Goal: Task Accomplishment & Management: Use online tool/utility

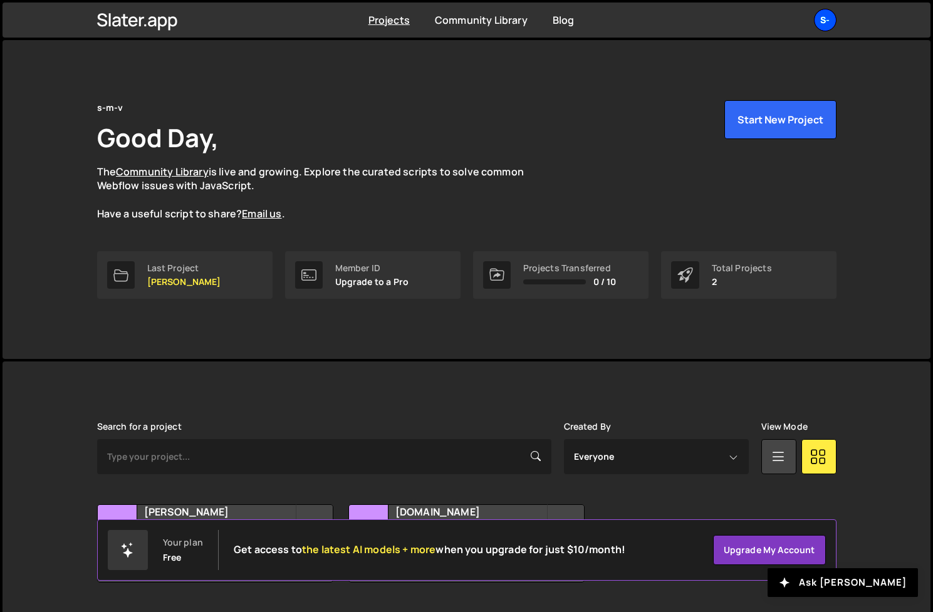
click at [826, 21] on div "s-" at bounding box center [825, 20] width 23 height 23
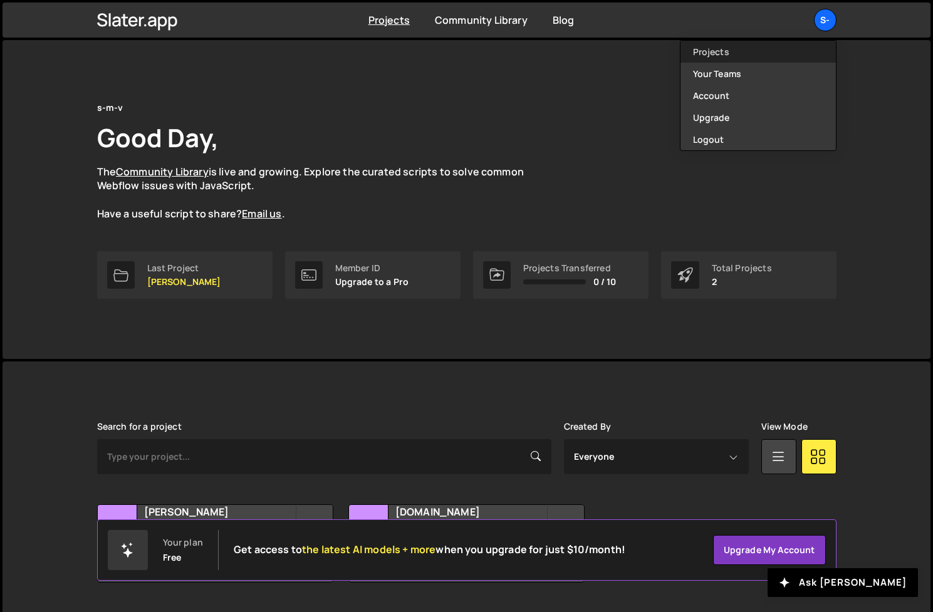
click at [795, 51] on link "Projects" at bounding box center [757, 52] width 155 height 22
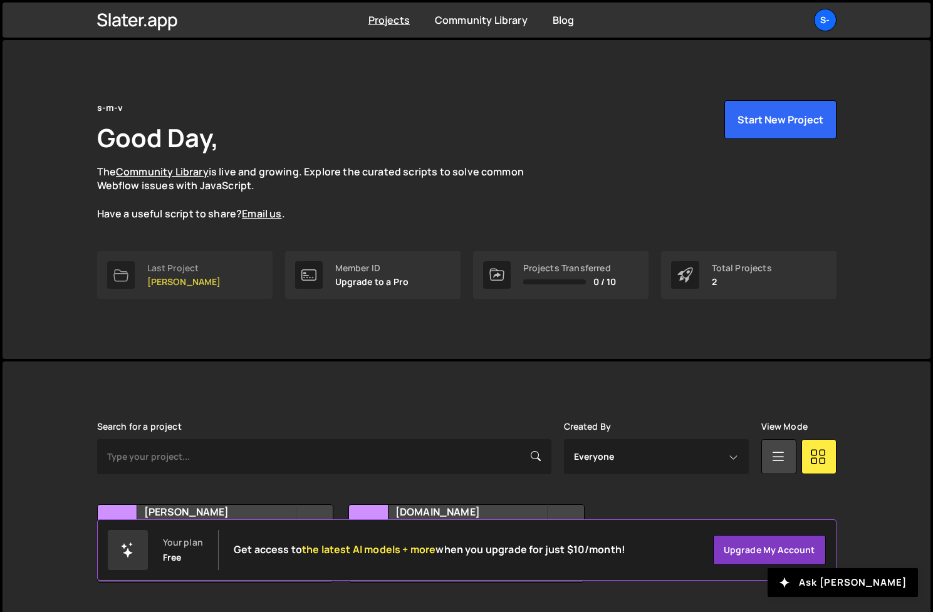
click at [195, 284] on p "[PERSON_NAME]" at bounding box center [184, 282] width 74 height 10
click at [348, 273] on div "Member ID" at bounding box center [372, 268] width 74 height 10
click at [316, 278] on icon at bounding box center [308, 274] width 15 height 11
click at [829, 16] on div "s-" at bounding box center [825, 20] width 23 height 23
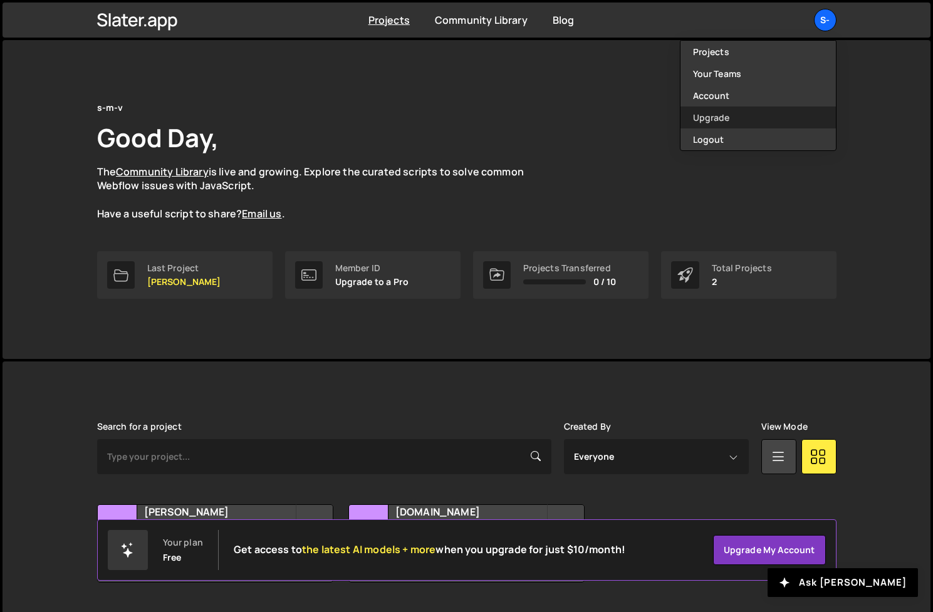
click at [716, 115] on link "Upgrade" at bounding box center [757, 118] width 155 height 22
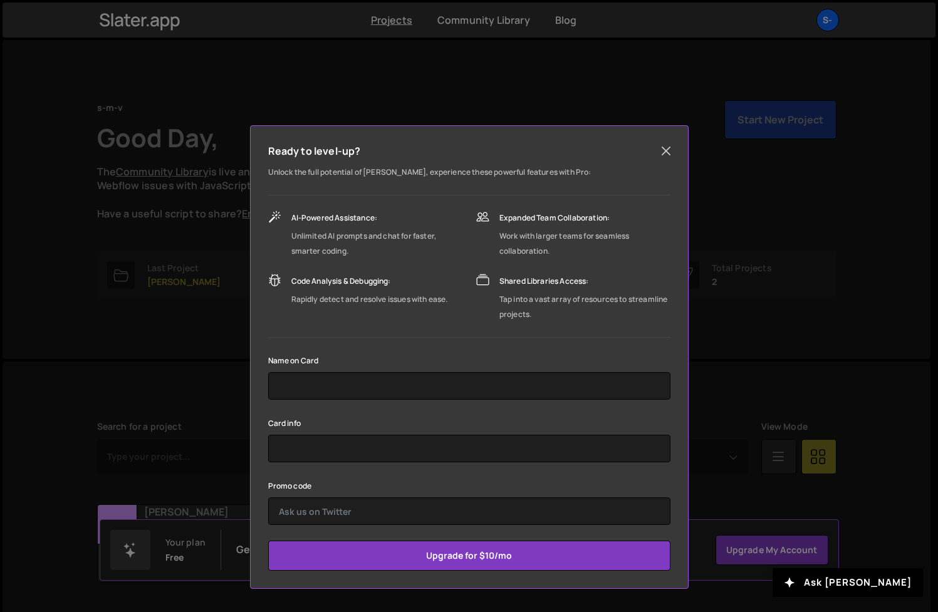
click at [664, 149] on button "Close" at bounding box center [666, 151] width 19 height 19
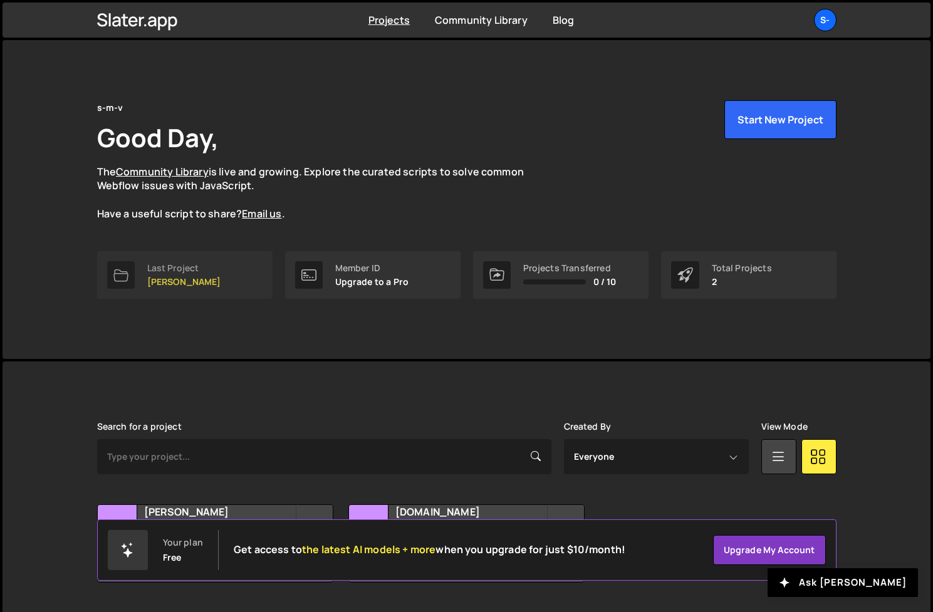
click at [184, 277] on p "[PERSON_NAME]" at bounding box center [184, 282] width 74 height 10
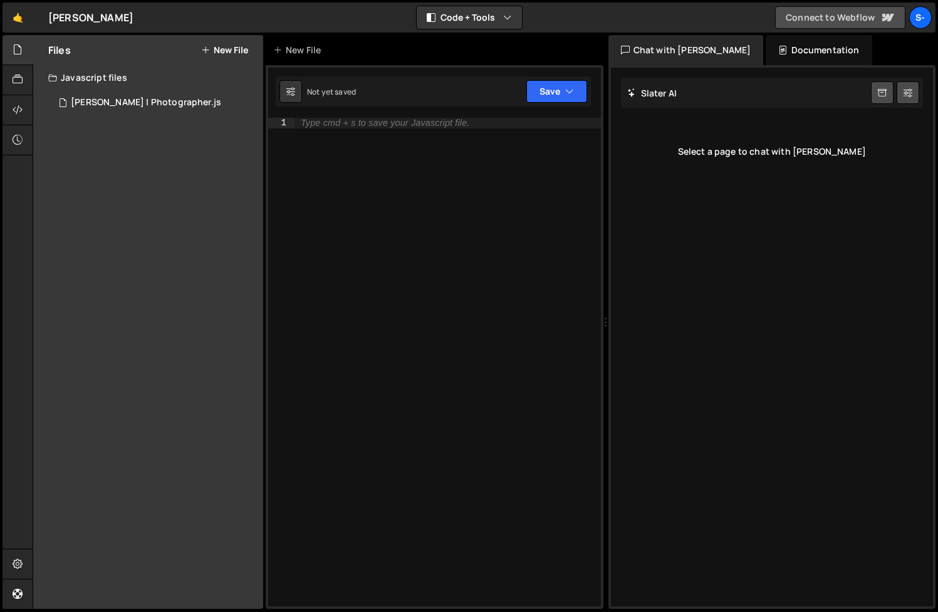
click at [840, 14] on link "Connect to Webflow" at bounding box center [840, 17] width 130 height 23
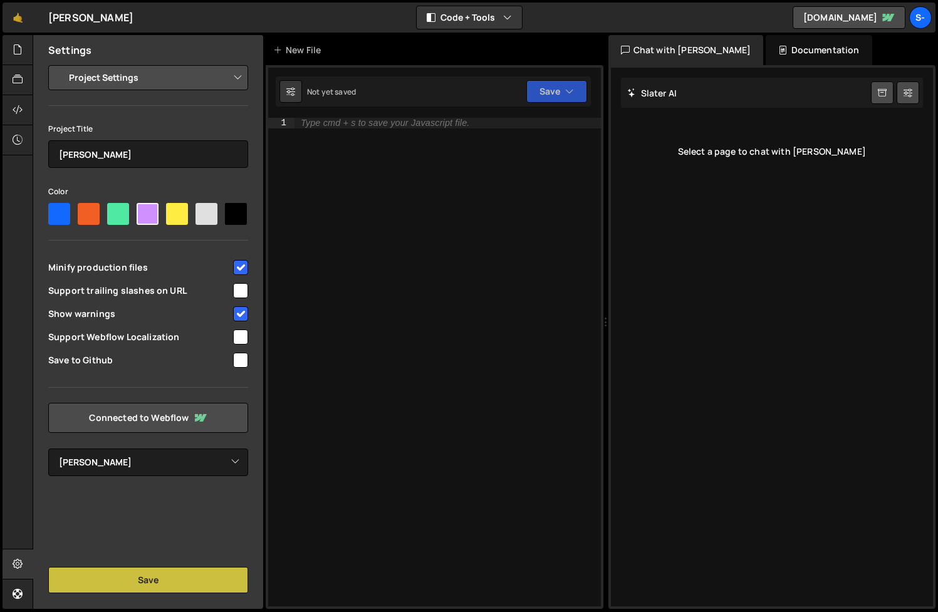
select select "68b122f1128d9a184216d202"
click at [234, 211] on div at bounding box center [236, 214] width 22 height 22
click at [233, 211] on input"] "radio" at bounding box center [229, 207] width 8 height 8
radio input"] "true"
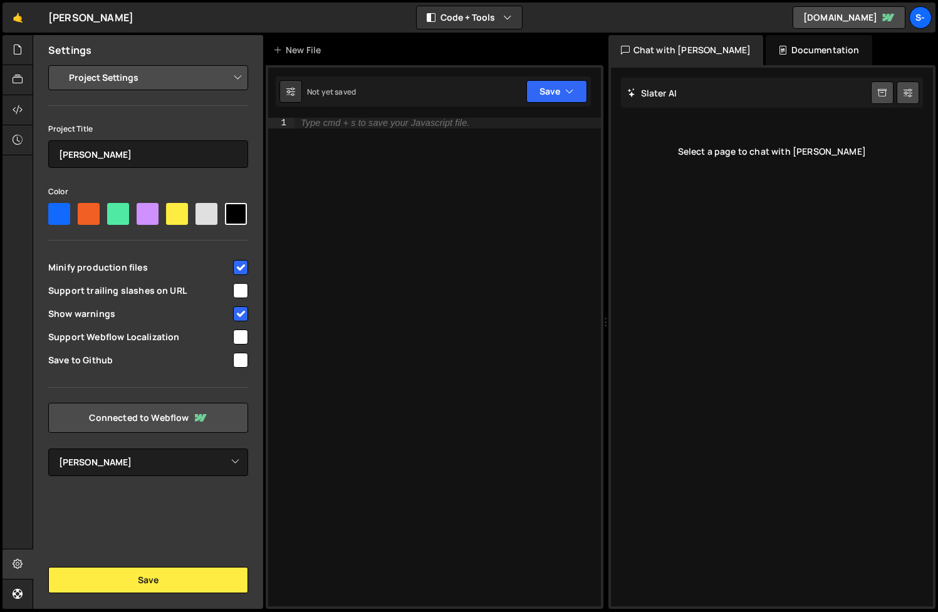
click at [177, 213] on div at bounding box center [177, 214] width 22 height 22
click at [174, 211] on input"] "radio" at bounding box center [170, 207] width 8 height 8
radio input"] "true"
click at [196, 414] on icon at bounding box center [201, 418] width 12 height 8
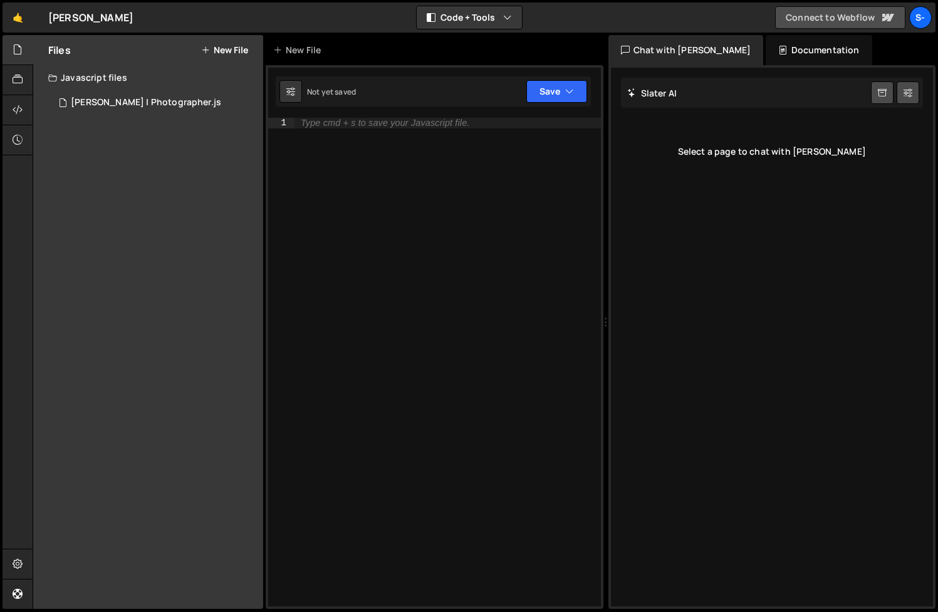
click at [826, 22] on link "Connect to Webflow" at bounding box center [840, 17] width 130 height 23
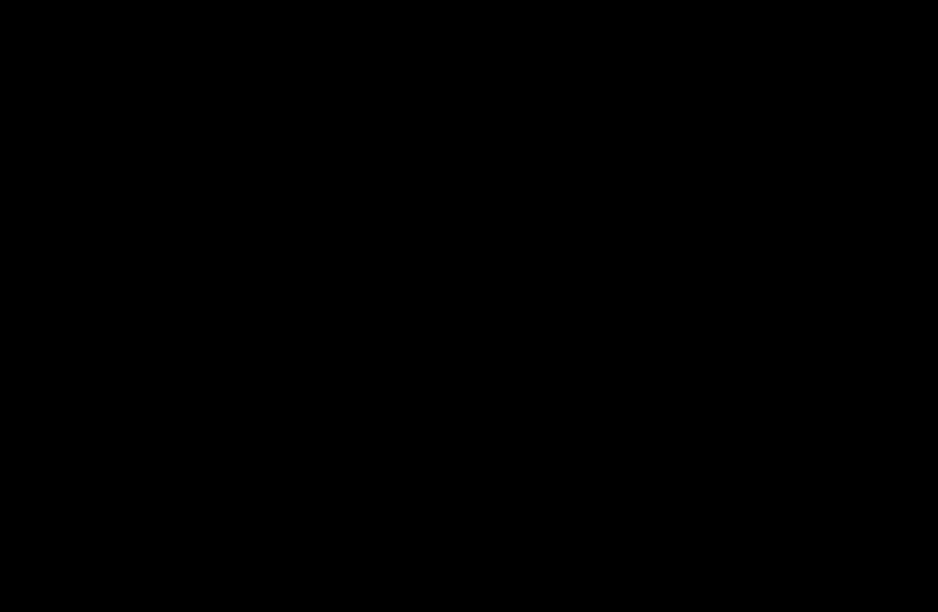
select select "68b122f1128d9a184216d202"
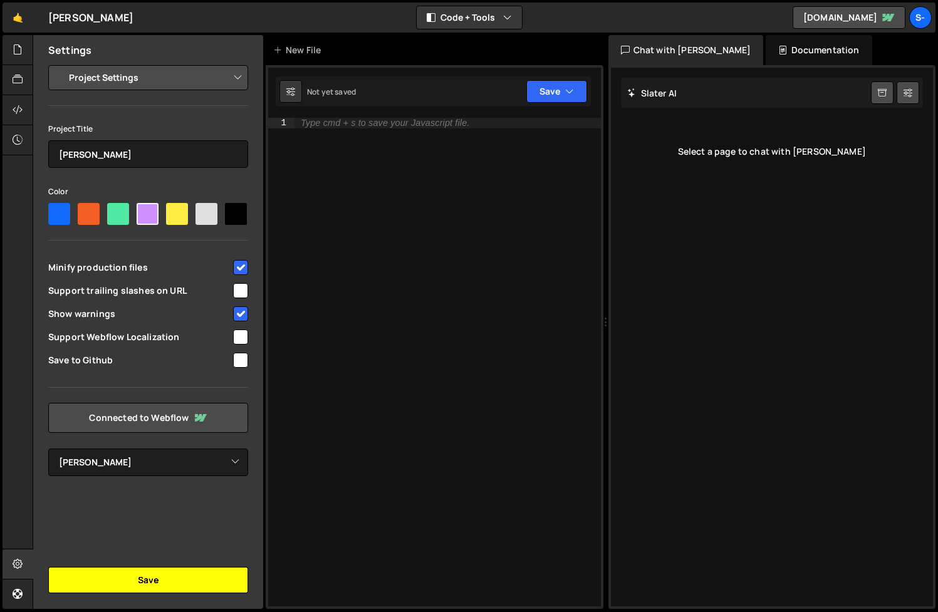
click at [165, 587] on button "Save" at bounding box center [148, 580] width 200 height 26
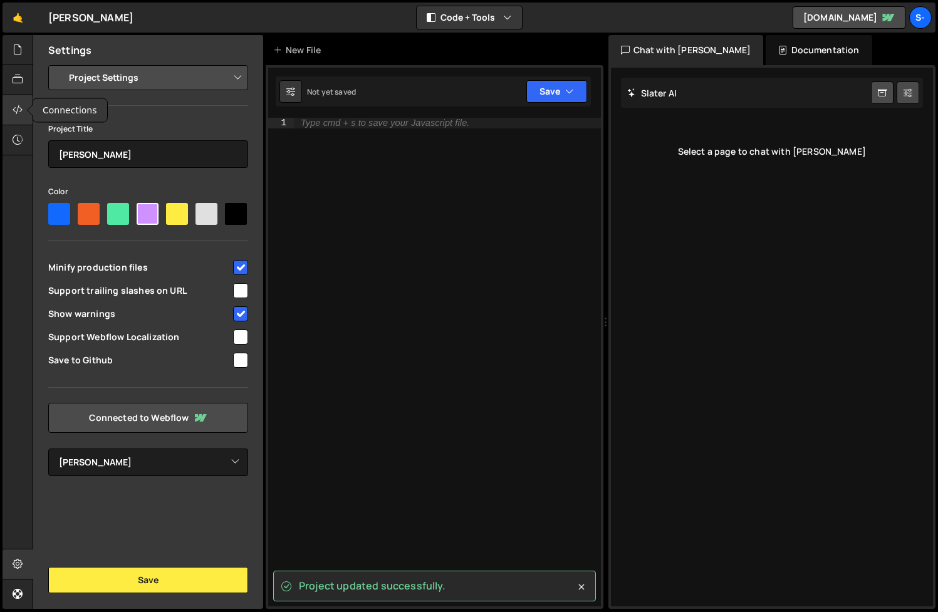
click at [17, 118] on div at bounding box center [18, 110] width 31 height 30
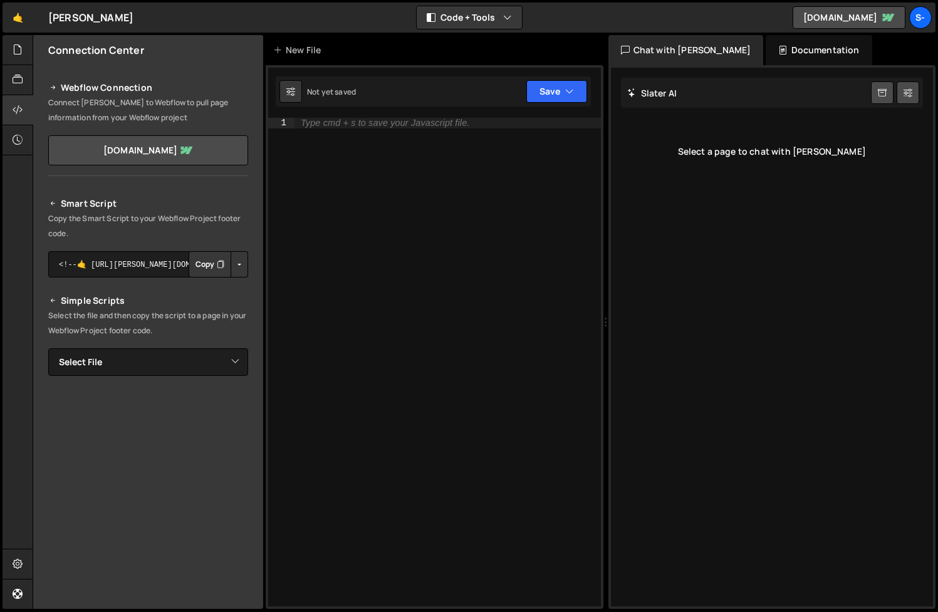
click at [217, 268] on icon "Button group with nested dropdown" at bounding box center [221, 264] width 8 height 13
click at [229, 358] on select "Select File [PERSON_NAME] | Photographer.js" at bounding box center [148, 362] width 200 height 28
select select "46745"
click at [48, 348] on select "Select File [PERSON_NAME] | Photographer.js" at bounding box center [148, 362] width 200 height 28
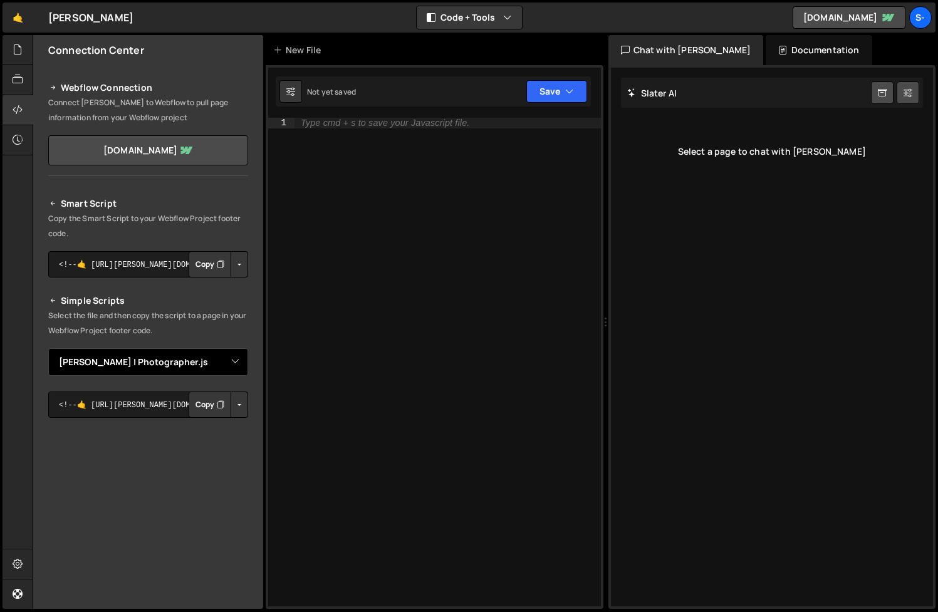
click at [217, 264] on icon "Button group with nested dropdown" at bounding box center [221, 264] width 8 height 13
click at [217, 406] on icon "Button group with nested dropdown" at bounding box center [221, 405] width 8 height 13
click at [334, 297] on div "Type cmd + s to save your Javascript file." at bounding box center [448, 372] width 306 height 509
click at [18, 48] on icon at bounding box center [18, 50] width 10 height 14
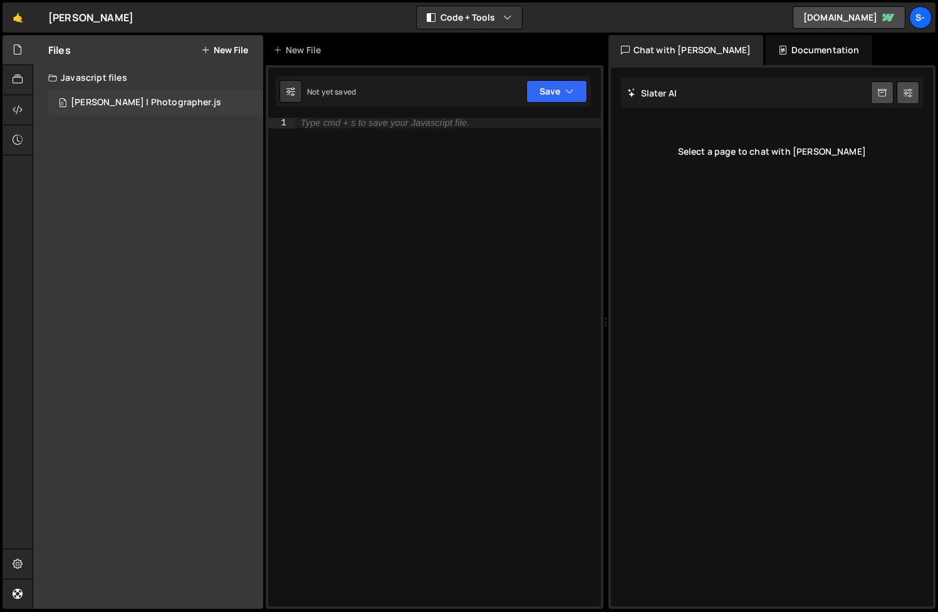
click at [172, 102] on div "[PERSON_NAME] | Photographer.js" at bounding box center [146, 102] width 150 height 11
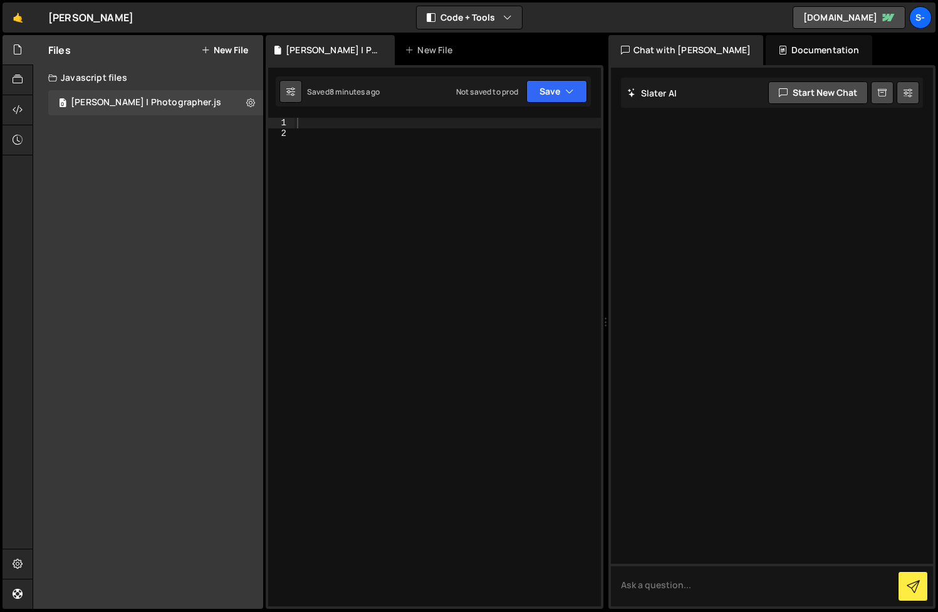
click at [292, 92] on icon at bounding box center [290, 91] width 9 height 13
select select "editor"
select select "ace/theme/monokai"
type input "14"
checkbox input "true"
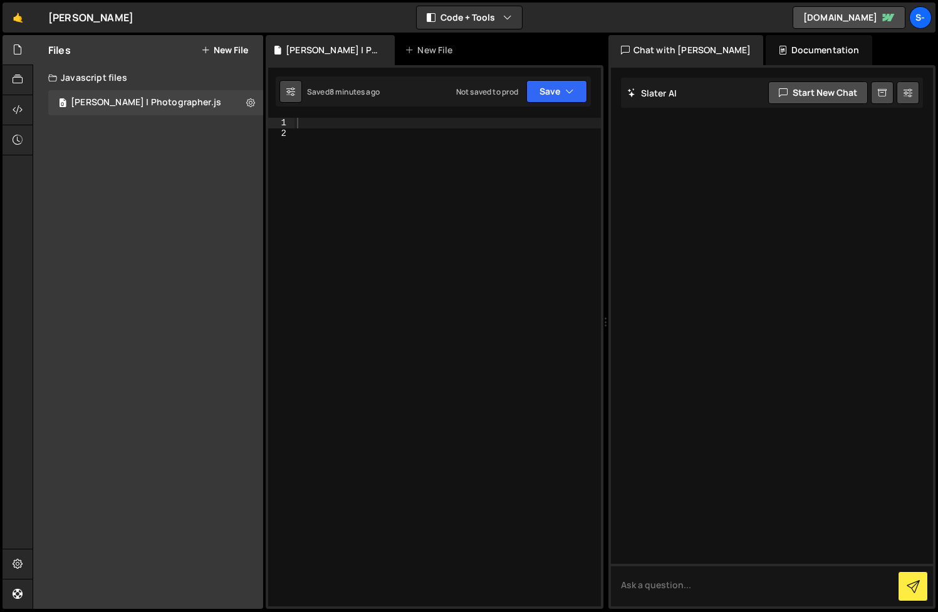
checkbox input "true"
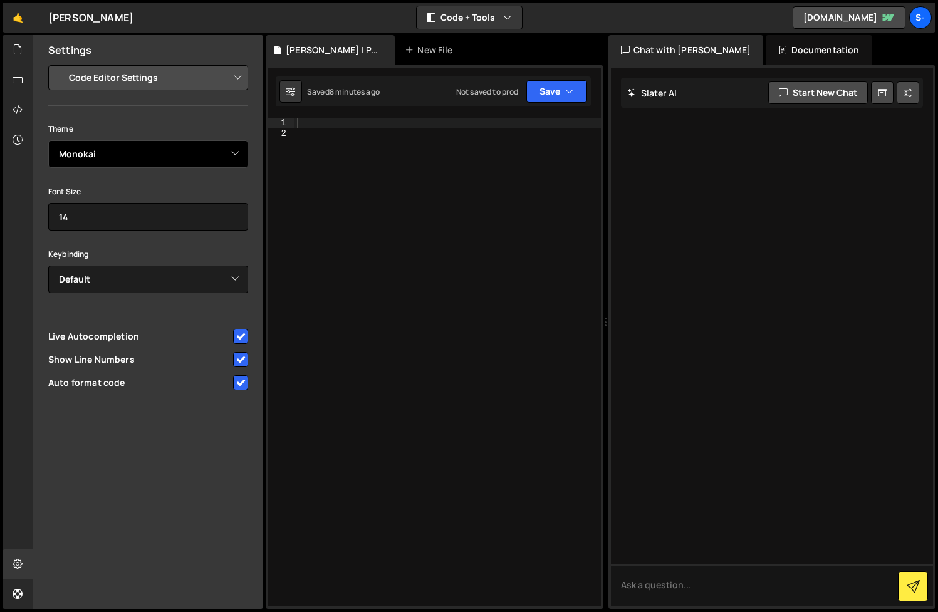
click at [237, 154] on select "Ambiance Chaos Clouds Midnight Dracula Cobalt Gruvbox Green on Black idle Finge…" at bounding box center [148, 154] width 200 height 28
click at [396, 295] on div at bounding box center [448, 372] width 306 height 509
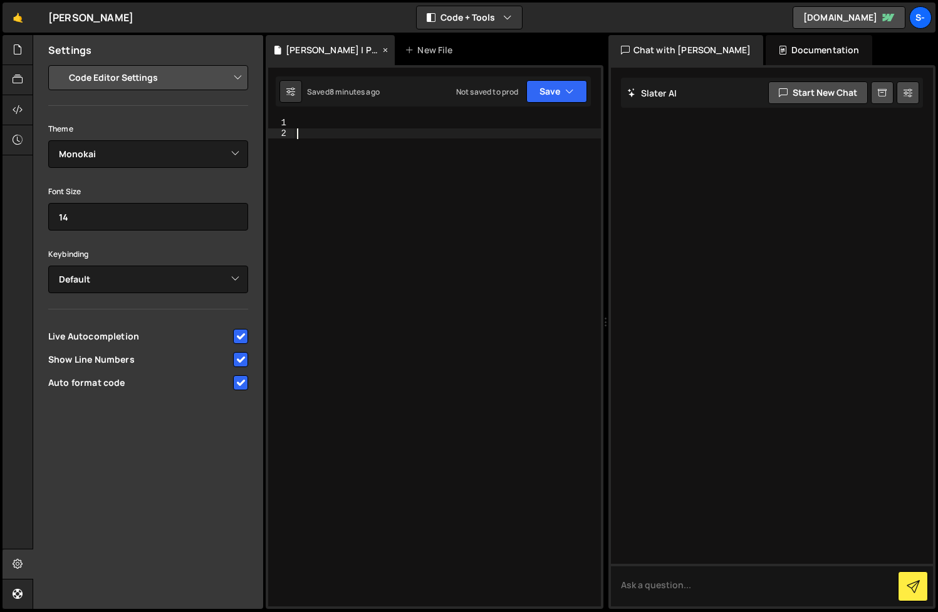
click at [349, 61] on div "[PERSON_NAME] | Photographer.js" at bounding box center [330, 50] width 129 height 30
click at [295, 91] on button at bounding box center [290, 91] width 23 height 23
click at [487, 88] on div "Not saved to prod" at bounding box center [487, 91] width 63 height 11
click at [437, 174] on div at bounding box center [448, 372] width 306 height 509
click at [11, 51] on div at bounding box center [18, 50] width 31 height 30
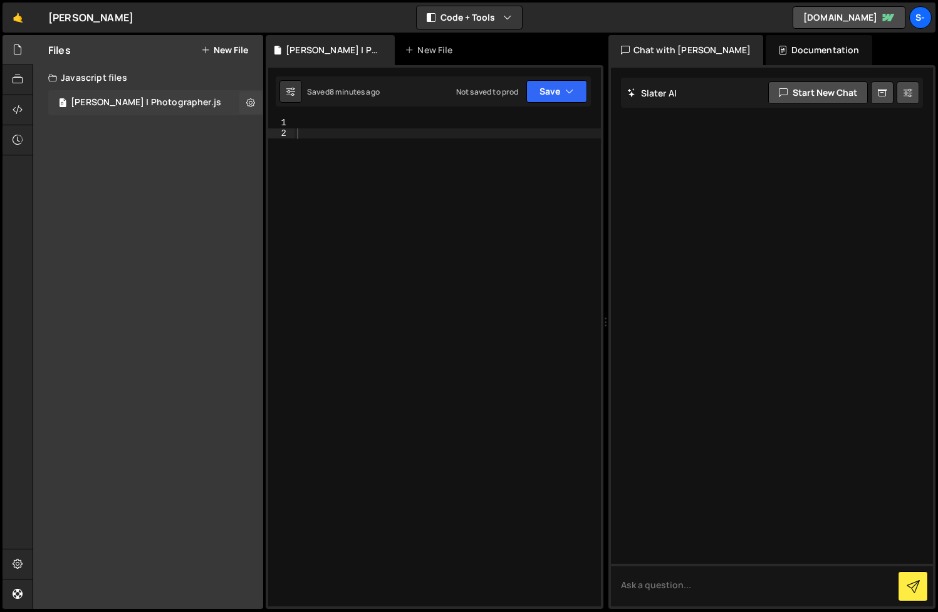
click at [226, 100] on div "0 [PERSON_NAME] | Photographer.js 0" at bounding box center [155, 102] width 215 height 25
click at [256, 103] on button at bounding box center [250, 102] width 23 height 23
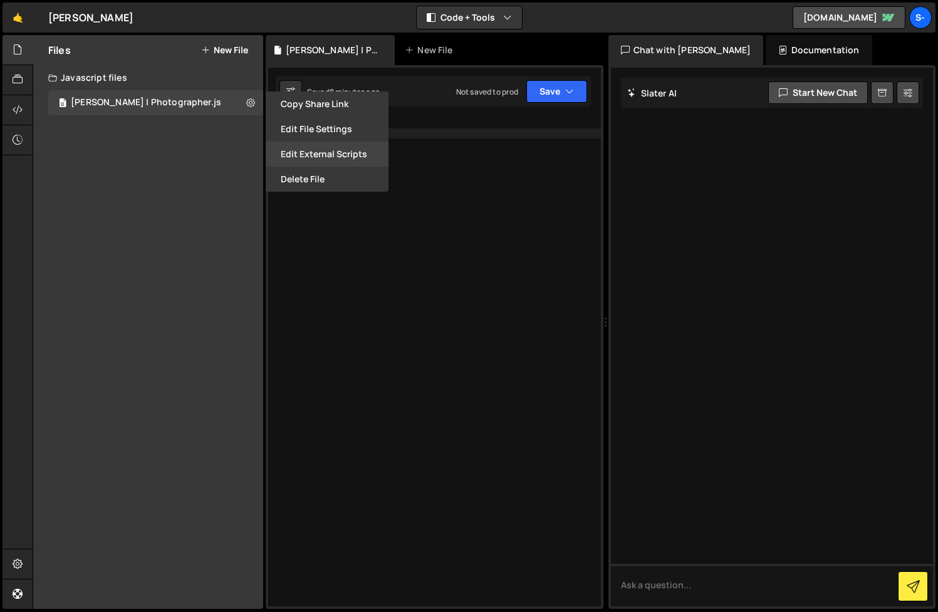
click at [308, 150] on button "Edit External Scripts" at bounding box center [327, 154] width 123 height 25
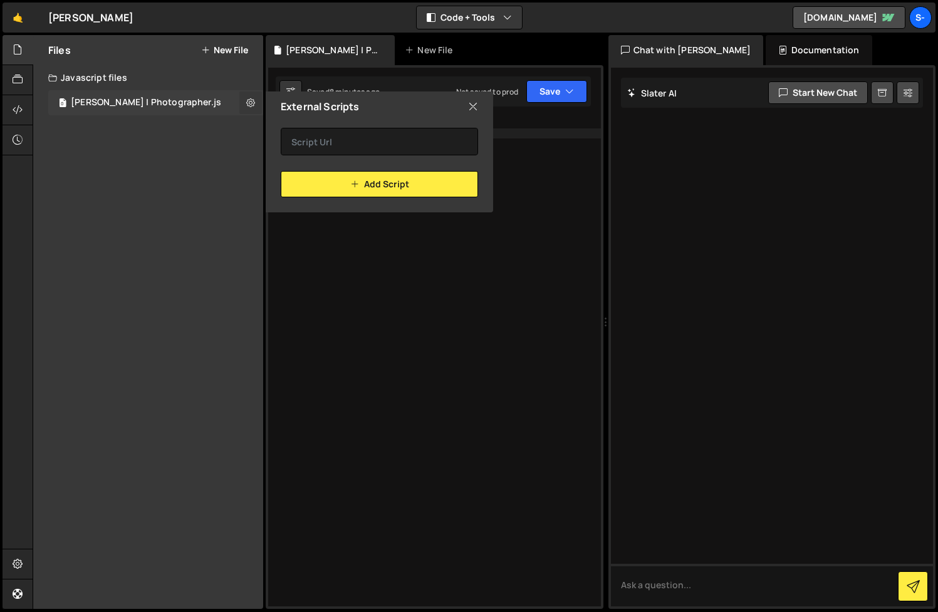
click at [249, 100] on icon at bounding box center [250, 102] width 9 height 12
type input "[PERSON_NAME] | Photographer"
radio input "true"
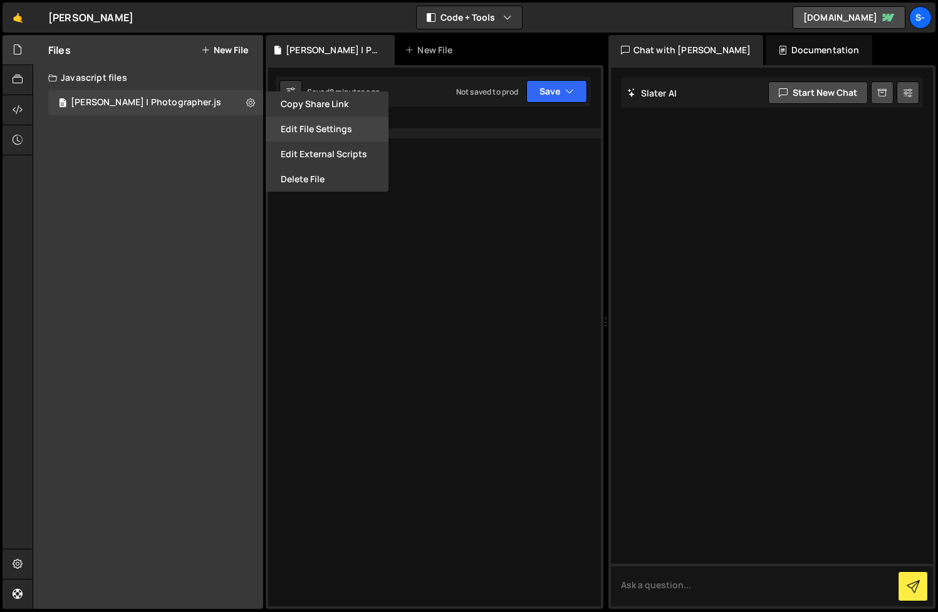
click at [289, 122] on button "Edit File Settings" at bounding box center [327, 129] width 123 height 25
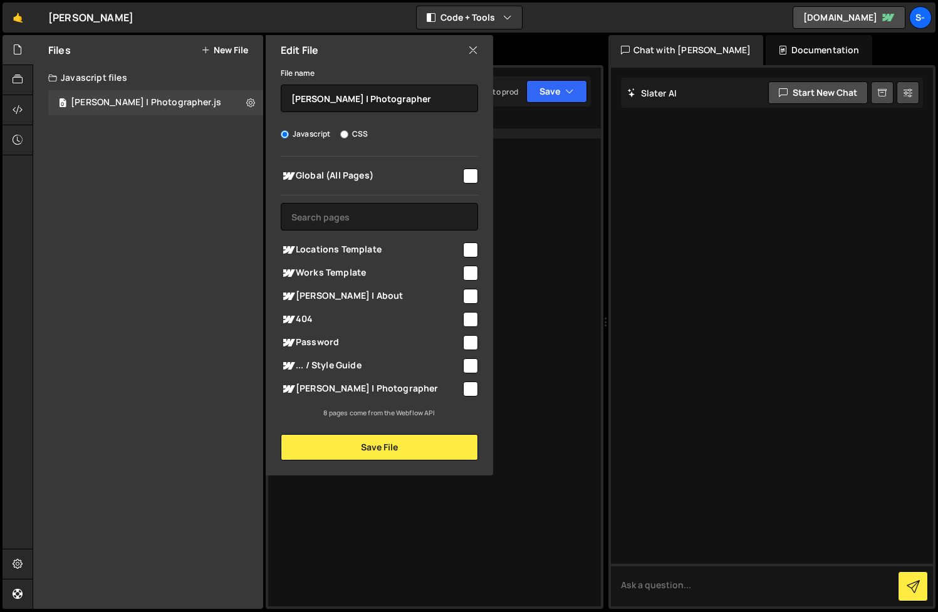
click at [474, 174] on input "checkbox" at bounding box center [470, 176] width 15 height 15
checkbox input "true"
click at [396, 443] on button "Save File" at bounding box center [379, 447] width 197 height 26
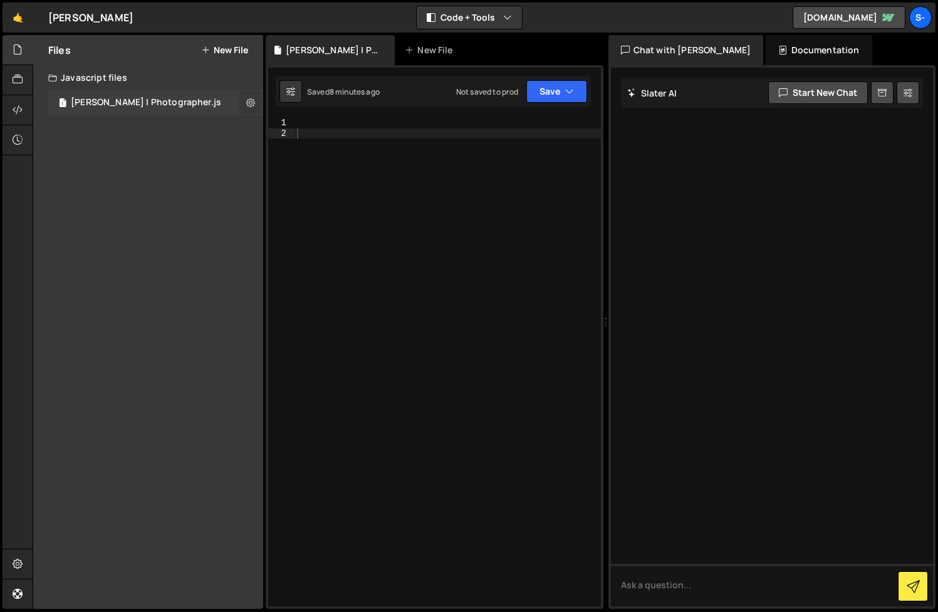
click at [251, 99] on icon at bounding box center [250, 102] width 9 height 12
type input "[PERSON_NAME] | Photographer"
radio input "true"
checkbox input "true"
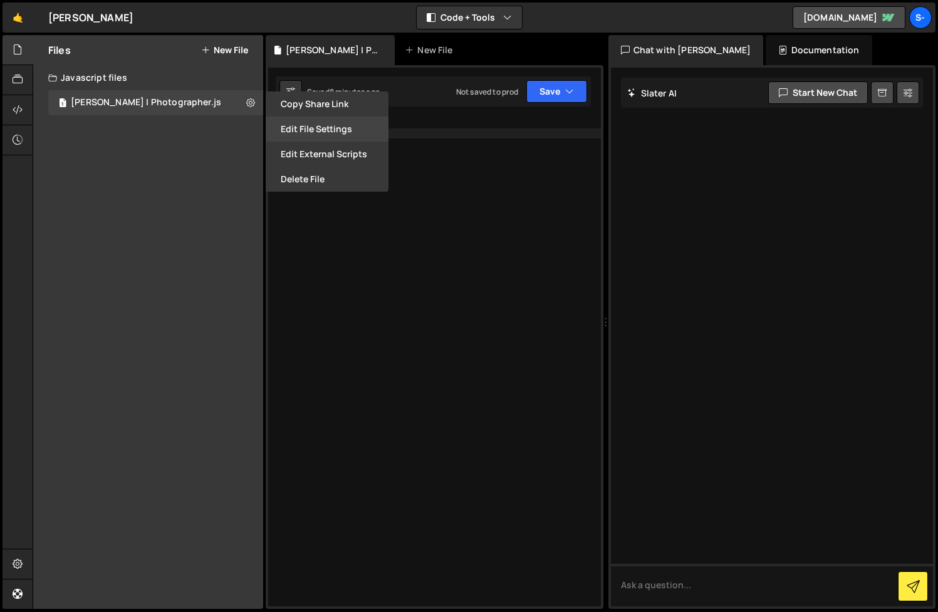
click at [300, 123] on button "Edit File Settings" at bounding box center [327, 129] width 123 height 25
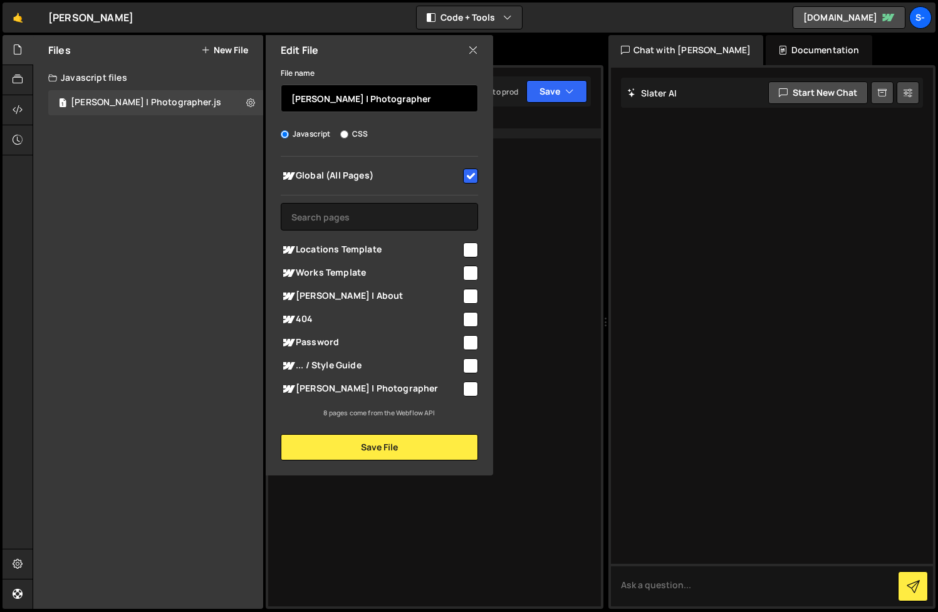
click at [396, 100] on input "[PERSON_NAME] | Photographer" at bounding box center [379, 99] width 197 height 28
type input "[PERSON_NAME] | Global Custom Code"
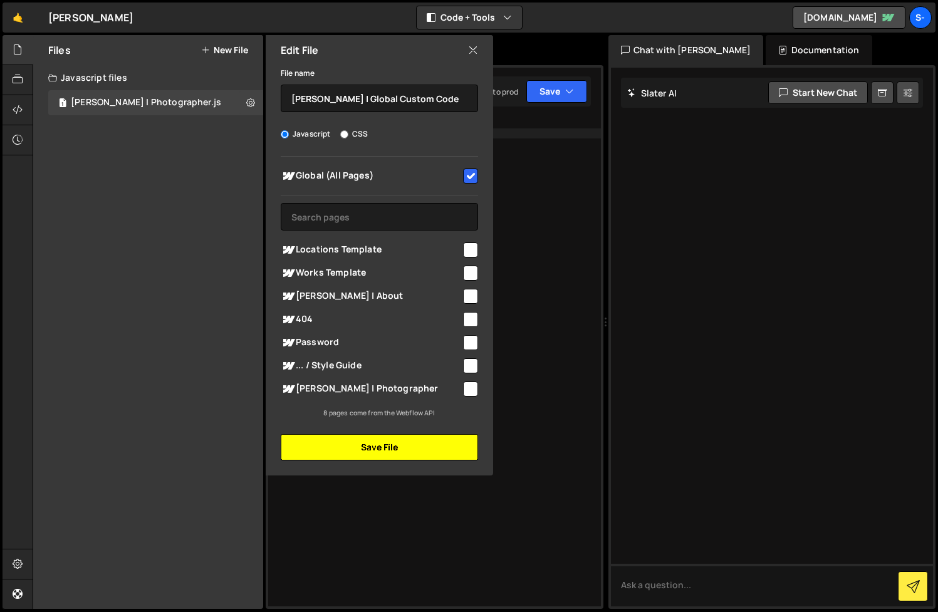
click at [386, 441] on button "Save File" at bounding box center [379, 447] width 197 height 26
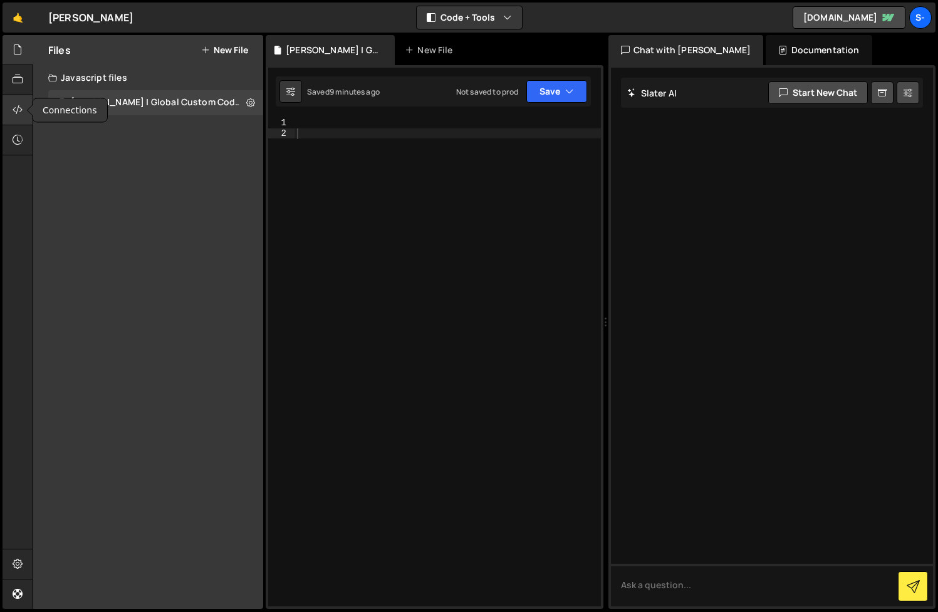
click at [19, 110] on icon at bounding box center [18, 110] width 10 height 14
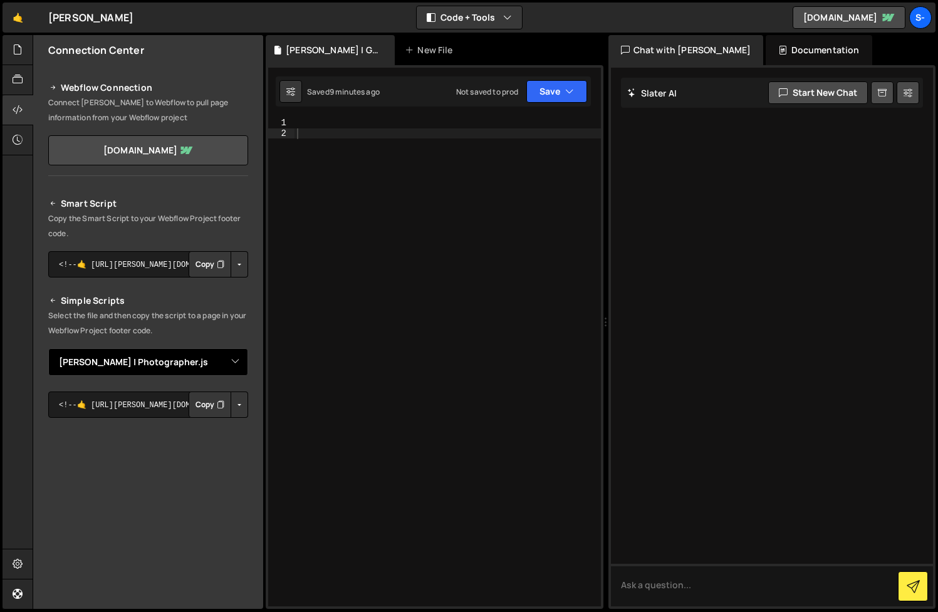
click at [233, 363] on select "Select File [PERSON_NAME] | Photographer.js" at bounding box center [148, 362] width 200 height 28
click at [552, 89] on button "Save" at bounding box center [556, 91] width 61 height 23
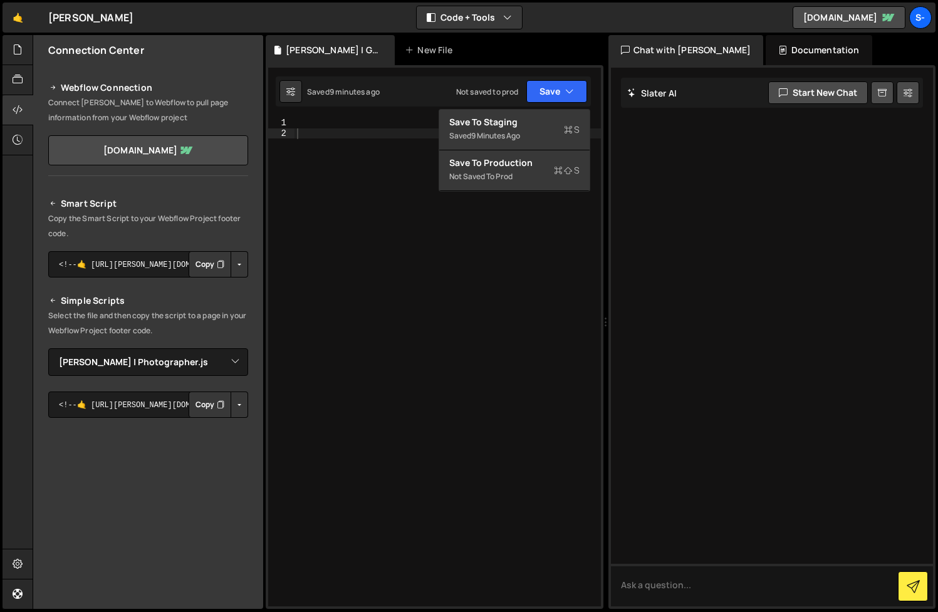
click at [327, 205] on div at bounding box center [448, 372] width 306 height 509
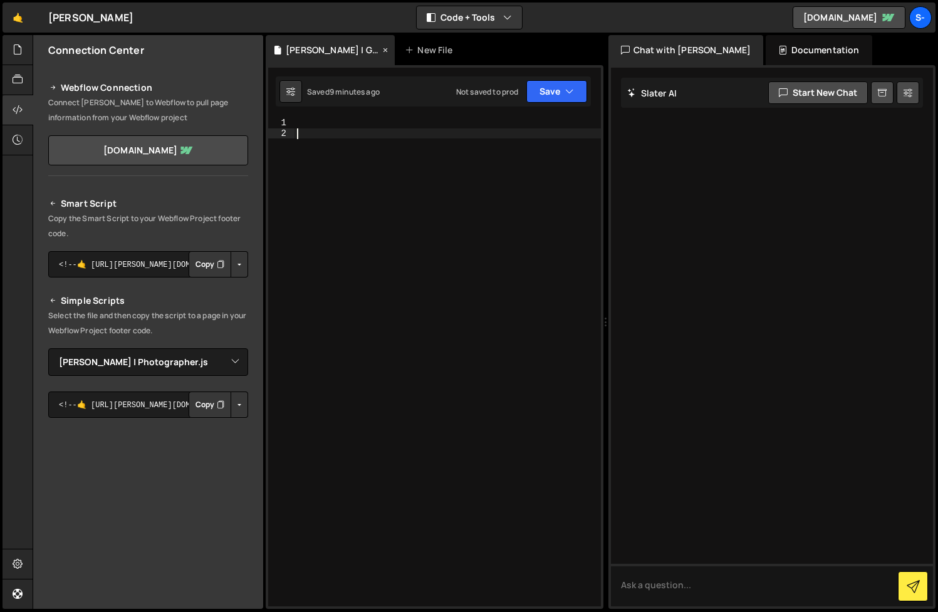
click at [355, 51] on div "[PERSON_NAME] | Global Custom Code.js" at bounding box center [333, 50] width 94 height 13
click at [19, 58] on div at bounding box center [18, 50] width 31 height 30
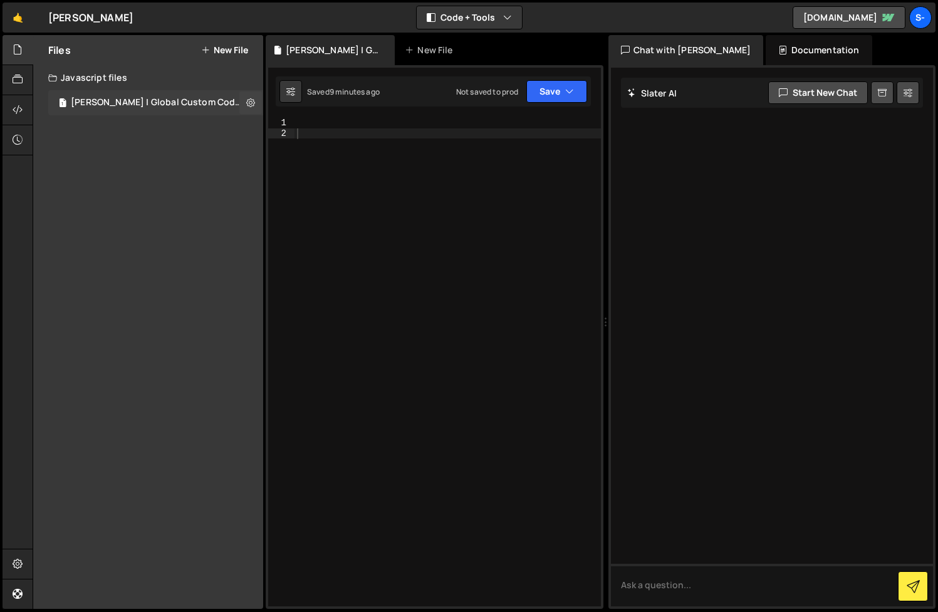
click at [121, 99] on div "[PERSON_NAME] | Global Custom Code.js" at bounding box center [157, 102] width 173 height 11
click at [545, 87] on button "Save" at bounding box center [556, 91] width 61 height 23
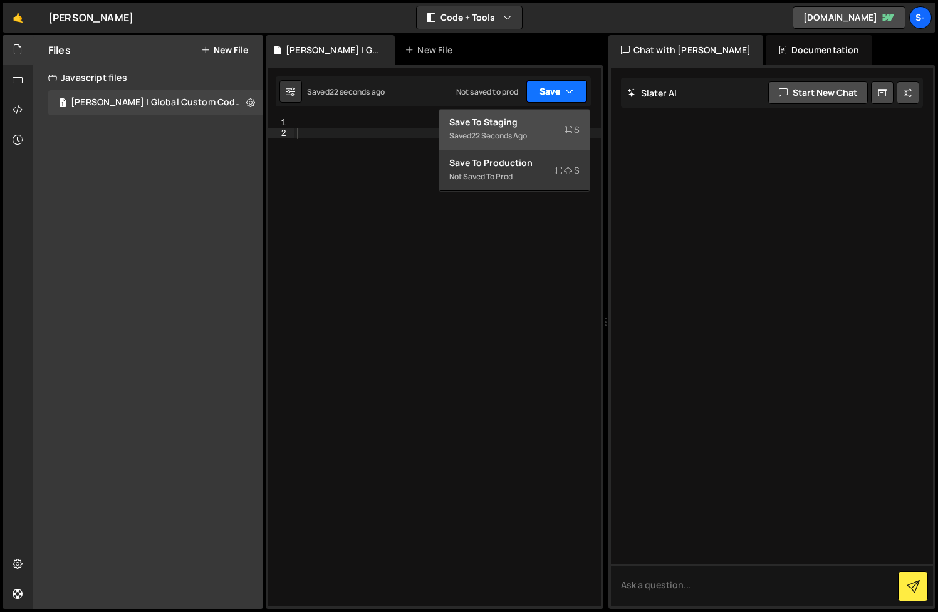
click at [518, 125] on div "Save to Staging S" at bounding box center [514, 122] width 130 height 13
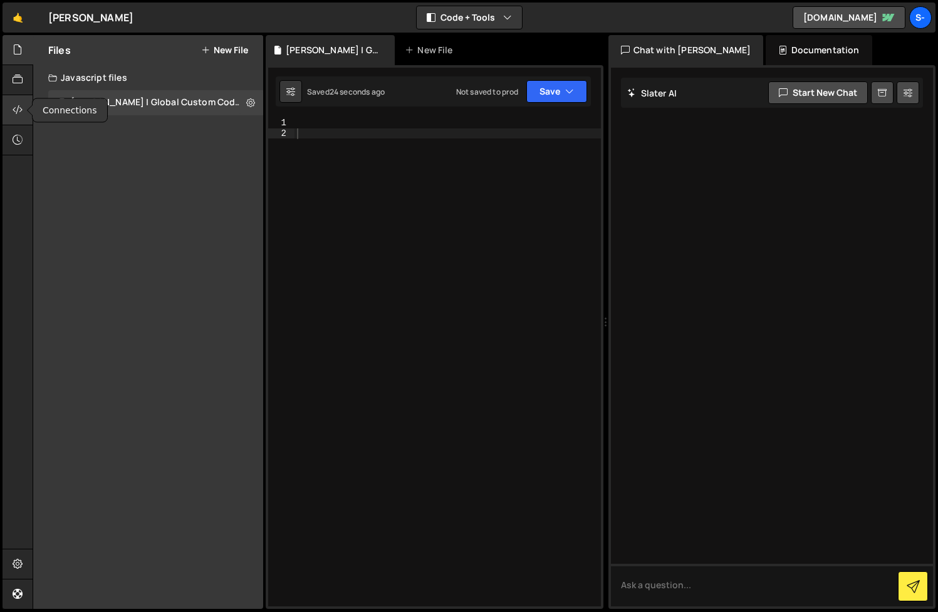
click at [23, 108] on icon at bounding box center [18, 110] width 10 height 14
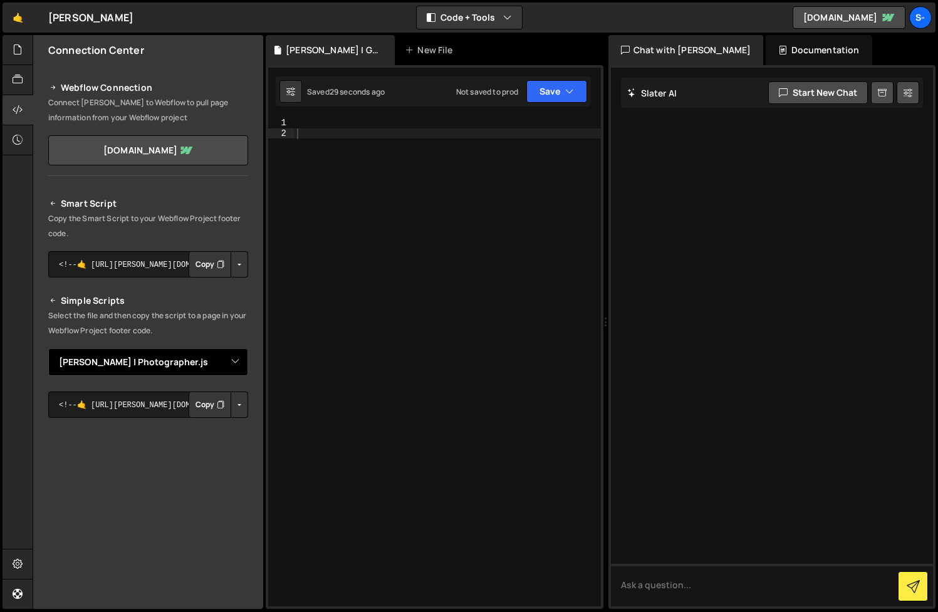
click at [234, 359] on select "Select File [PERSON_NAME] | Photographer.js" at bounding box center [148, 362] width 200 height 28
click at [48, 348] on select "Select File [PERSON_NAME] | Photographer.js" at bounding box center [148, 362] width 200 height 28
click at [237, 365] on select "Select File [PERSON_NAME] | Photographer.js" at bounding box center [148, 362] width 200 height 28
select select "46745"
click at [48, 348] on select "Select File [PERSON_NAME] | Photographer.js" at bounding box center [148, 362] width 200 height 28
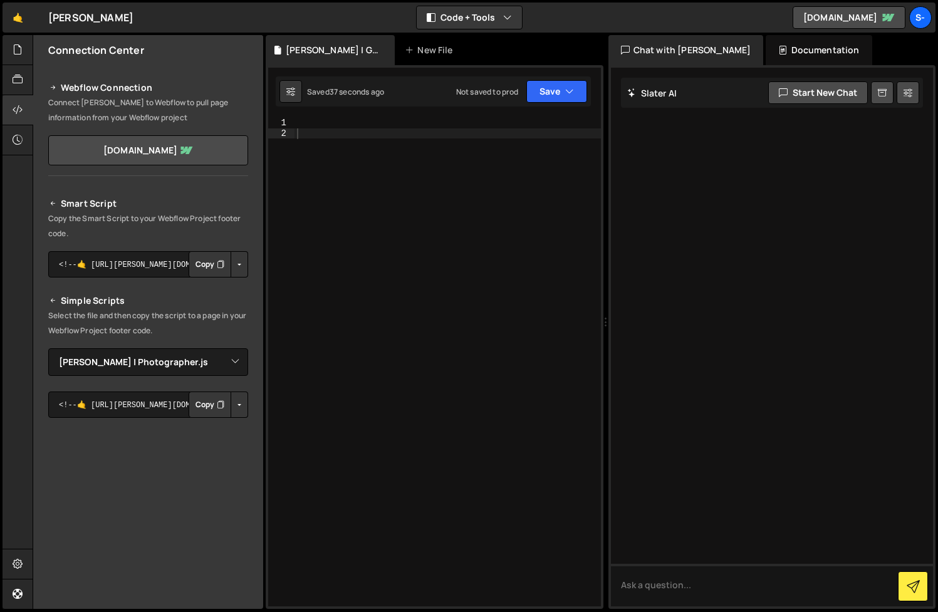
click at [202, 405] on button "Copy" at bounding box center [210, 405] width 43 height 26
click at [201, 266] on button "Copy" at bounding box center [210, 264] width 43 height 26
click at [19, 51] on icon at bounding box center [18, 50] width 10 height 14
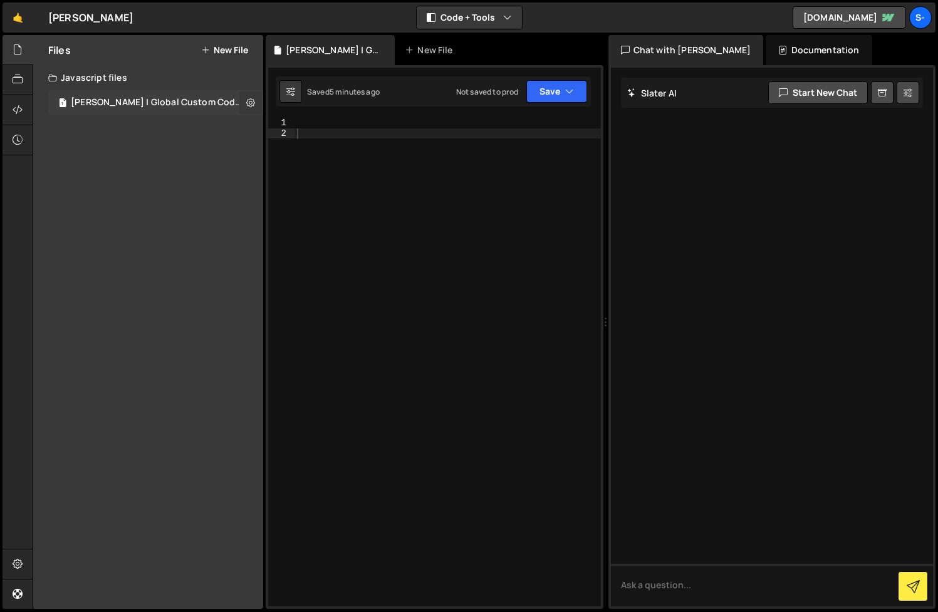
click at [249, 100] on icon at bounding box center [250, 102] width 9 height 12
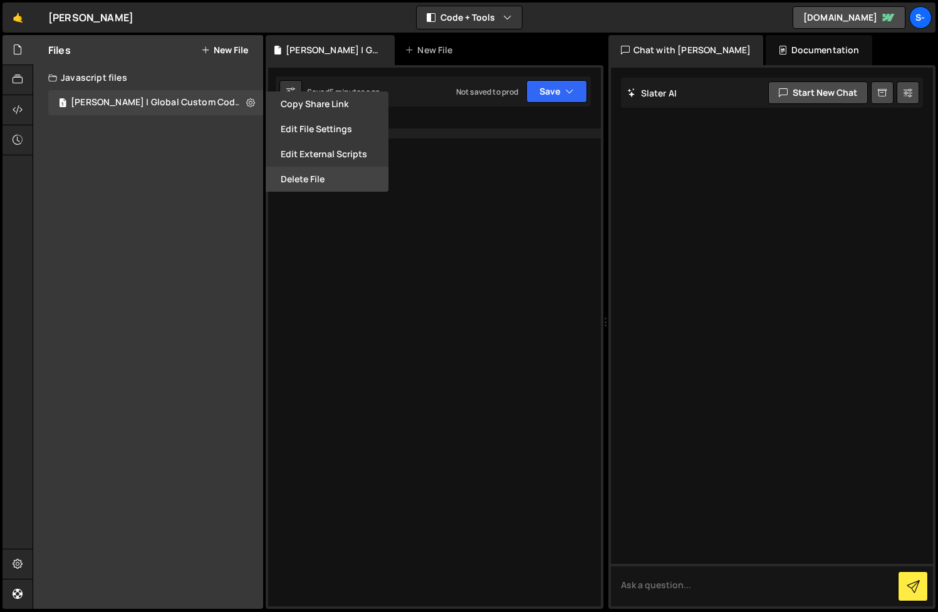
click at [306, 173] on button "Delete File" at bounding box center [327, 179] width 123 height 25
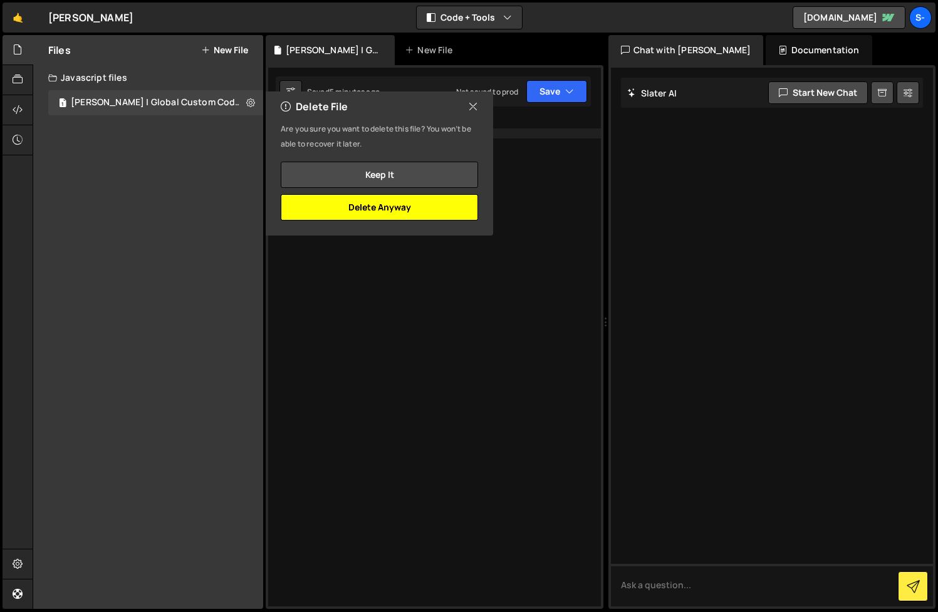
click at [375, 207] on button "Delete Anyway" at bounding box center [379, 207] width 197 height 26
checkbox input "false"
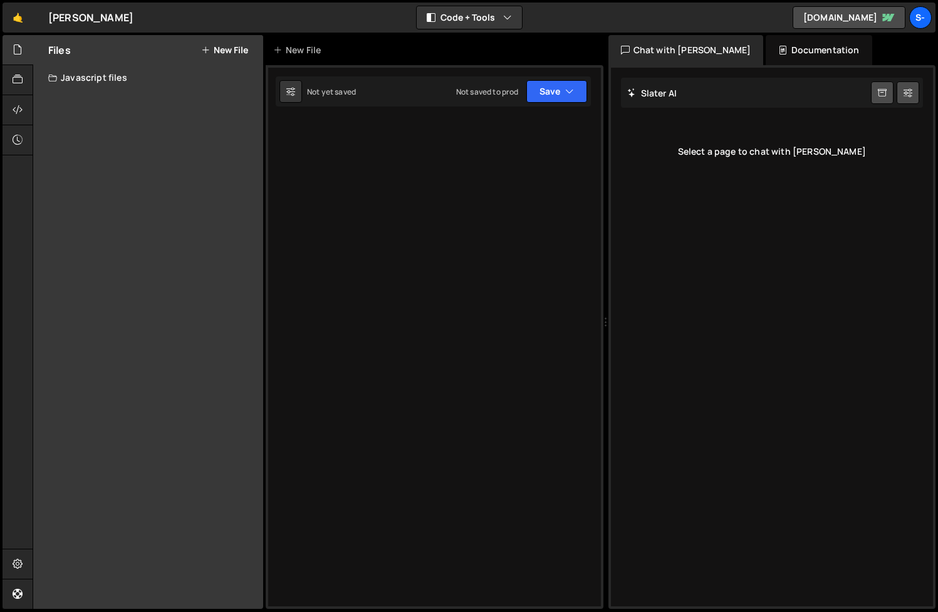
click at [222, 46] on button "New File" at bounding box center [224, 50] width 47 height 10
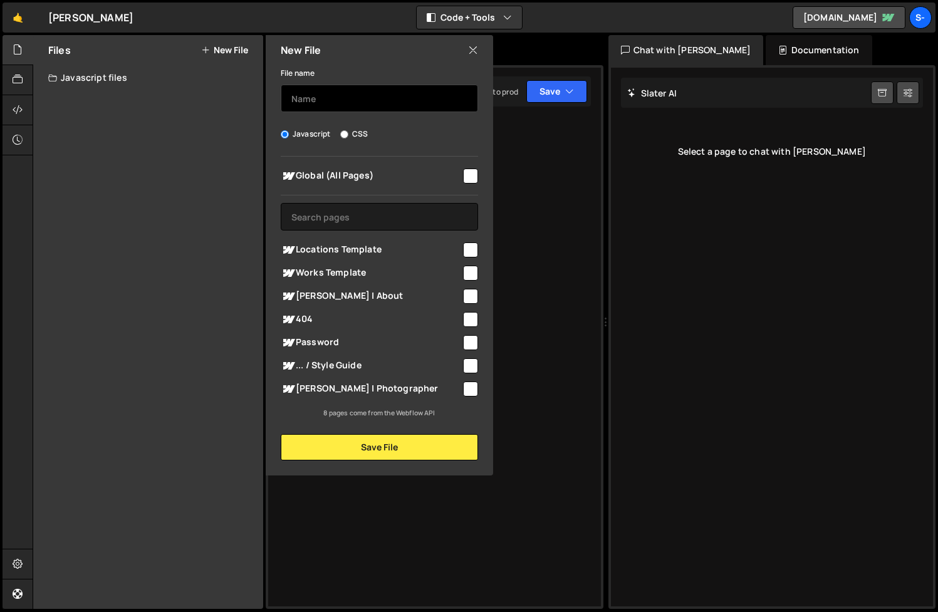
click at [357, 100] on input "text" at bounding box center [379, 99] width 197 height 28
paste input "hd-site.js"
type input "hd-site.js"
click at [404, 132] on div "Javascript CSS" at bounding box center [379, 134] width 197 height 13
click at [472, 385] on input "checkbox" at bounding box center [470, 389] width 15 height 15
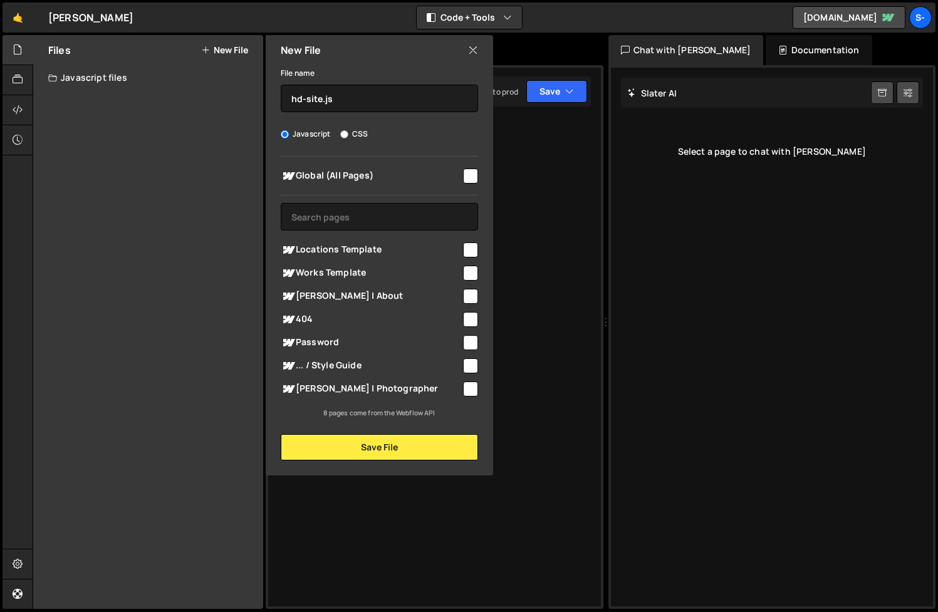
checkbox input "true"
click at [467, 177] on input "checkbox" at bounding box center [470, 176] width 15 height 15
checkbox input "true"
click at [467, 387] on input "checkbox" at bounding box center [470, 389] width 15 height 15
checkbox input "false"
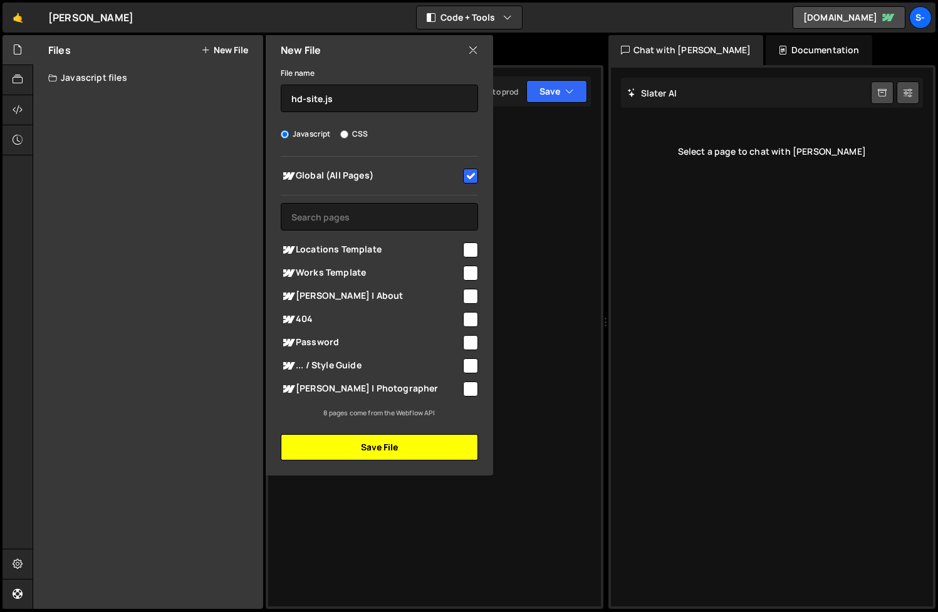
click at [388, 447] on button "Save File" at bounding box center [379, 447] width 197 height 26
checkbox input "false"
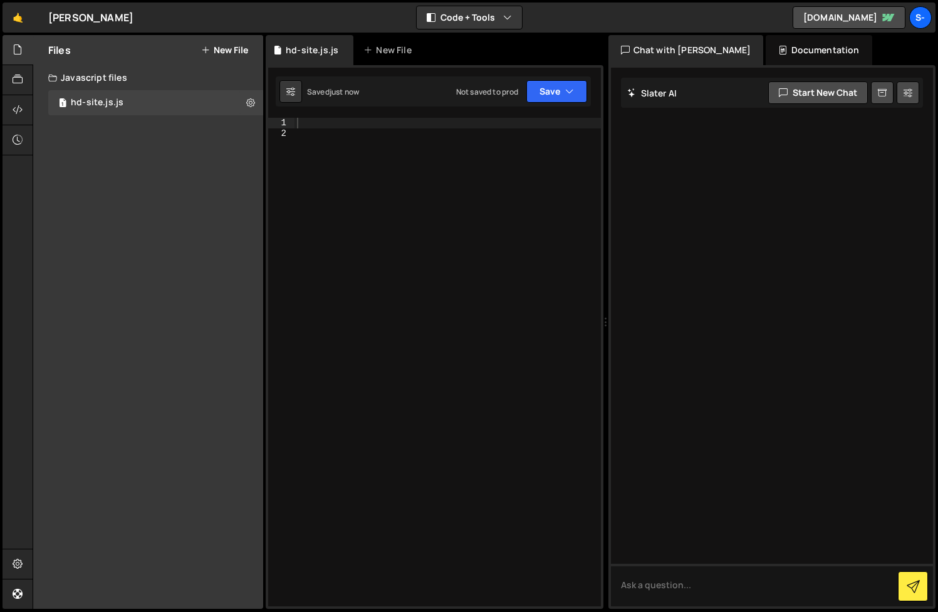
click at [226, 51] on button "New File" at bounding box center [224, 50] width 47 height 10
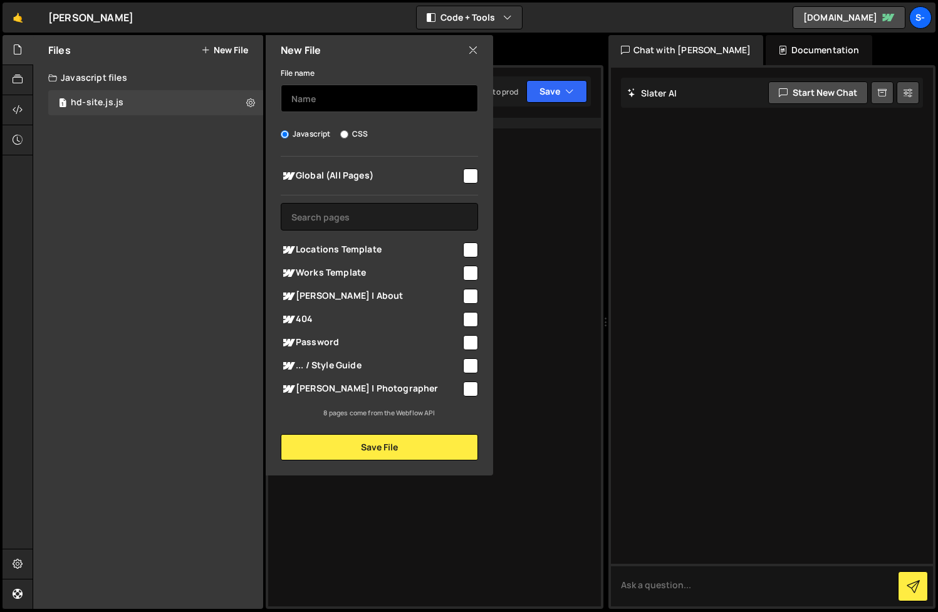
click at [344, 89] on input "text" at bounding box center [379, 99] width 197 height 28
paste input "home.js"
click at [290, 98] on input "home.js" at bounding box center [379, 99] width 197 height 28
type input "hd-home.js"
click at [473, 387] on input "checkbox" at bounding box center [470, 389] width 15 height 15
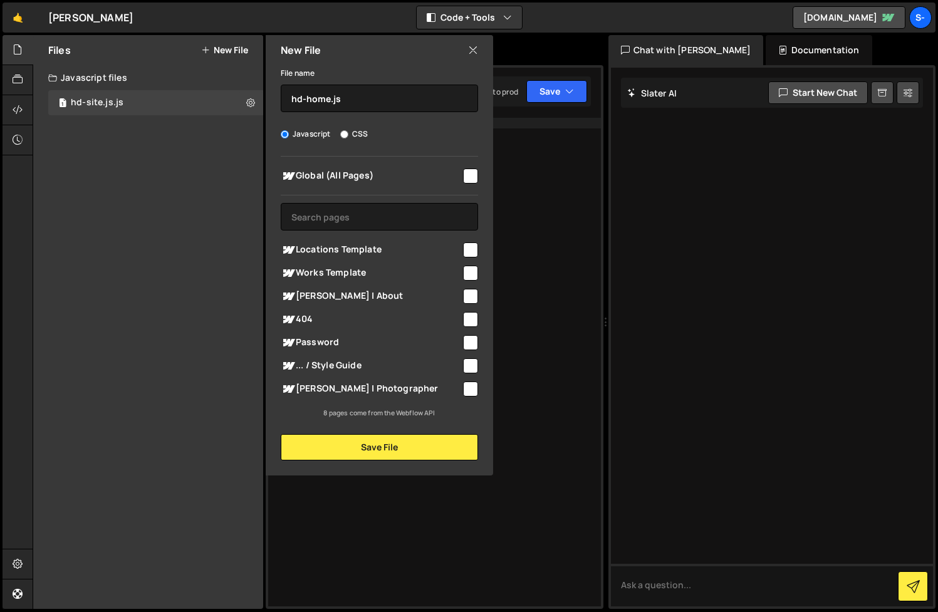
checkbox input "true"
click at [409, 445] on button "Save File" at bounding box center [379, 447] width 197 height 26
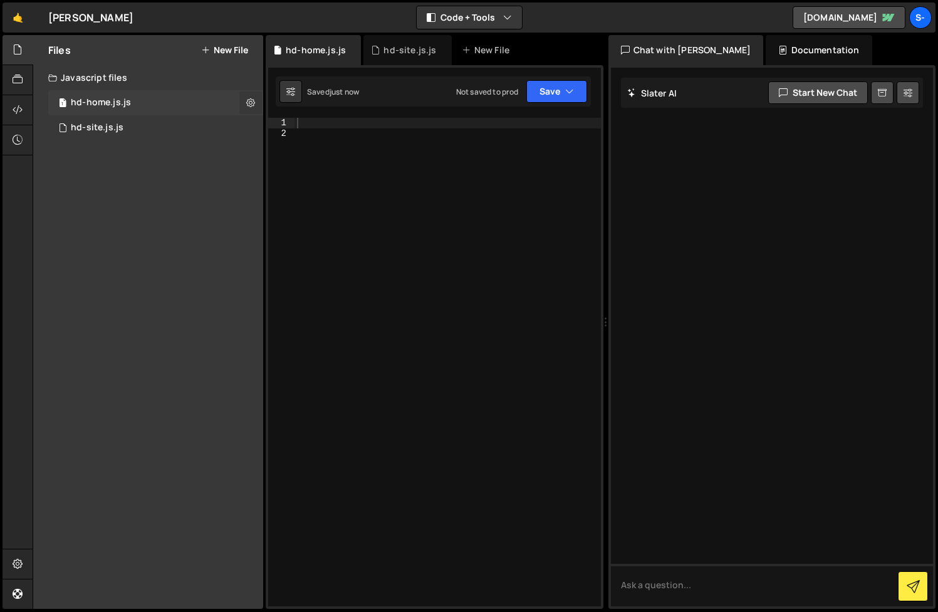
click at [250, 100] on icon at bounding box center [250, 102] width 9 height 12
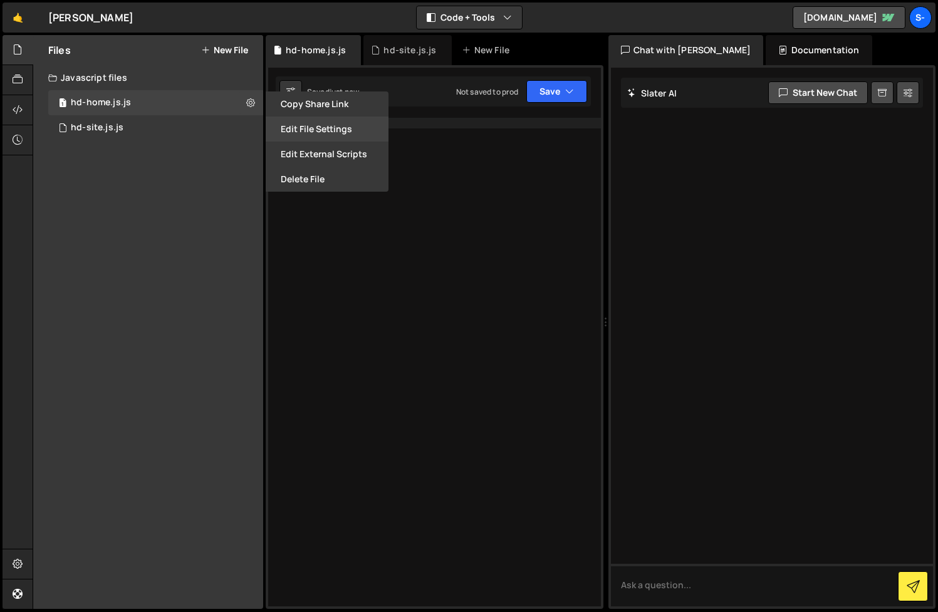
click at [308, 127] on button "Edit File Settings" at bounding box center [327, 129] width 123 height 25
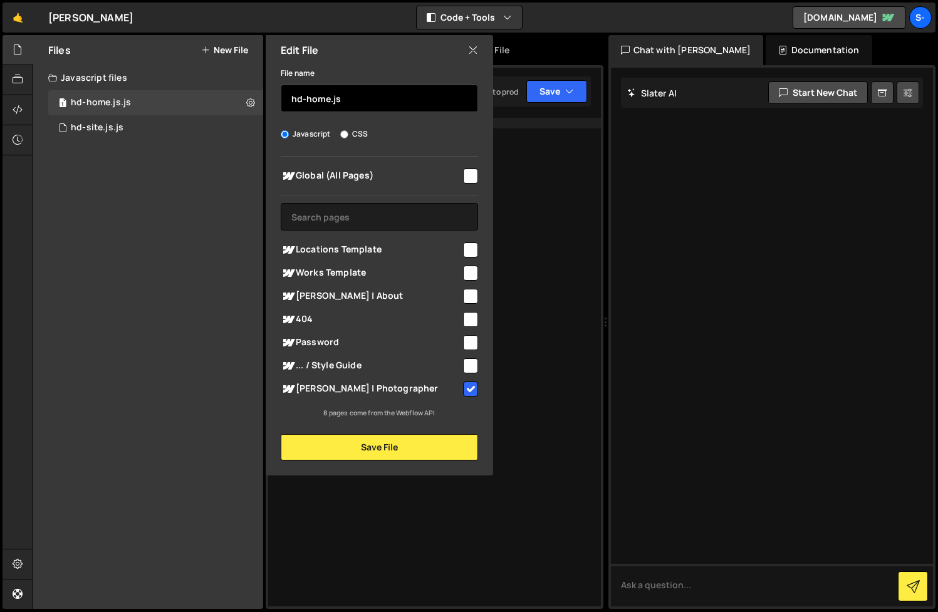
click at [345, 100] on input "hd-home.js" at bounding box center [379, 99] width 197 height 28
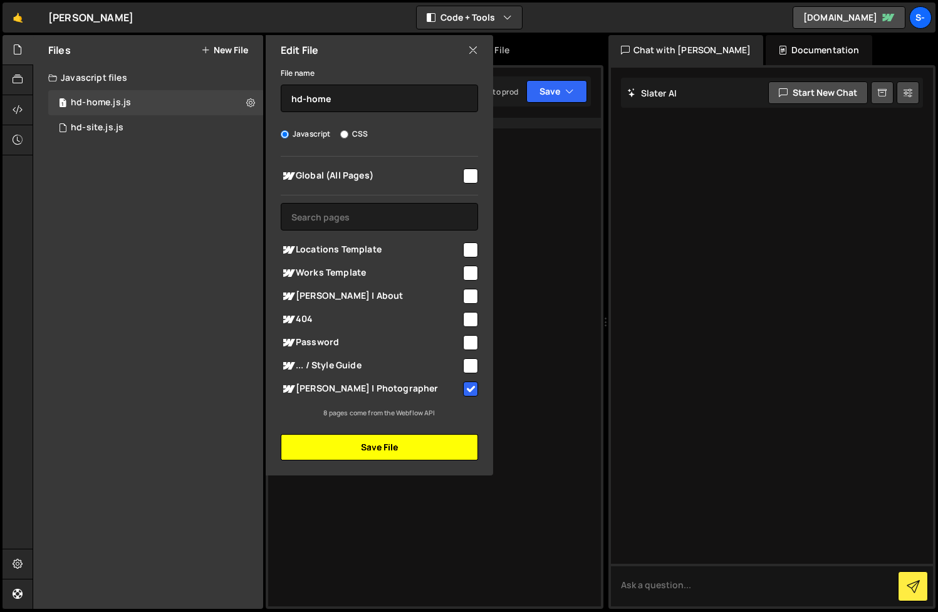
click at [377, 442] on button "Save File" at bounding box center [379, 447] width 197 height 26
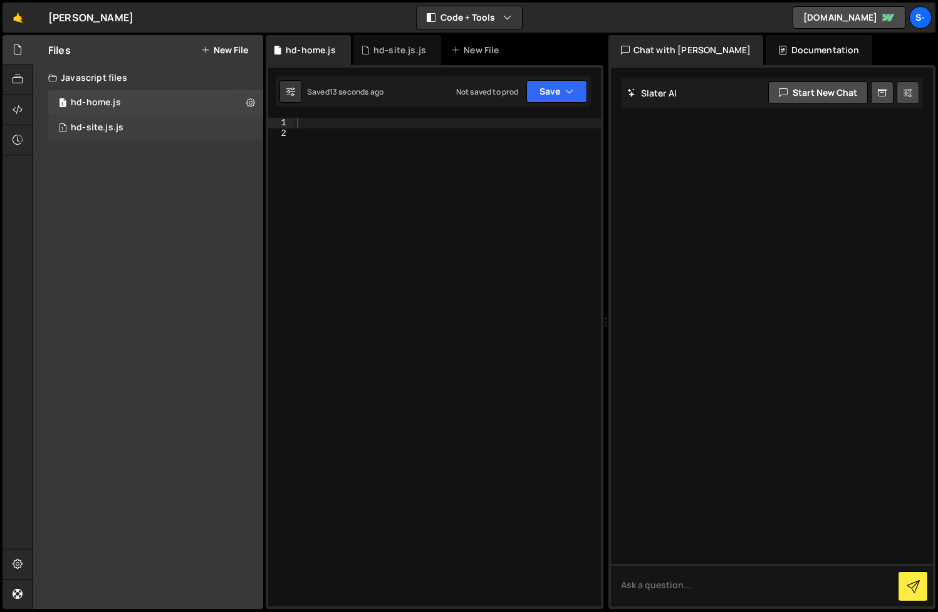
click at [249, 127] on div "1 hd-site.js.js 0" at bounding box center [155, 127] width 215 height 25
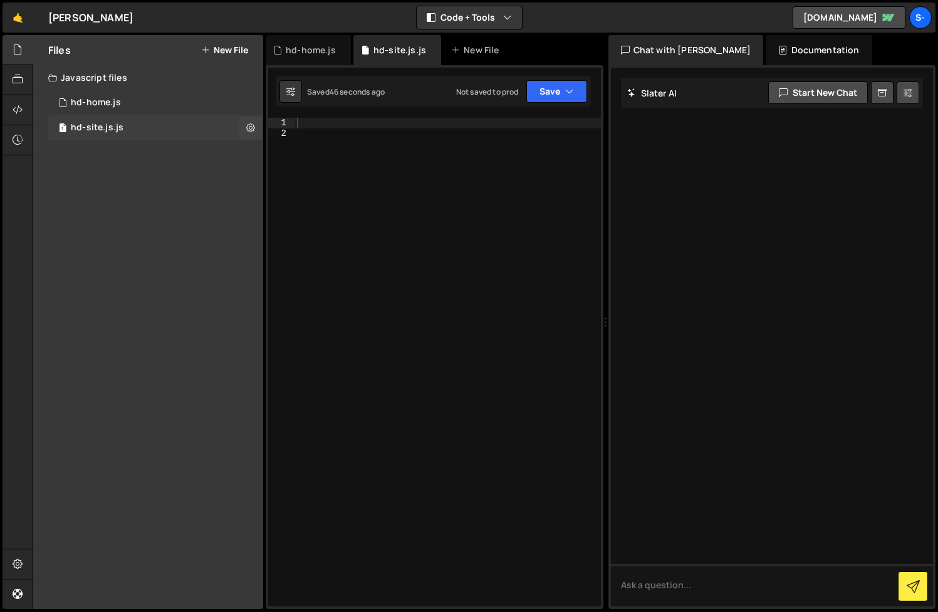
click at [249, 127] on icon at bounding box center [250, 128] width 9 height 12
type input "hd-site.js"
radio input "true"
checkbox input "true"
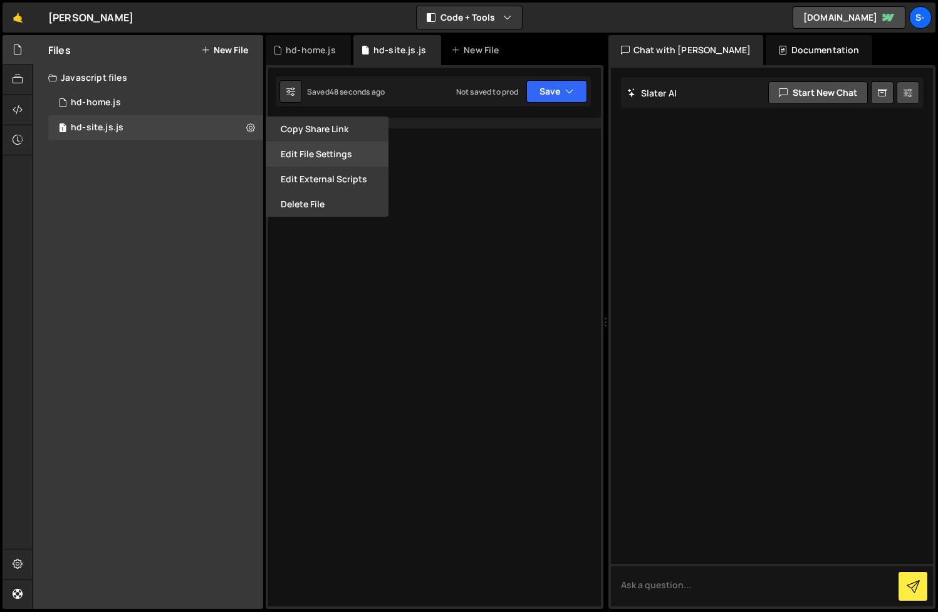
click at [326, 153] on button "Edit File Settings" at bounding box center [327, 154] width 123 height 25
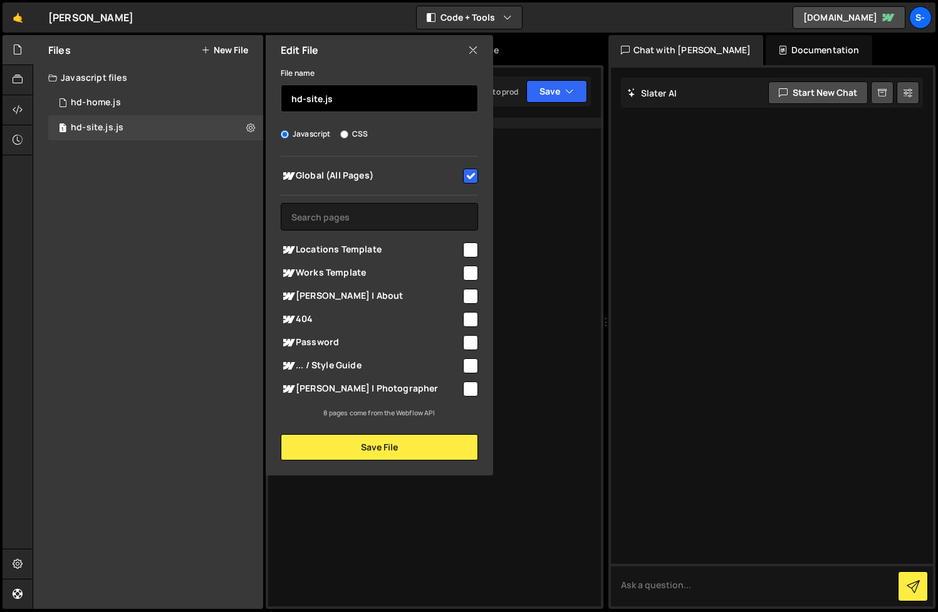
click at [392, 102] on input "hd-site.js" at bounding box center [379, 99] width 197 height 28
type input "hd-site"
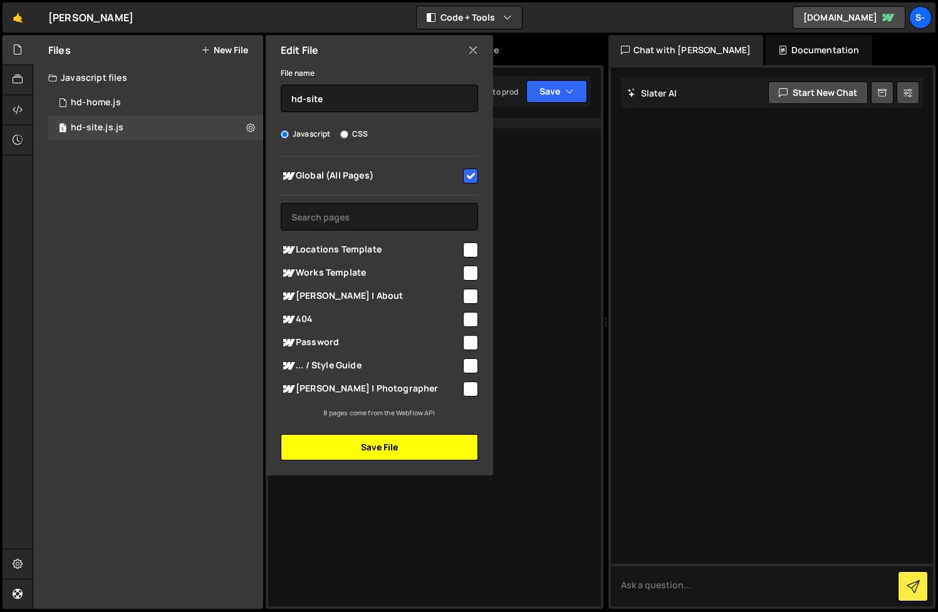
click at [389, 449] on button "Save File" at bounding box center [379, 447] width 197 height 26
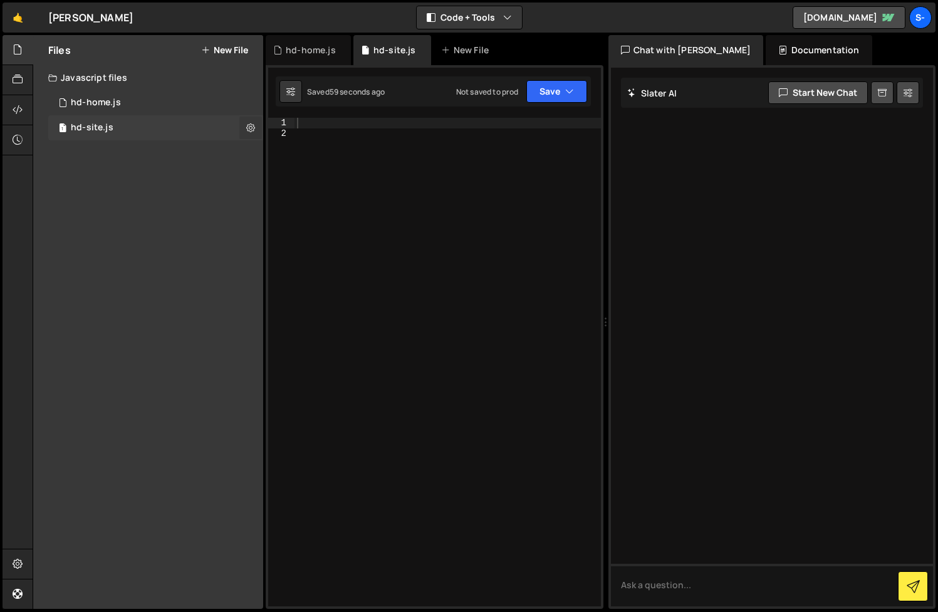
click at [247, 130] on icon at bounding box center [250, 128] width 9 height 12
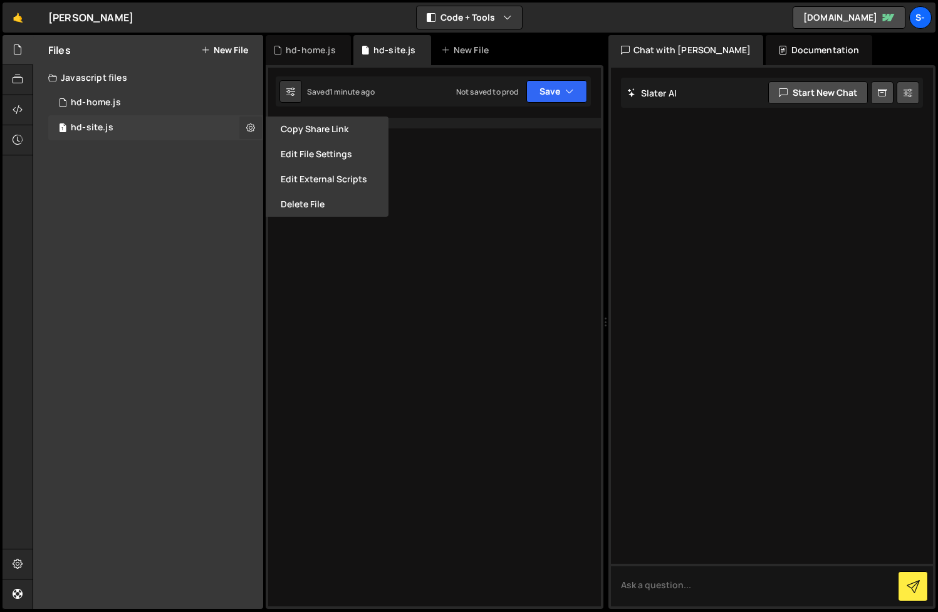
click at [247, 130] on icon at bounding box center [250, 128] width 9 height 12
click at [118, 196] on div "Files New File Javascript files 1 hd-home.js 0 1 hd-site.js 0 CSS files Copy sh…" at bounding box center [148, 322] width 230 height 574
click at [194, 179] on div "Files New File Javascript files 1 hd-home.js 0 1 hd-site.js 0 CSS files Copy sh…" at bounding box center [148, 322] width 230 height 574
click at [204, 107] on div "1 hd-home.js 0" at bounding box center [155, 102] width 215 height 25
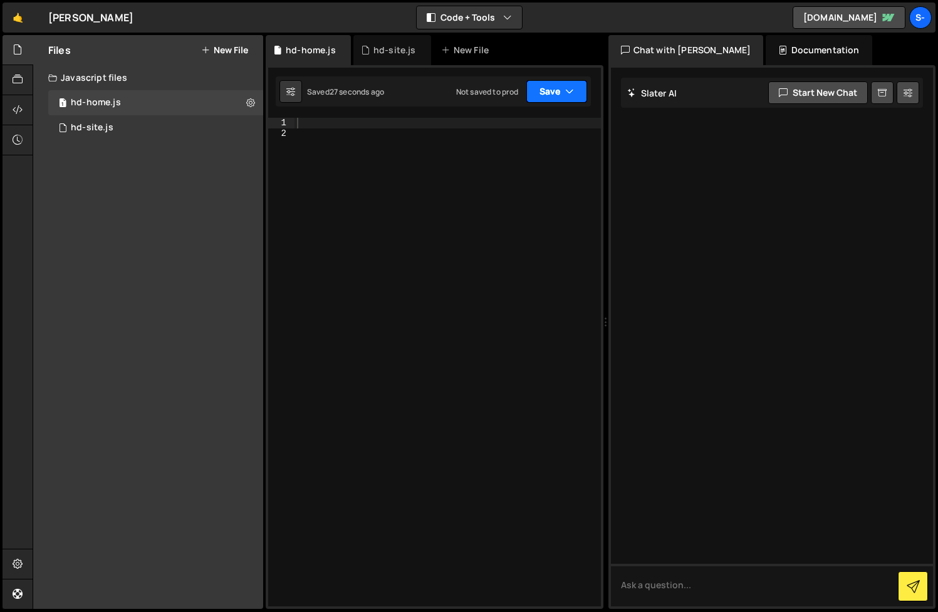
click at [572, 92] on icon "button" at bounding box center [569, 91] width 9 height 13
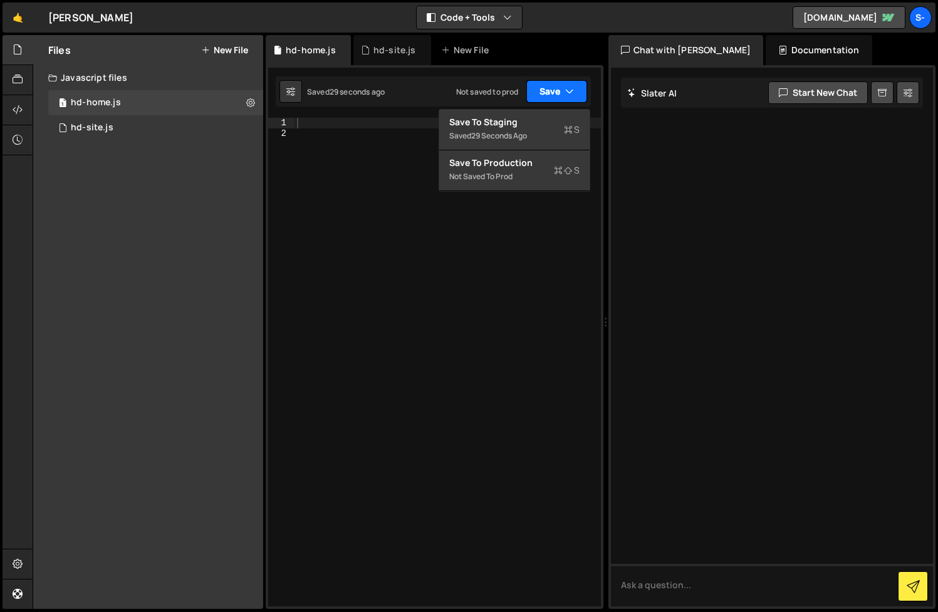
click at [572, 92] on icon "button" at bounding box center [569, 91] width 9 height 13
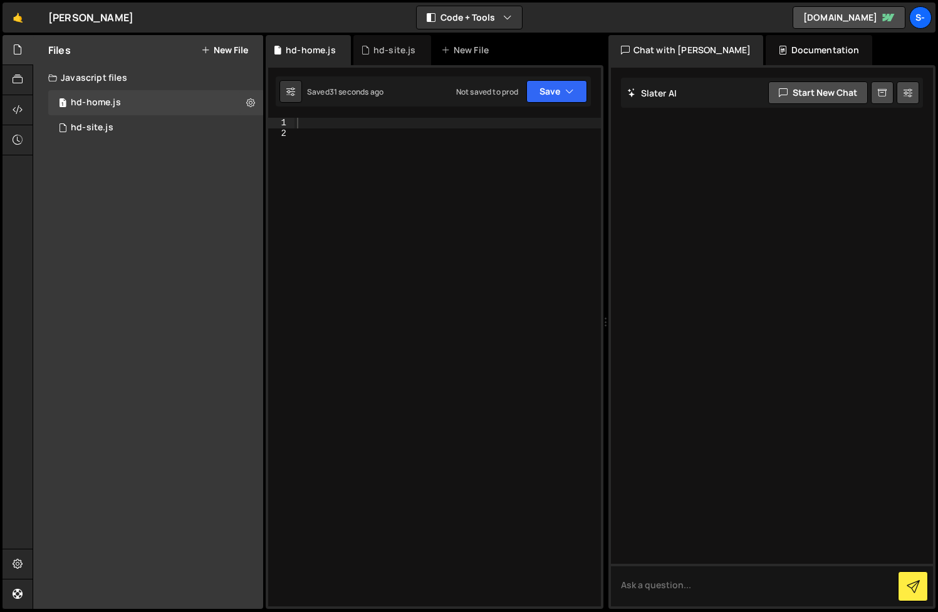
click at [770, 46] on div "Documentation" at bounding box center [819, 50] width 106 height 30
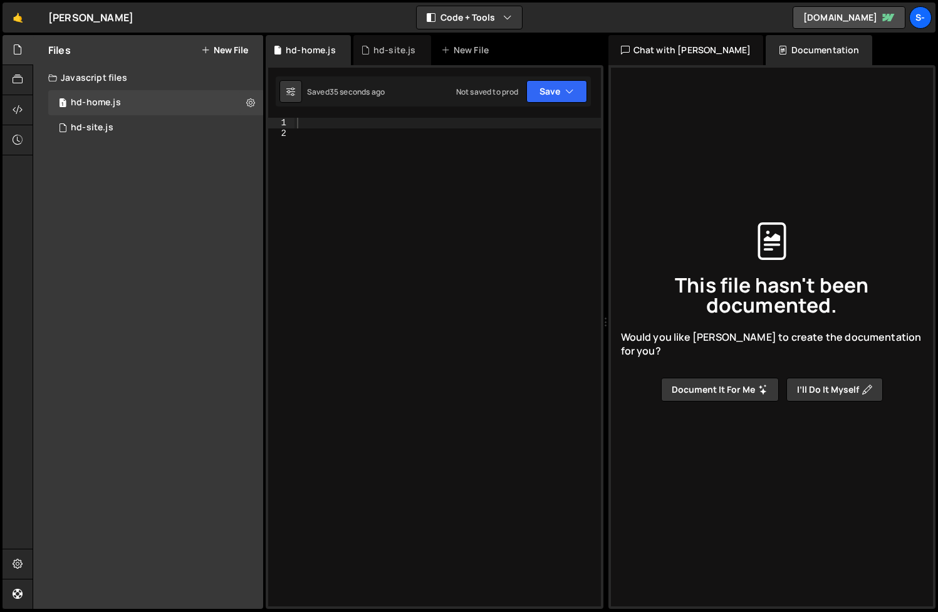
click at [671, 50] on div "Chat with [PERSON_NAME]" at bounding box center [685, 50] width 155 height 30
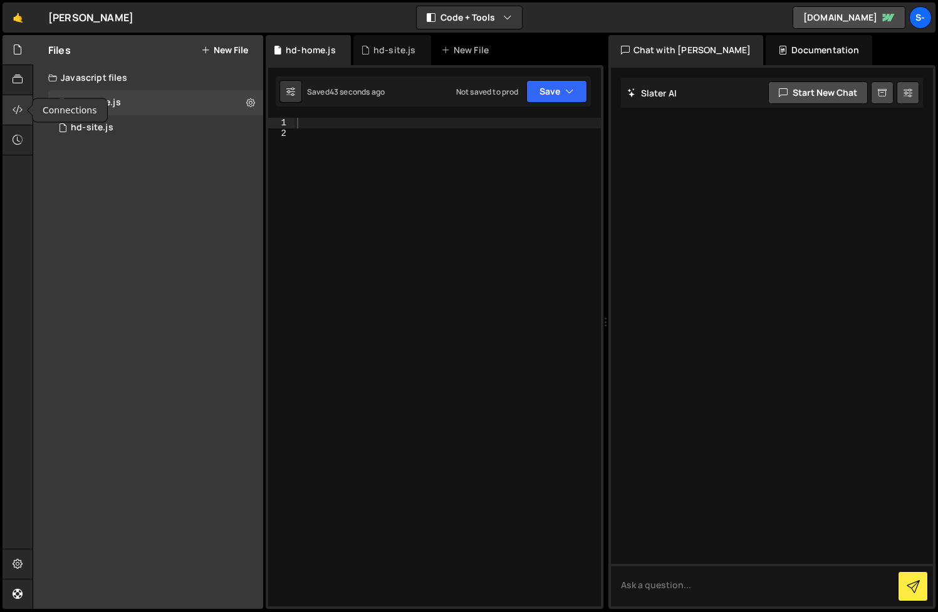
click at [19, 109] on icon at bounding box center [18, 110] width 10 height 14
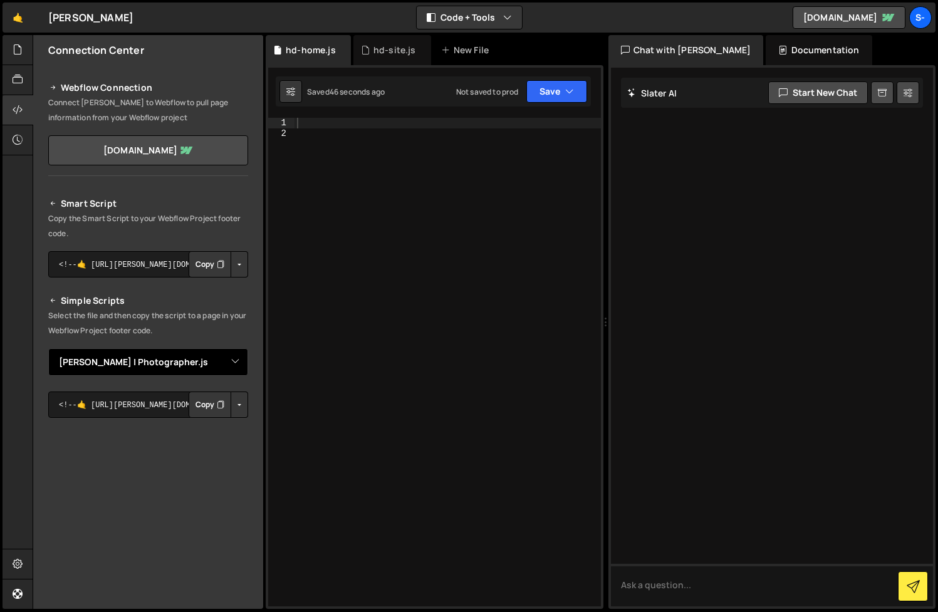
click at [222, 360] on select "Select File [PERSON_NAME] | Photographer.js hd-site.js.js hd-home.js.js" at bounding box center [148, 362] width 200 height 28
click at [237, 359] on select "Select File [PERSON_NAME] | Photographer.js hd-site.js.js hd-home.js.js" at bounding box center [148, 362] width 200 height 28
click at [217, 259] on icon "Button group with nested dropdown" at bounding box center [221, 264] width 8 height 13
click at [18, 56] on icon at bounding box center [18, 50] width 10 height 14
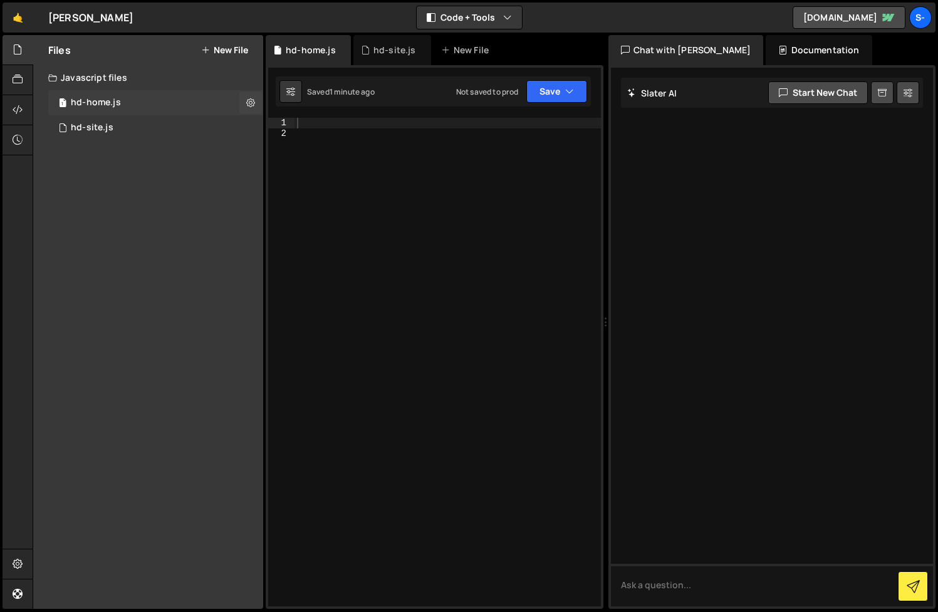
click at [131, 99] on div "1 hd-home.js 0" at bounding box center [155, 102] width 215 height 25
click at [159, 127] on div "1 hd-site.js 0" at bounding box center [155, 127] width 215 height 25
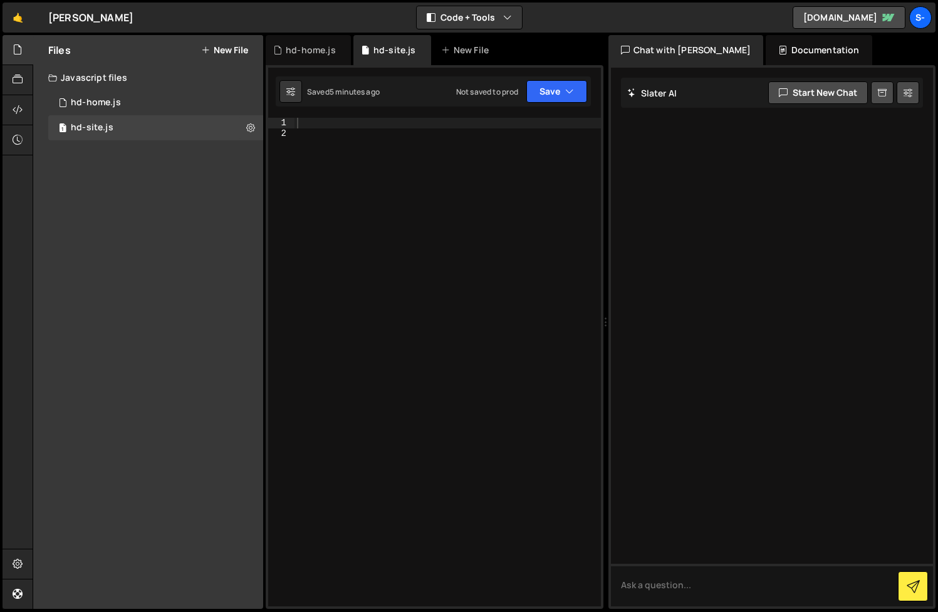
click at [397, 196] on div at bounding box center [448, 372] width 306 height 509
click at [369, 123] on div at bounding box center [448, 372] width 306 height 509
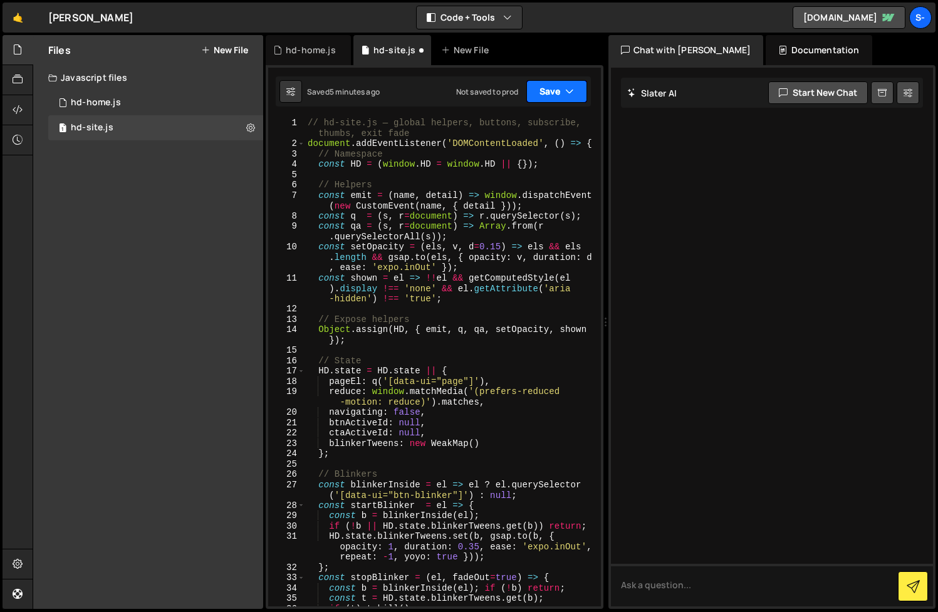
click at [541, 84] on button "Save" at bounding box center [556, 91] width 61 height 23
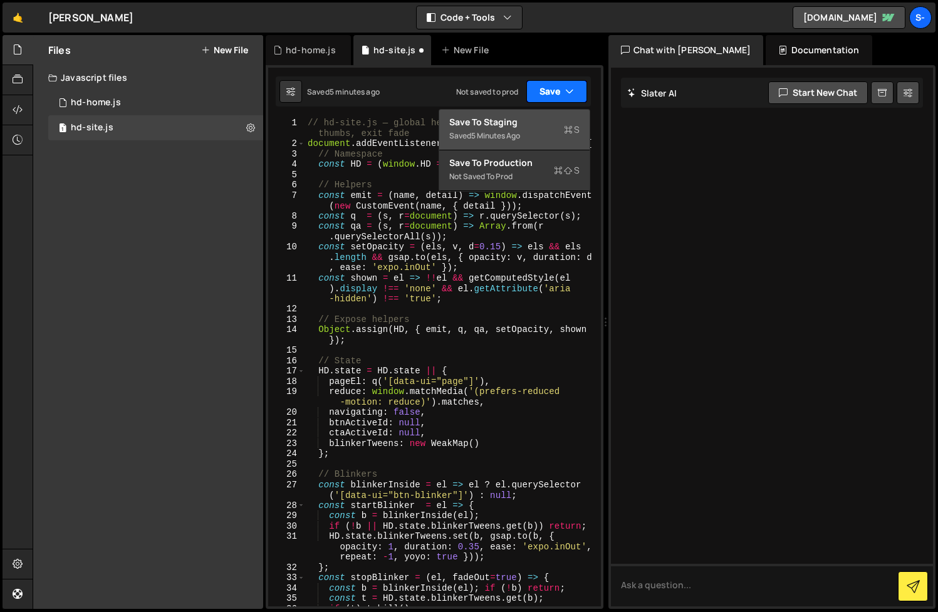
click at [536, 128] on div "Save to Staging S" at bounding box center [514, 122] width 130 height 13
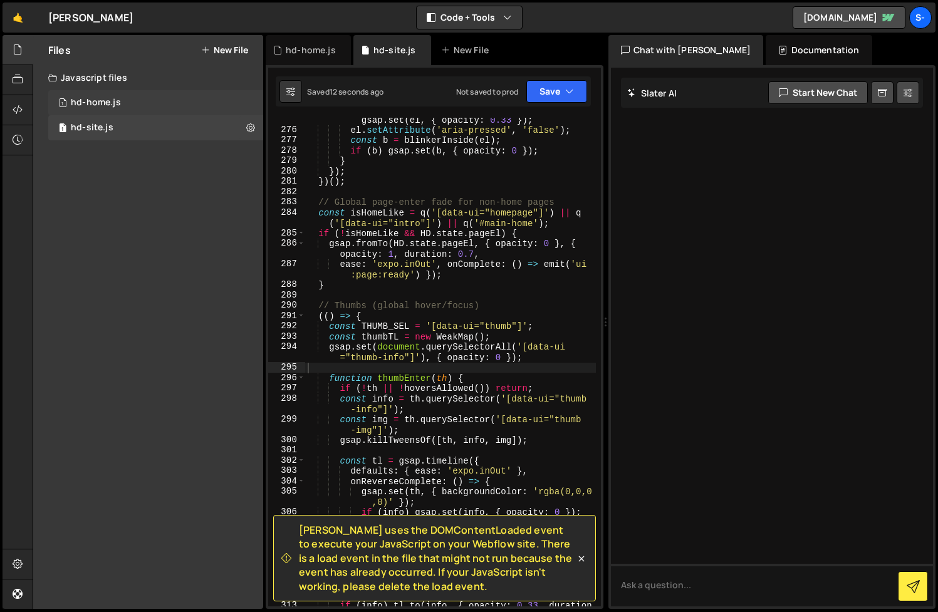
click at [182, 103] on div "1 hd-home.js 0" at bounding box center [155, 102] width 215 height 25
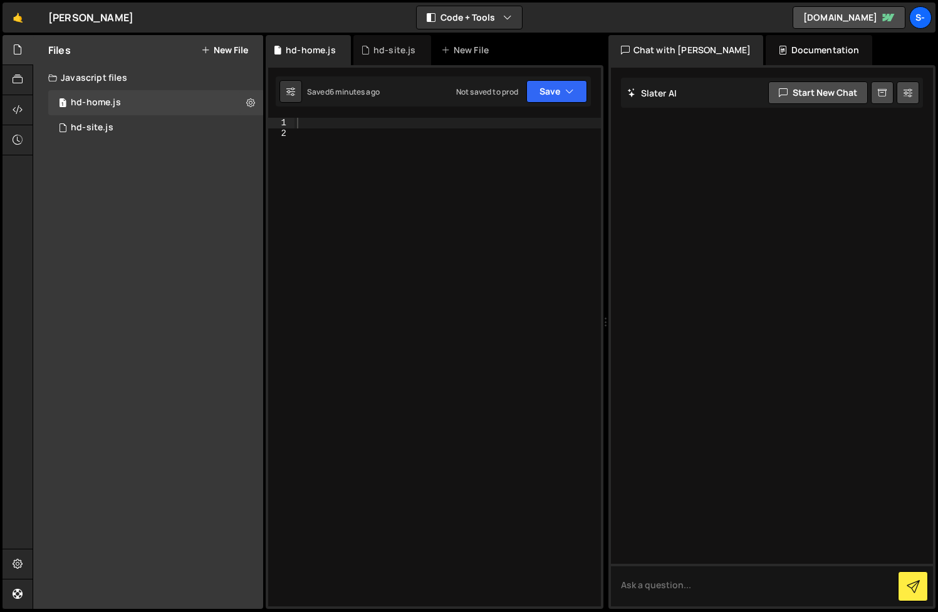
click at [365, 124] on div at bounding box center [448, 372] width 306 height 509
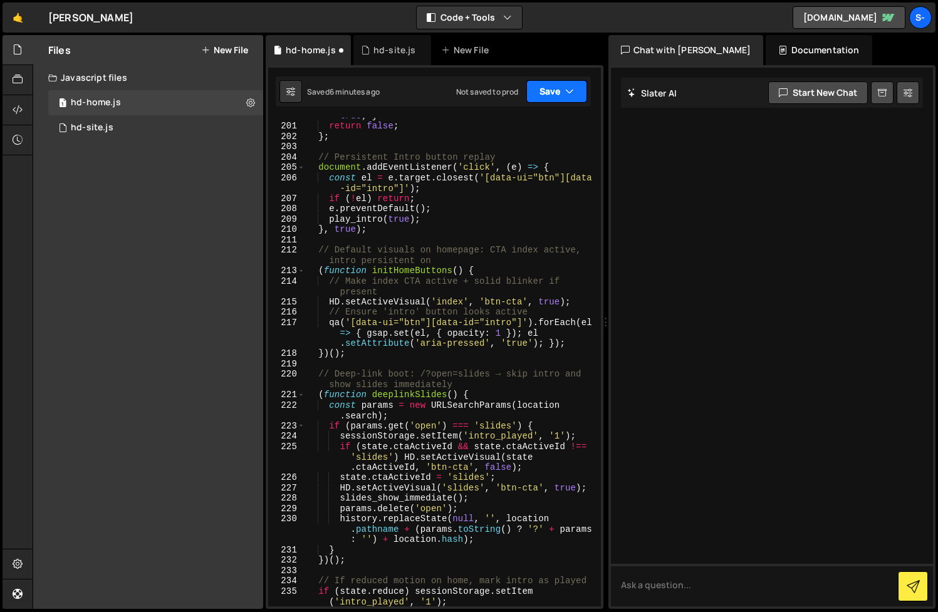
click at [551, 99] on button "Save" at bounding box center [556, 91] width 61 height 23
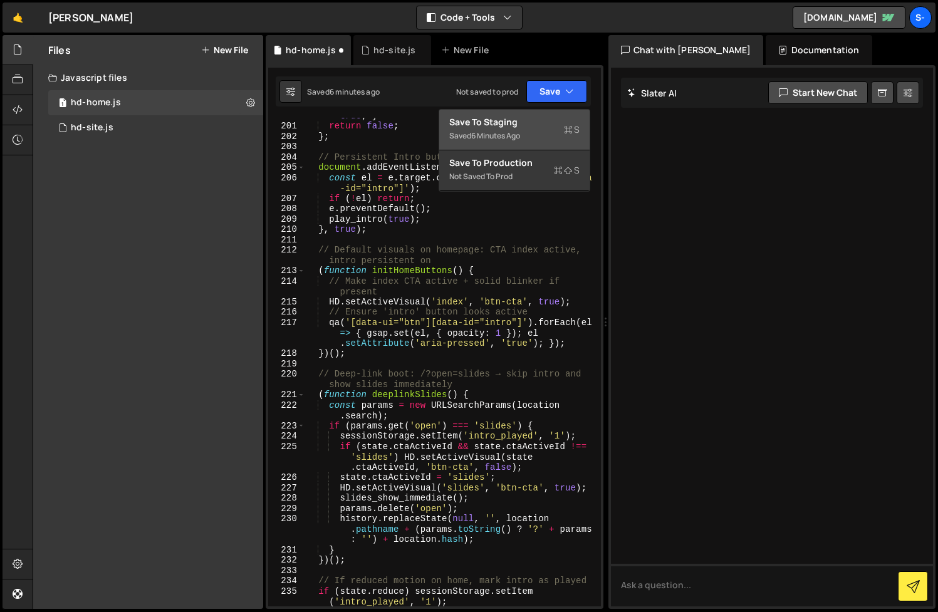
click at [538, 123] on div "Save to Staging S" at bounding box center [514, 122] width 130 height 13
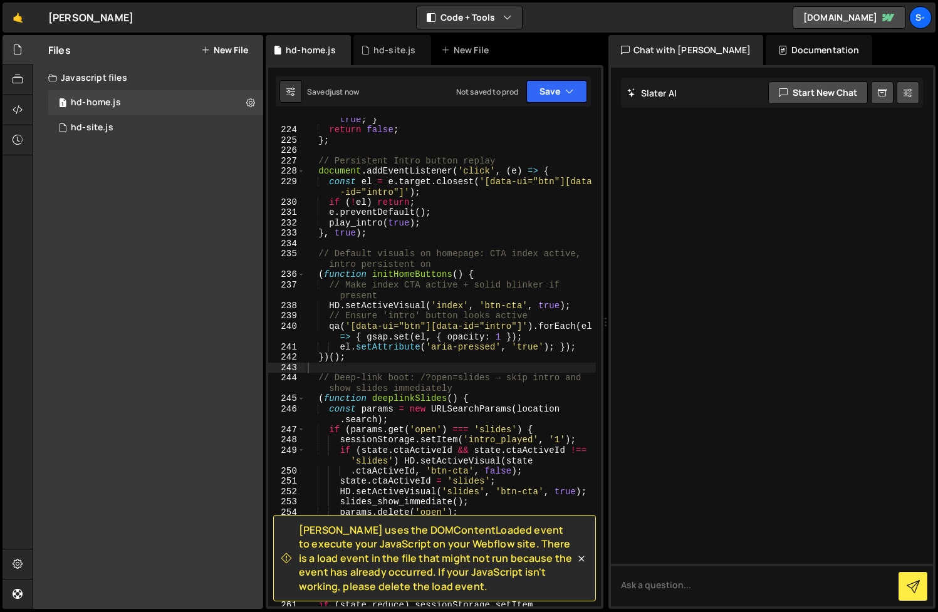
drag, startPoint x: 442, startPoint y: 587, endPoint x: 321, endPoint y: 521, distance: 137.9
click at [321, 521] on div "[PERSON_NAME] uses the DOMContentLoaded event to execute your JavaScript on you…" at bounding box center [434, 558] width 323 height 86
copy span "[PERSON_NAME] uses the DOMContentLoaded event to execute your JavaScript on you…"
click at [474, 430] on div "if ( intro && shown ( intro )) { hide_intro ( ) ; return true ; } return false …" at bounding box center [450, 369] width 291 height 530
click at [473, 383] on div "if ( intro && shown ( intro )) { hide_intro ( ) ; return true ; } return false …" at bounding box center [450, 369] width 291 height 530
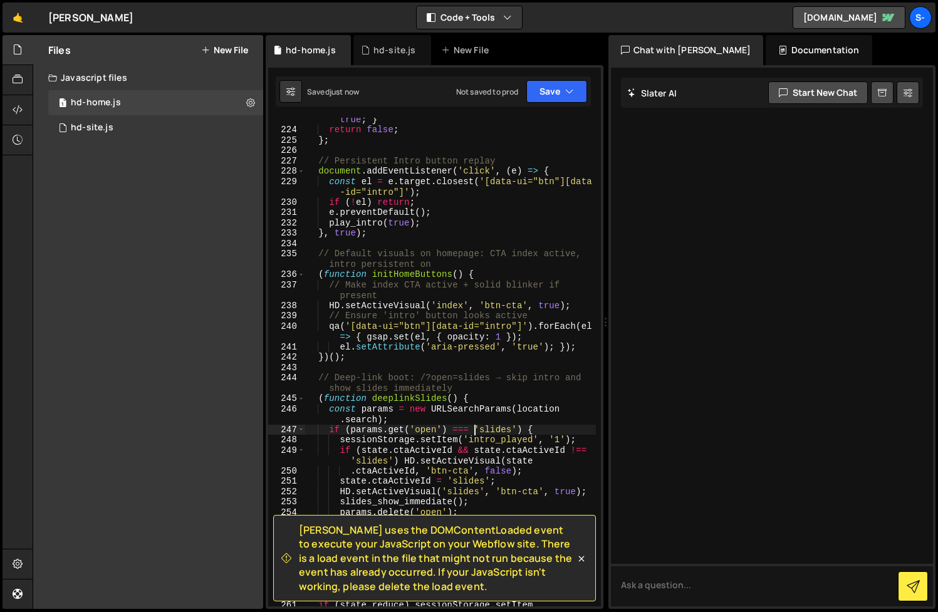
type textarea "// Deep-link boot: /?open=slides → skip intro and show slides immediately"
click at [141, 132] on div "1 hd-site.js 0" at bounding box center [155, 127] width 215 height 25
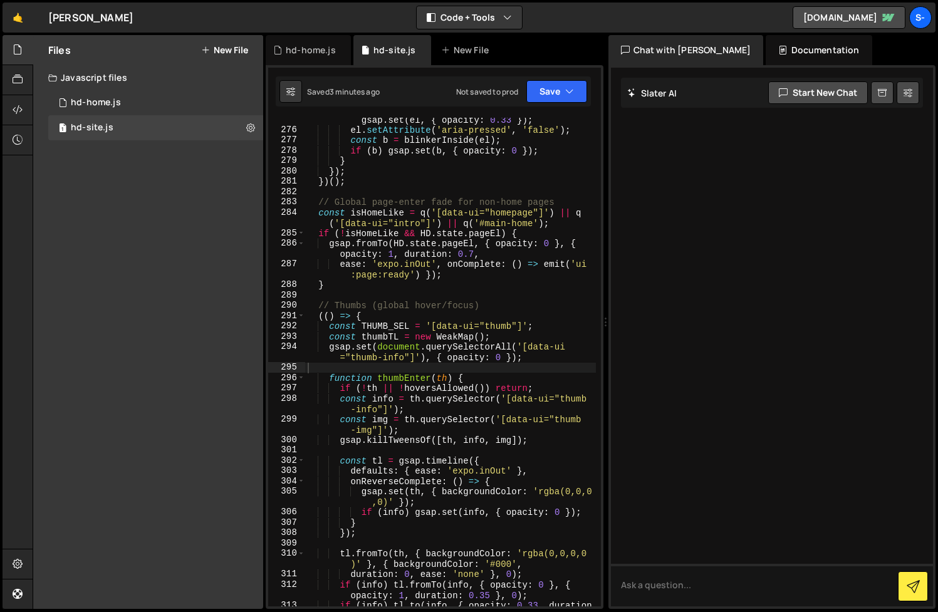
click at [340, 162] on div "if ( getComputedStyle ( el ) . opacity === '1' ) gsap . set ( el , { opacity : …" at bounding box center [450, 369] width 291 height 530
type textarea "});"
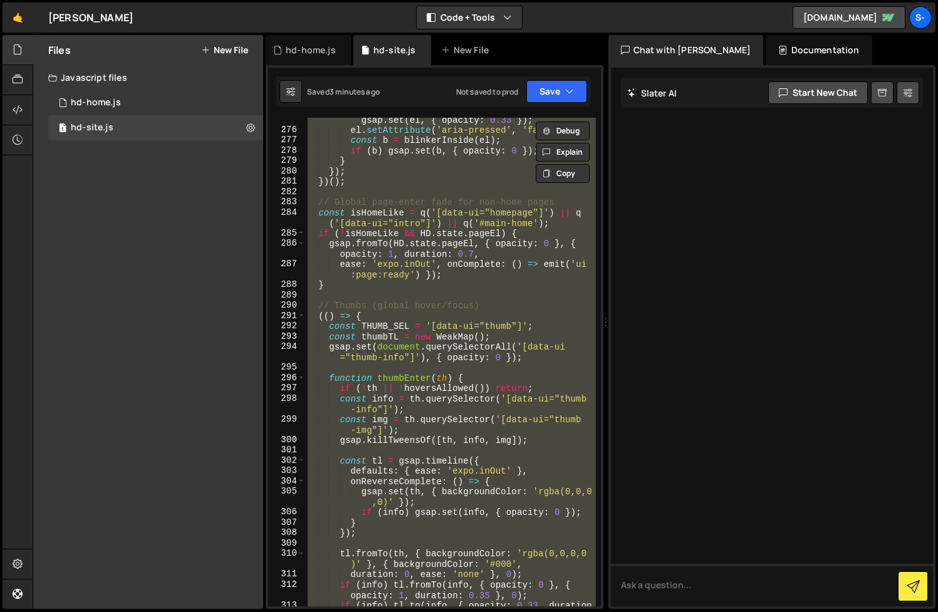
paste textarea
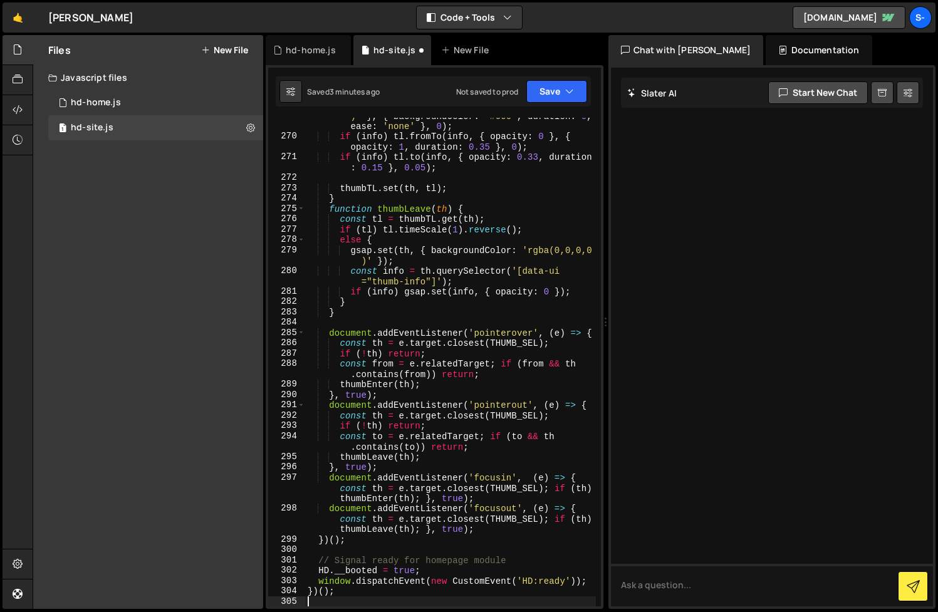
scroll to position [3895, 0]
click at [543, 91] on button "Save" at bounding box center [556, 91] width 61 height 23
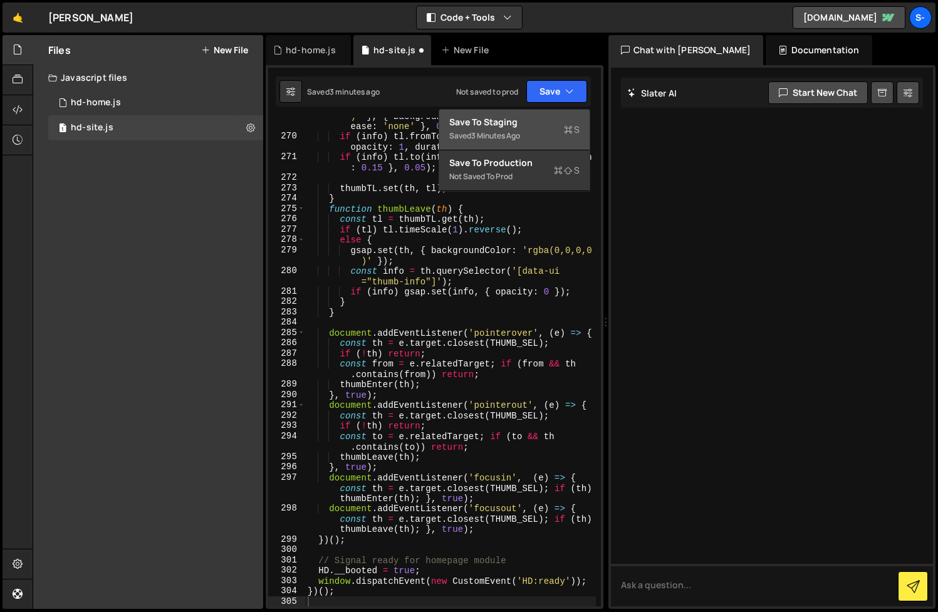
click at [531, 123] on div "Save to Staging S" at bounding box center [514, 122] width 130 height 13
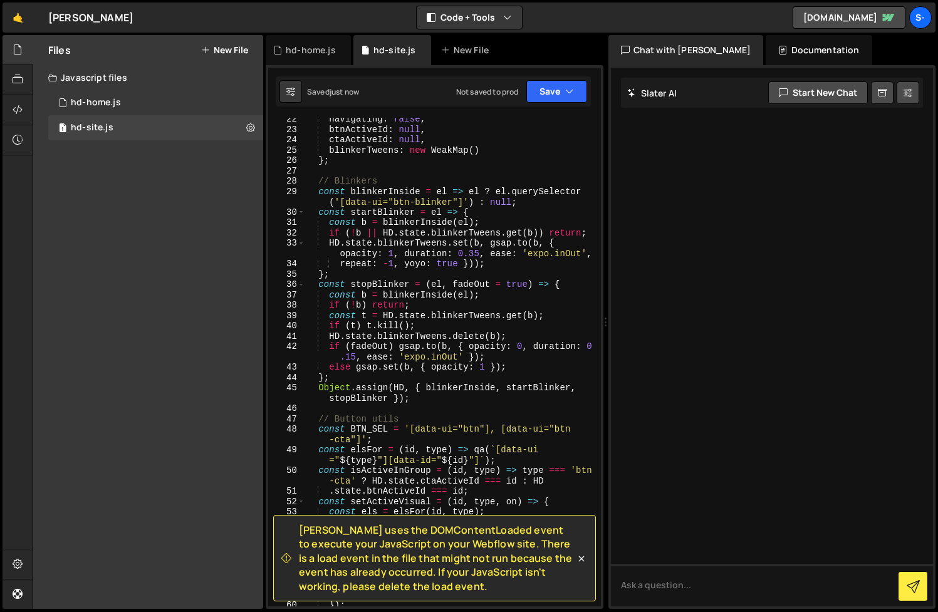
scroll to position [0, 0]
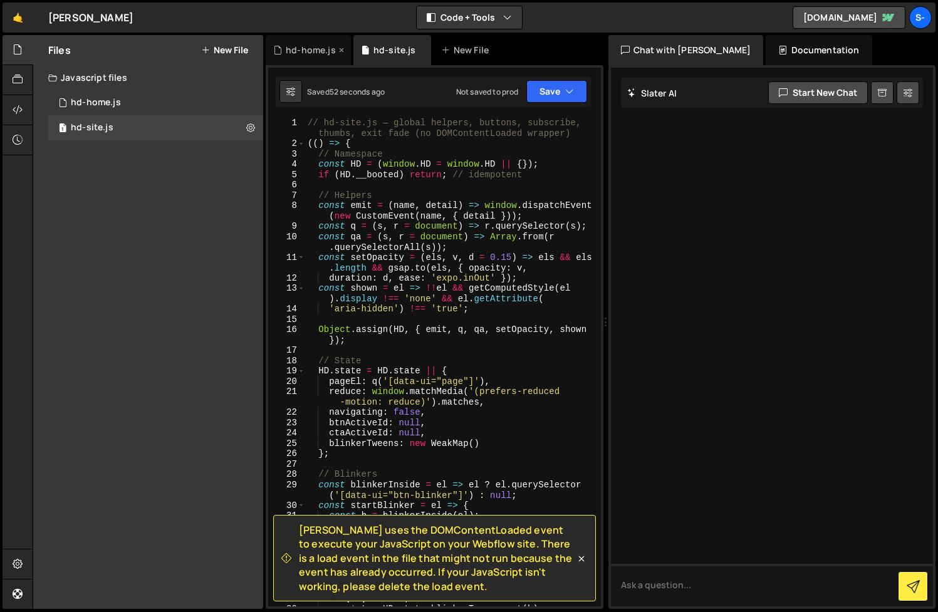
click at [316, 51] on div "hd-home.js" at bounding box center [311, 50] width 50 height 13
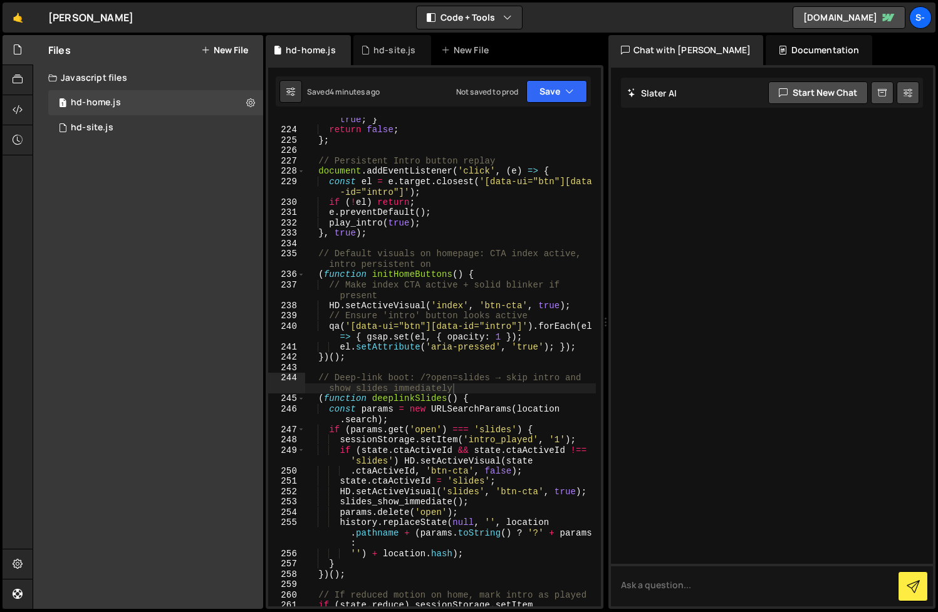
click at [369, 259] on div "if ( intro && shown ( intro )) { hide_intro ( ) ; return true ; } return false …" at bounding box center [450, 369] width 291 height 530
type textarea "});"
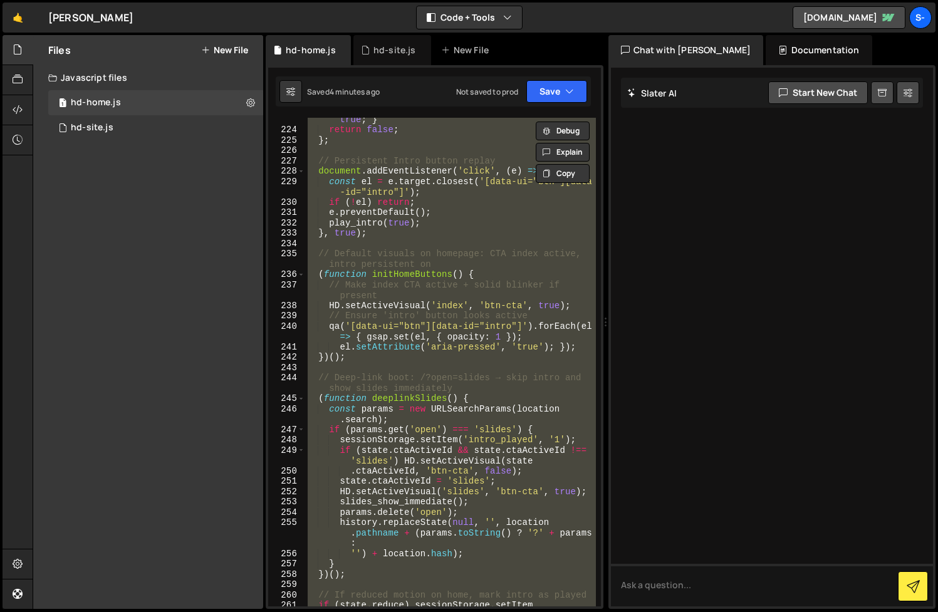
paste textarea
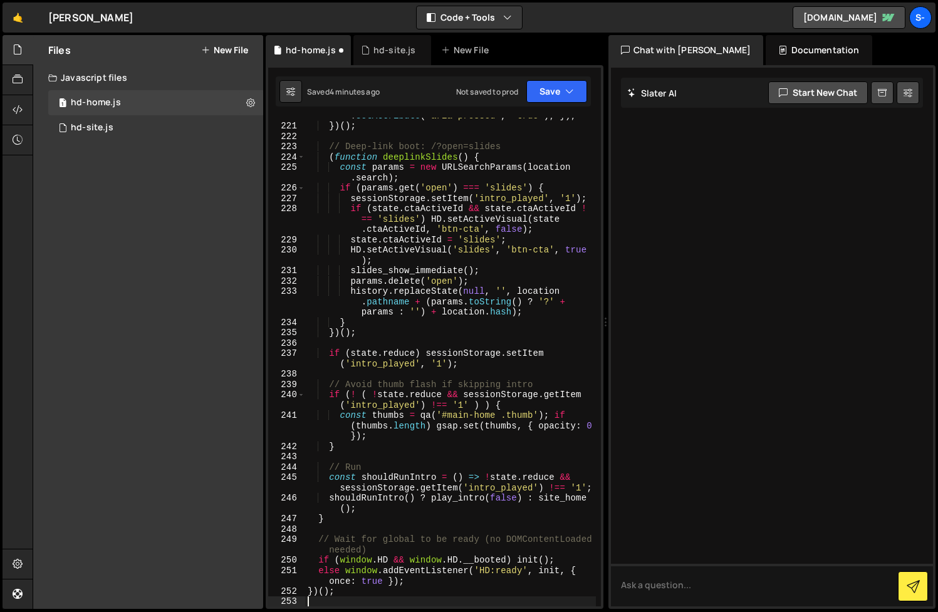
scroll to position [3078, 0]
type textarea ".ctaActiveId, 'btn-cta', false);"
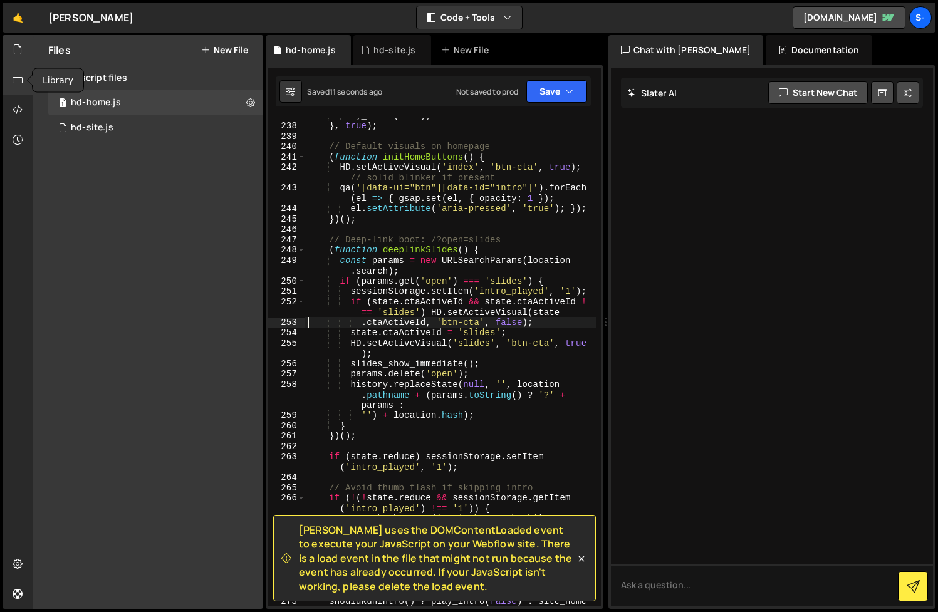
click at [19, 85] on icon at bounding box center [18, 80] width 10 height 14
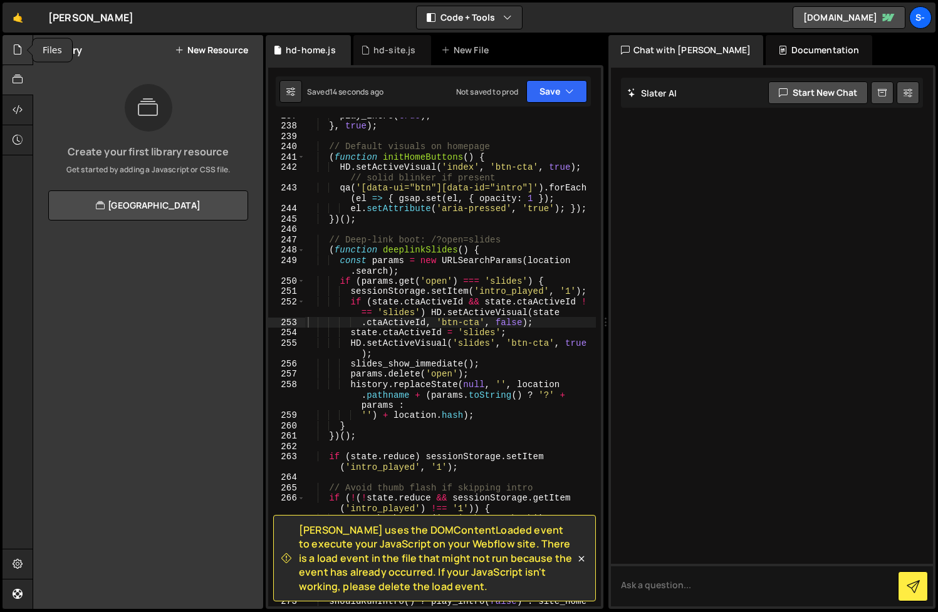
click at [16, 58] on div at bounding box center [18, 50] width 31 height 30
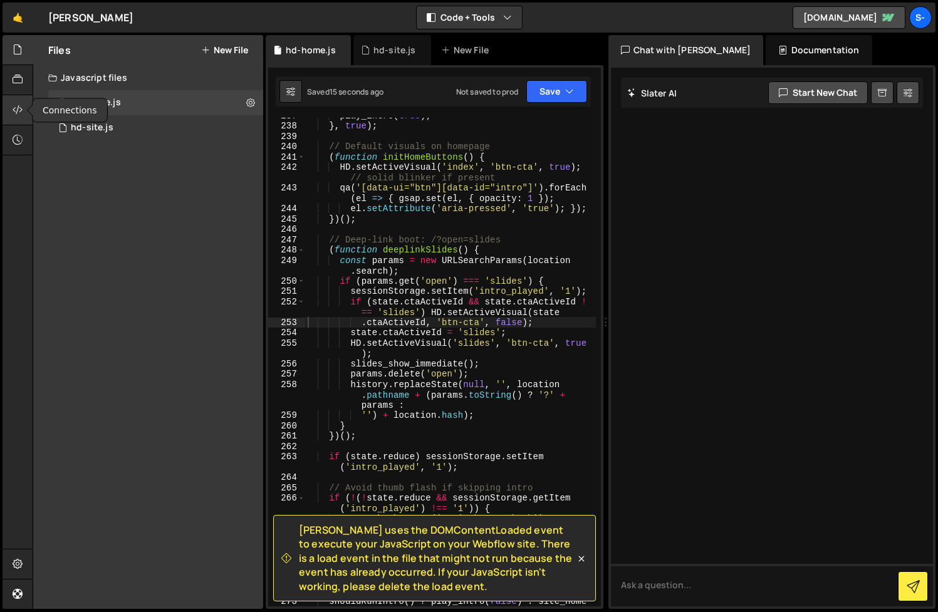
click at [15, 107] on icon at bounding box center [18, 110] width 10 height 14
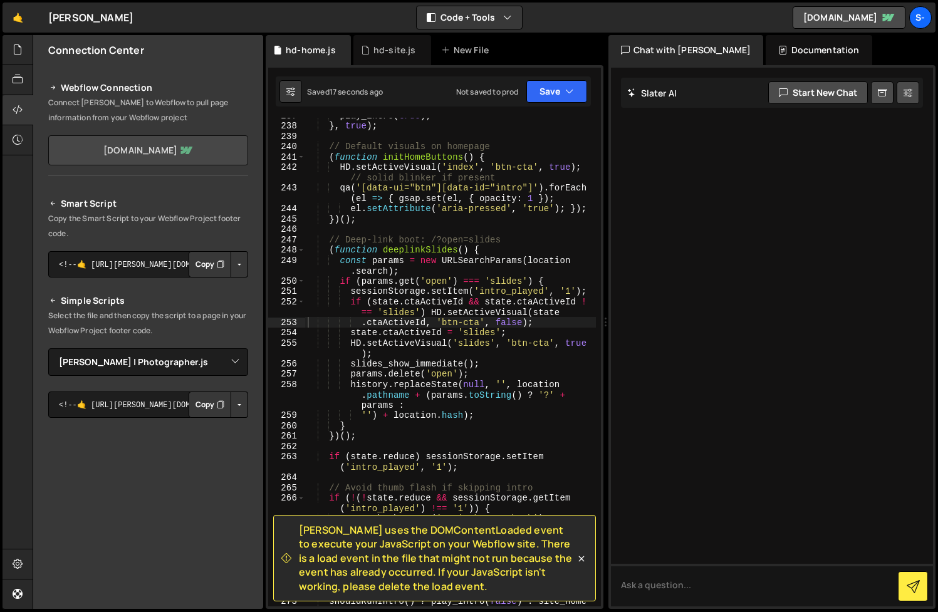
click at [157, 151] on link "[DOMAIN_NAME]" at bounding box center [148, 150] width 200 height 30
click at [231, 364] on select "Select File [PERSON_NAME] | Photographer.js hd-site.js.js hd-home.js.js" at bounding box center [148, 362] width 200 height 28
click at [48, 348] on select "Select File [PERSON_NAME] | Photographer.js hd-site.js.js hd-home.js.js" at bounding box center [148, 362] width 200 height 28
click at [201, 402] on button "Copy" at bounding box center [210, 405] width 43 height 26
click at [230, 362] on select "Select File [PERSON_NAME] | Photographer.js hd-site.js.js hd-home.js.js" at bounding box center [148, 362] width 200 height 28
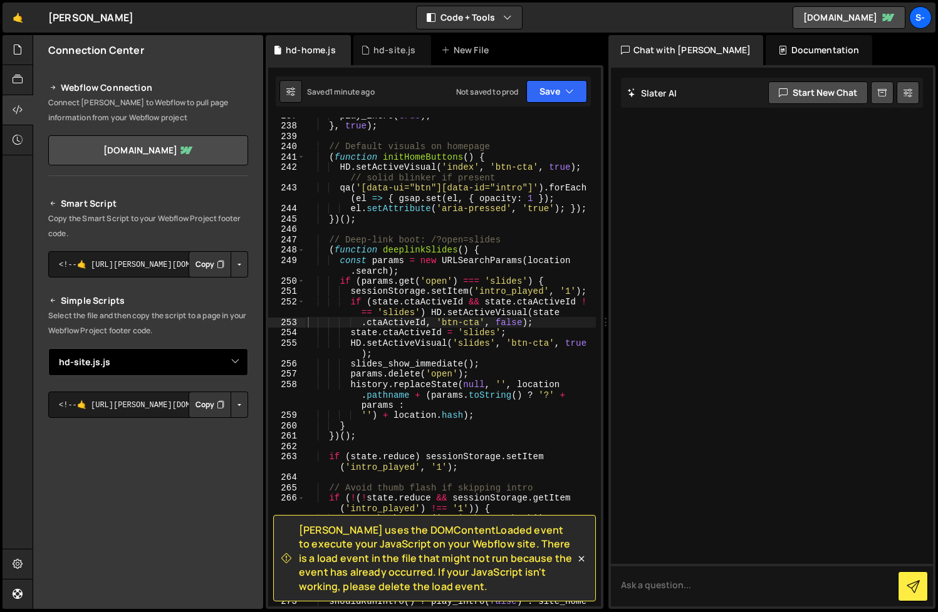
select select "46747"
click at [48, 348] on select "Select File [PERSON_NAME] | Photographer.js hd-site.js.js hd-home.js.js" at bounding box center [148, 362] width 200 height 28
click at [204, 402] on button "Copy" at bounding box center [210, 405] width 43 height 26
click at [558, 94] on button "Save" at bounding box center [556, 91] width 61 height 23
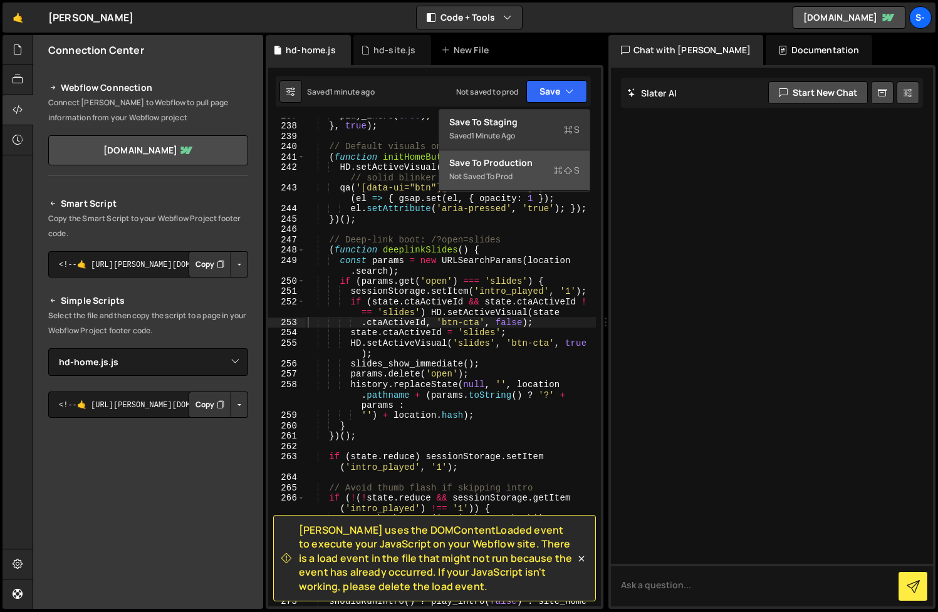
click at [548, 172] on div "Not saved to prod" at bounding box center [514, 176] width 130 height 15
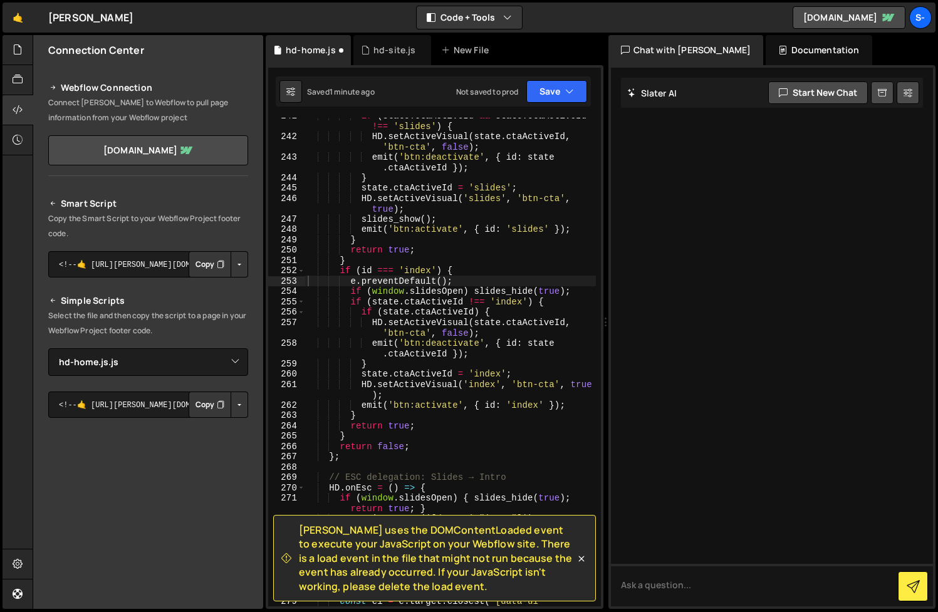
scroll to position [2912, 0]
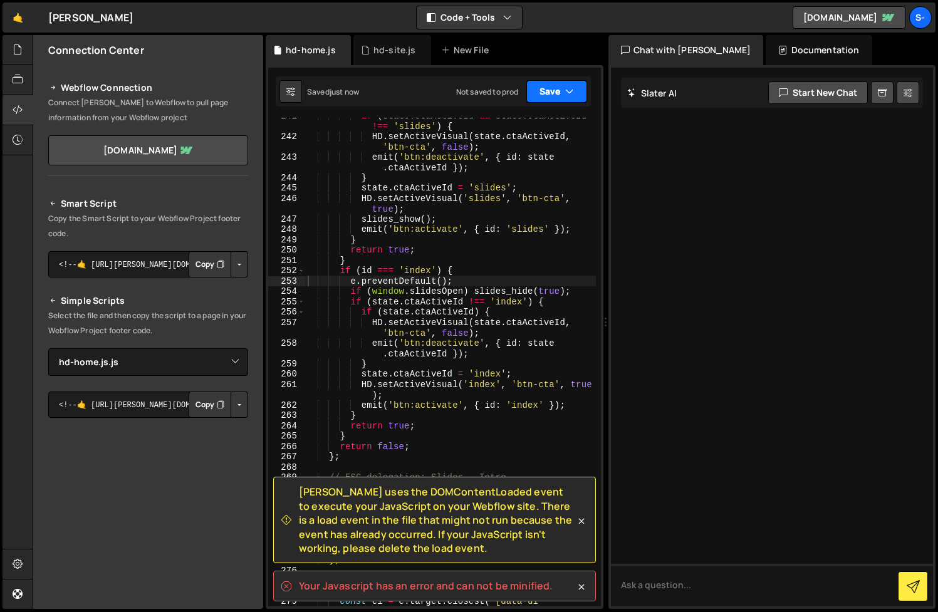
click at [579, 93] on button "Save" at bounding box center [556, 91] width 61 height 23
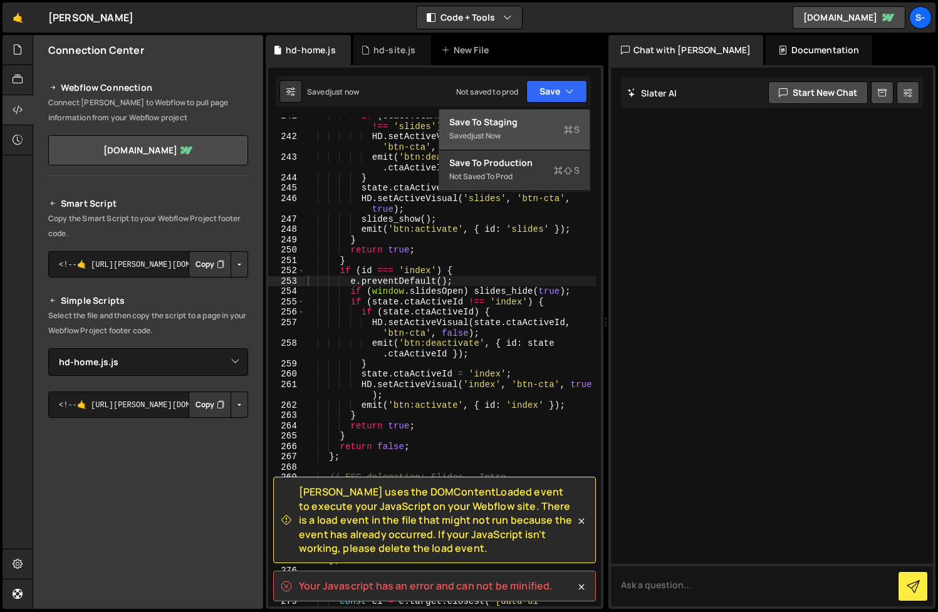
click at [546, 119] on div "Save to Staging S" at bounding box center [514, 122] width 130 height 13
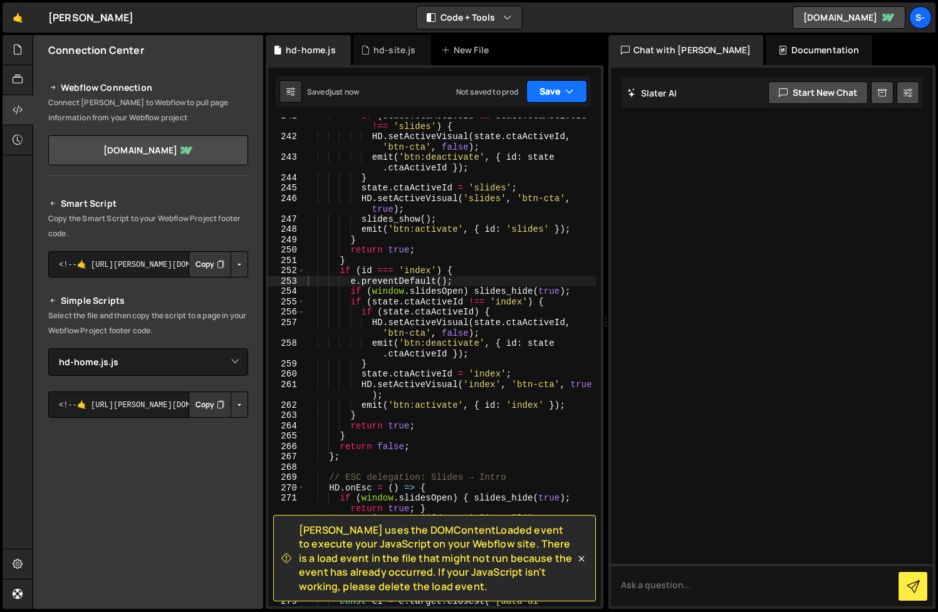
click at [568, 93] on icon "button" at bounding box center [569, 91] width 9 height 13
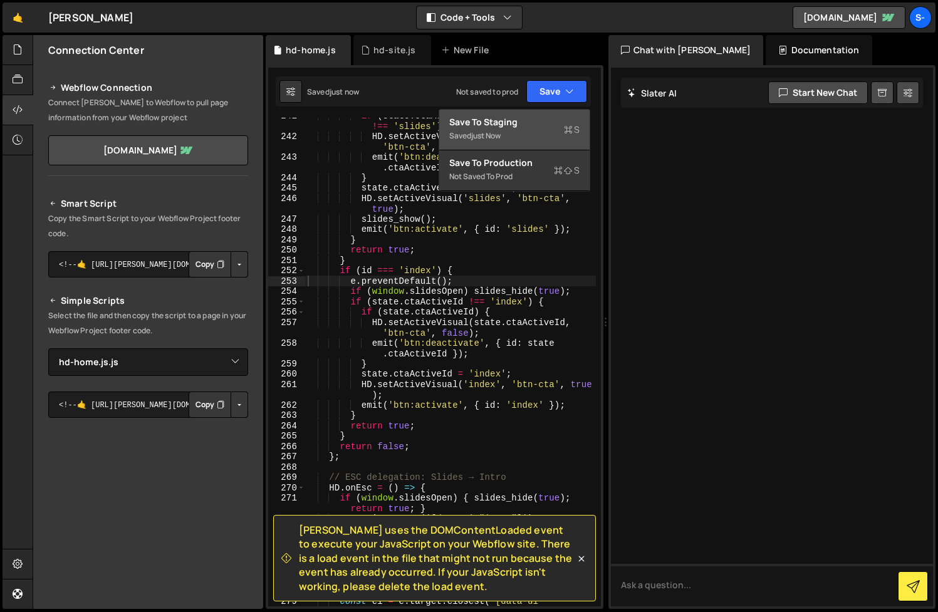
click at [546, 123] on div "Save to Staging S" at bounding box center [514, 122] width 130 height 13
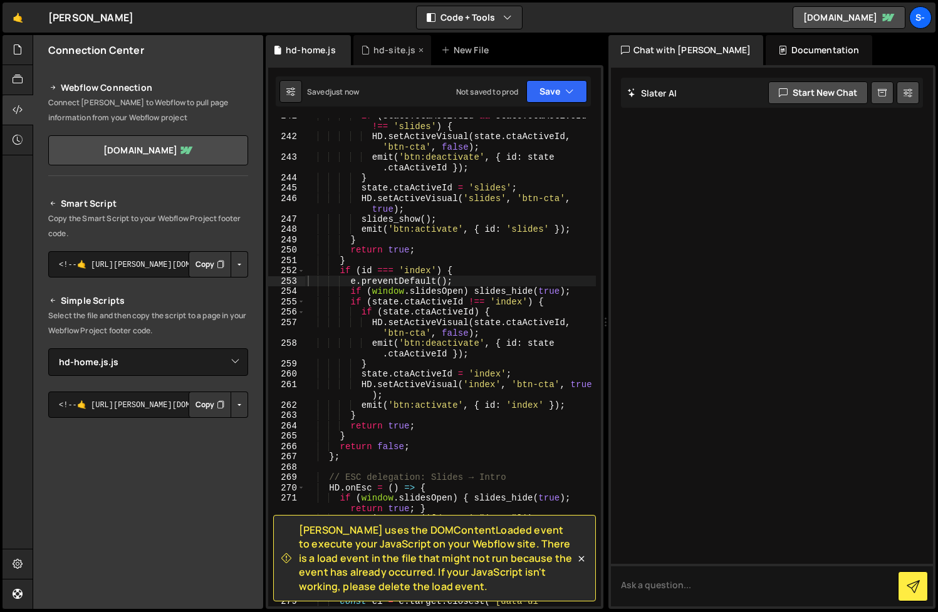
click at [378, 48] on div "hd-site.js" at bounding box center [394, 50] width 43 height 13
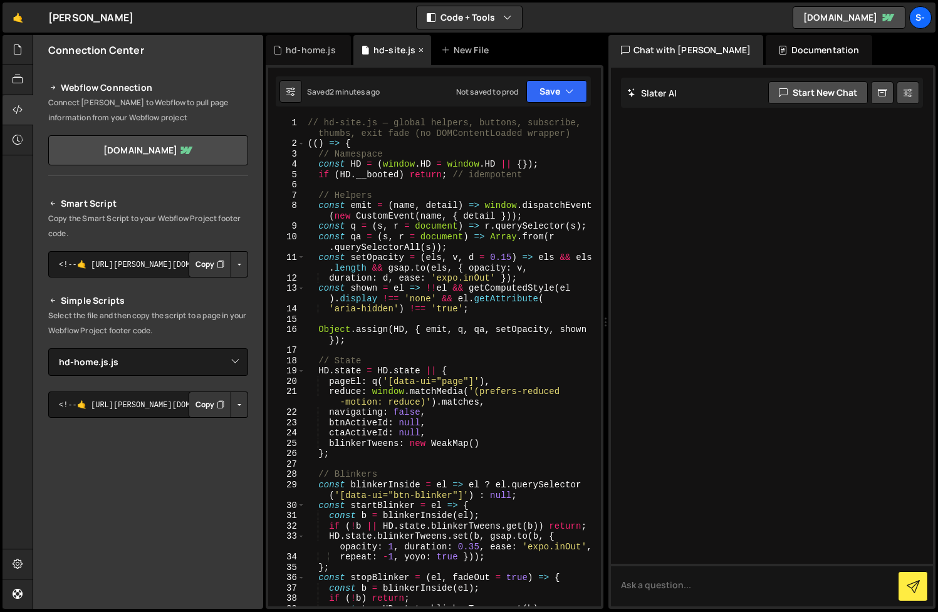
scroll to position [3354, 0]
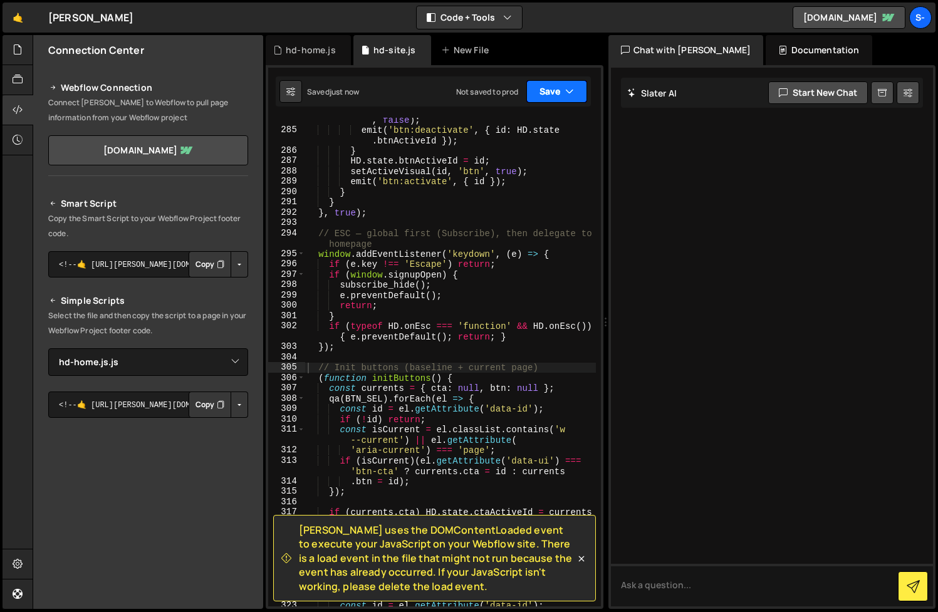
click at [560, 96] on button "Save" at bounding box center [556, 91] width 61 height 23
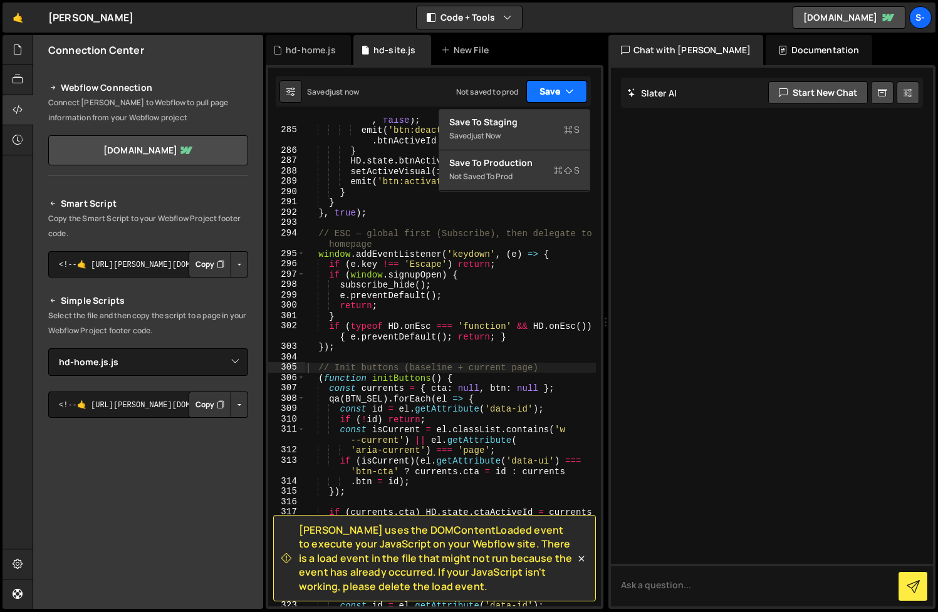
click at [560, 96] on button "Save" at bounding box center [556, 91] width 61 height 23
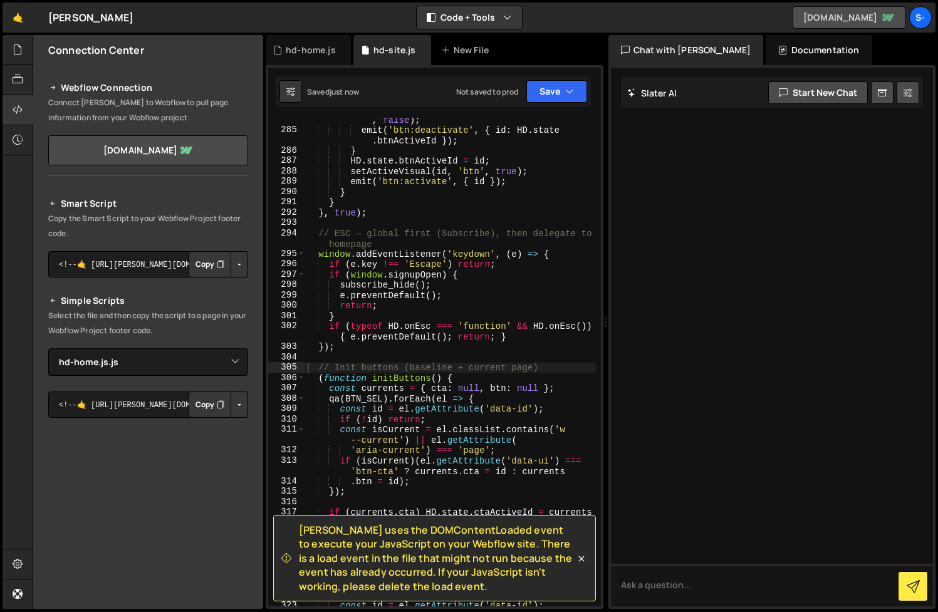
click at [808, 21] on link "[DOMAIN_NAME]" at bounding box center [849, 17] width 113 height 23
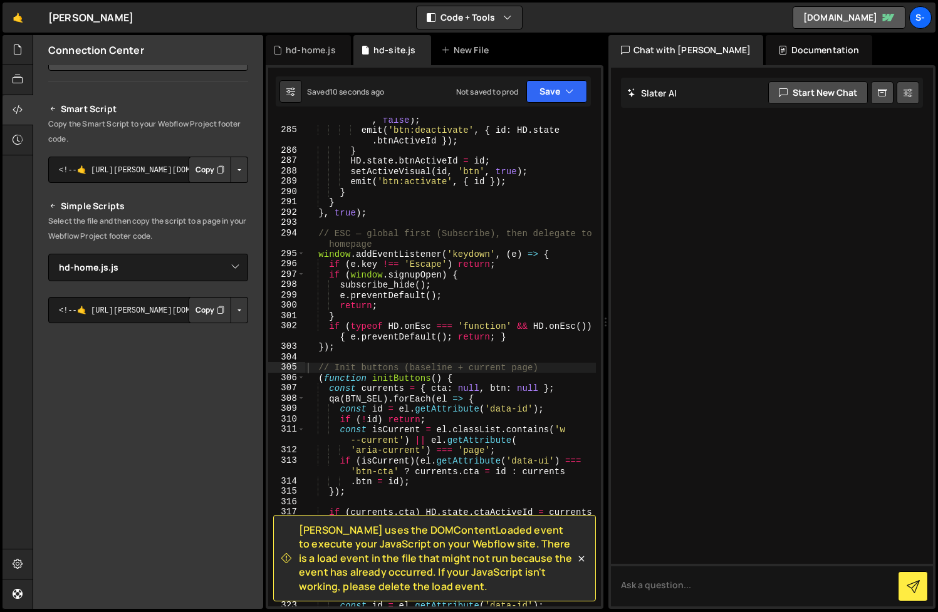
scroll to position [0, 0]
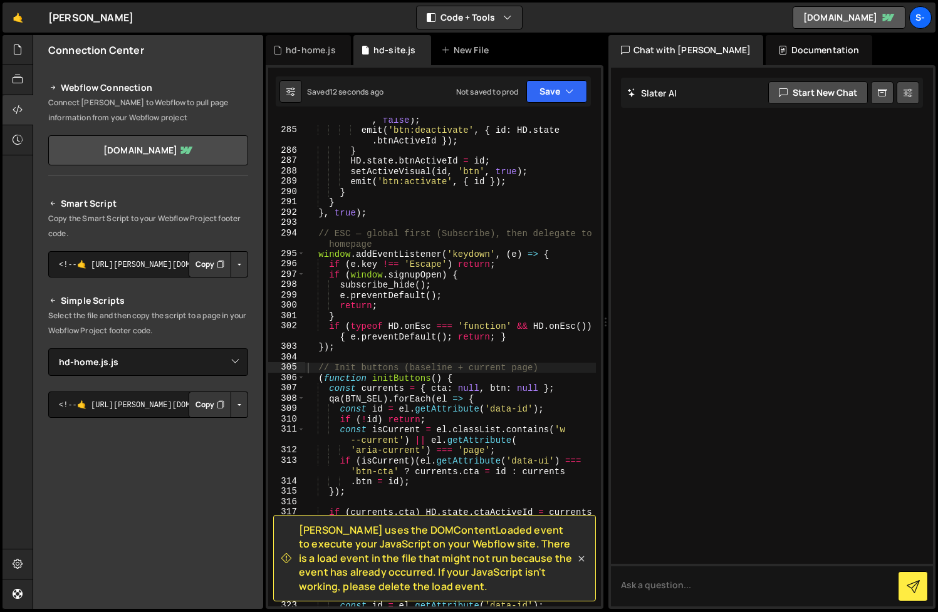
click at [580, 559] on icon at bounding box center [581, 559] width 6 height 6
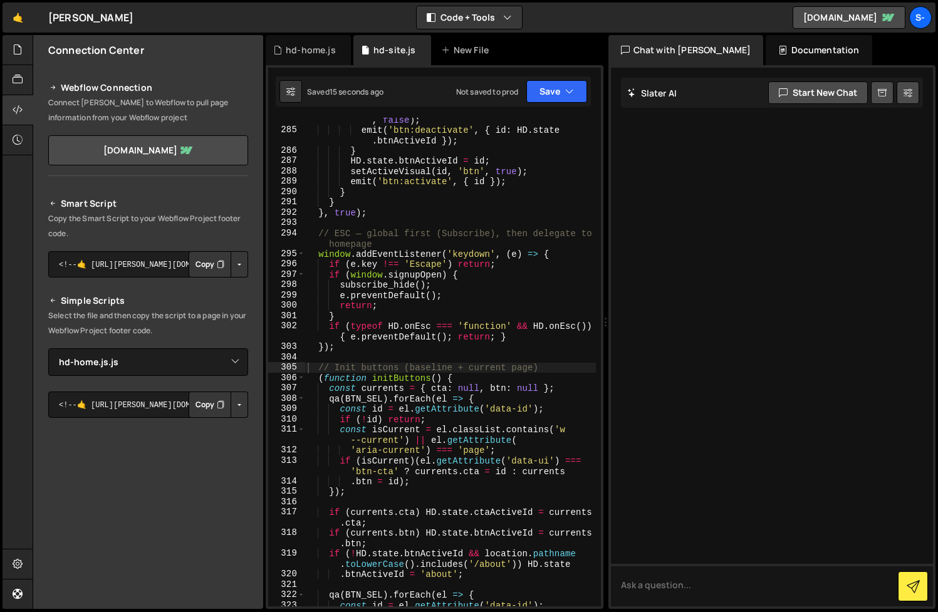
click at [477, 195] on div "setActiveVisual ( HD . state . btnActiveId , 'btn' , false ) ; emit ( 'btn:deac…" at bounding box center [450, 364] width 291 height 520
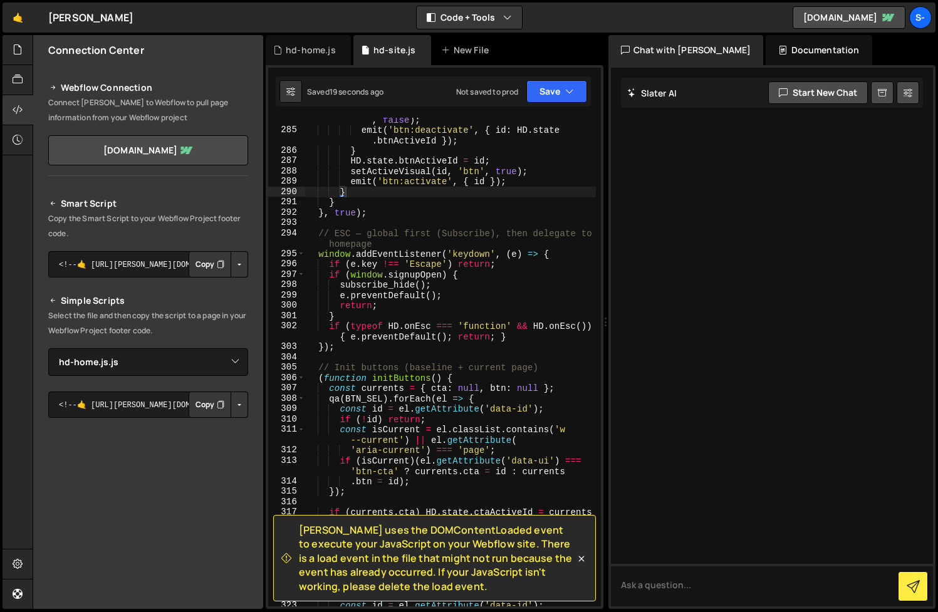
drag, startPoint x: 444, startPoint y: 586, endPoint x: 295, endPoint y: 528, distance: 160.1
click at [295, 528] on div "[PERSON_NAME] uses the DOMContentLoaded event to execute your JavaScript on you…" at bounding box center [428, 558] width 294 height 70
copy span "[PERSON_NAME] uses the DOMContentLoaded event to execute your JavaScript on you…"
click at [852, 16] on link "[DOMAIN_NAME]" at bounding box center [849, 17] width 113 height 23
click at [446, 547] on span "[PERSON_NAME] uses the DOMContentLoaded event to execute your JavaScript on you…" at bounding box center [437, 558] width 276 height 70
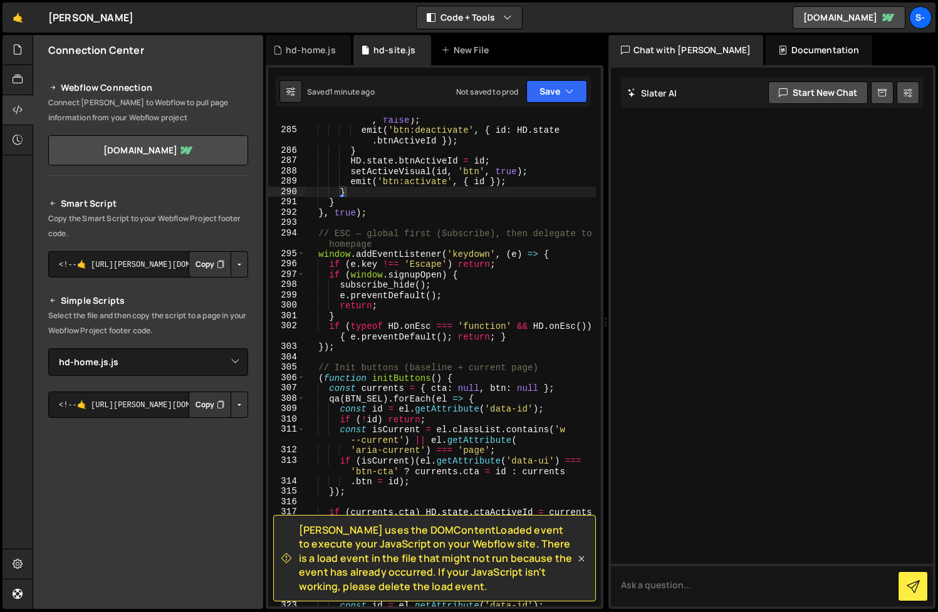
click at [579, 561] on icon at bounding box center [581, 559] width 6 height 6
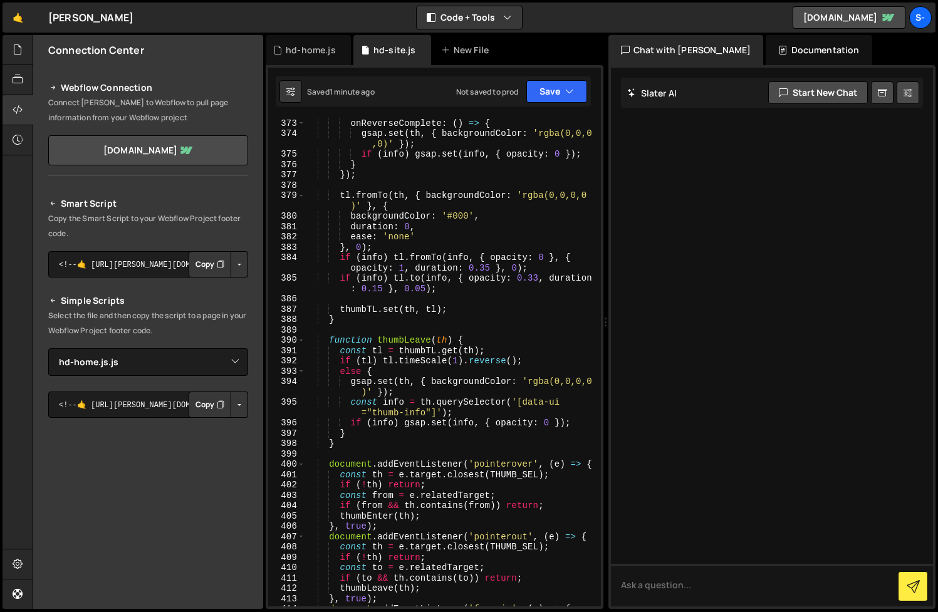
scroll to position [4827, 0]
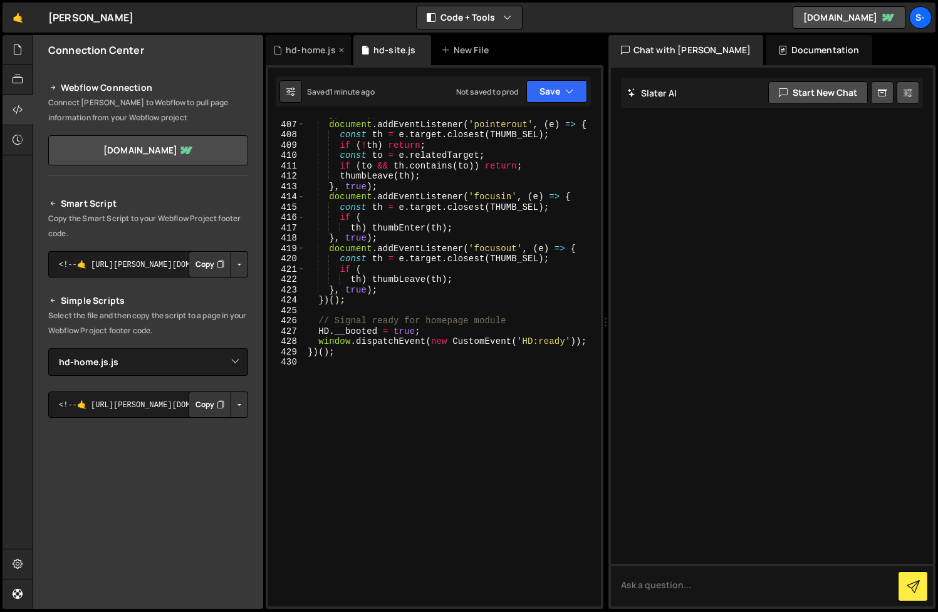
click at [310, 55] on div "hd-home.js" at bounding box center [311, 50] width 50 height 13
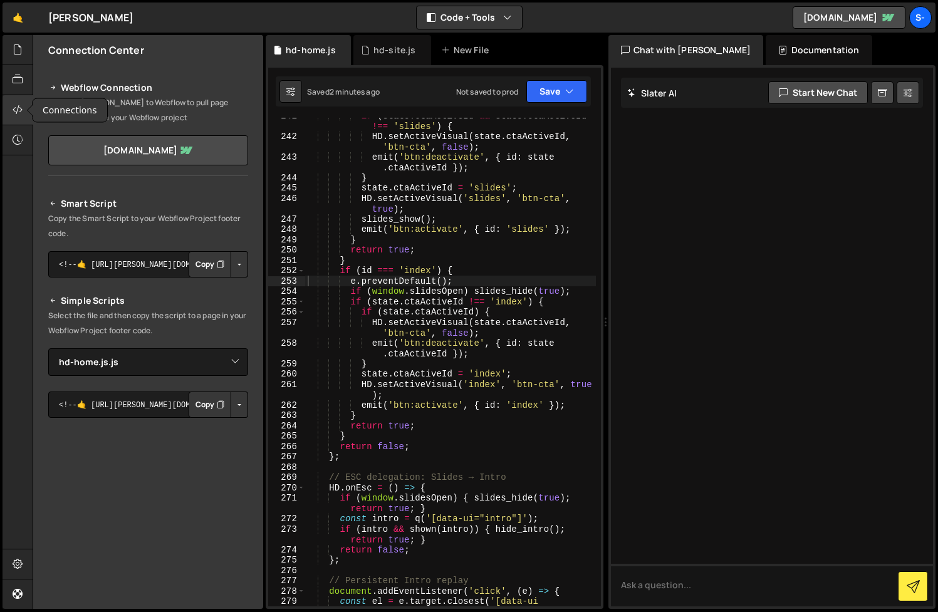
click at [17, 108] on icon at bounding box center [18, 110] width 10 height 14
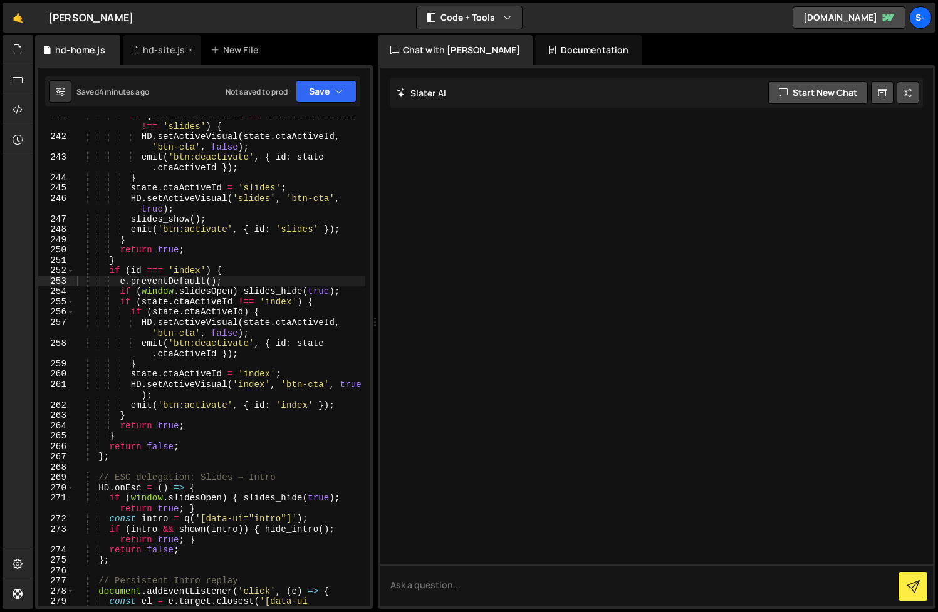
click at [162, 53] on div "hd-site.js" at bounding box center [164, 50] width 43 height 13
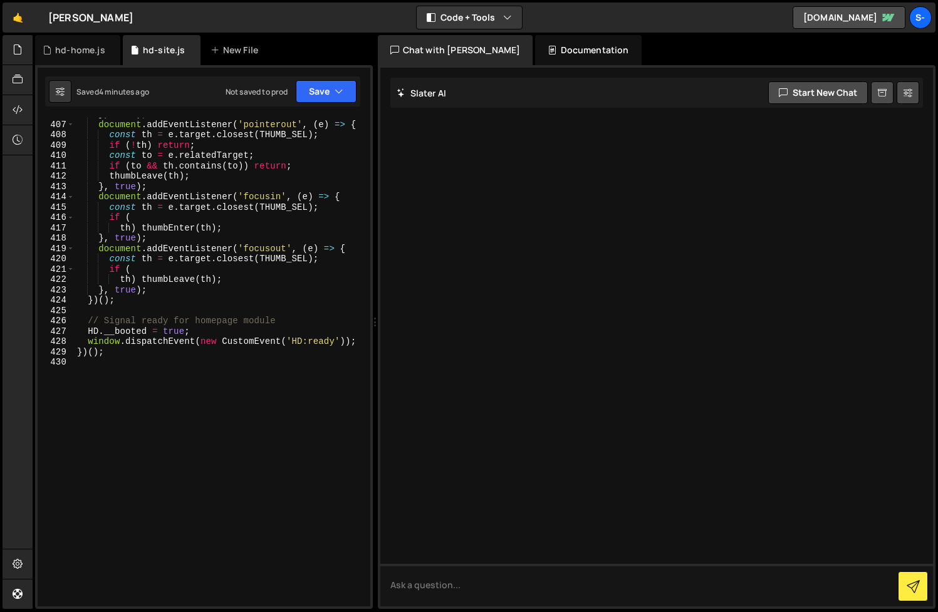
click at [180, 254] on div "} , true ) ; document . addEventListener ( 'pointerout' , ( e ) => { const th =…" at bounding box center [220, 363] width 291 height 509
type textarea "})();"
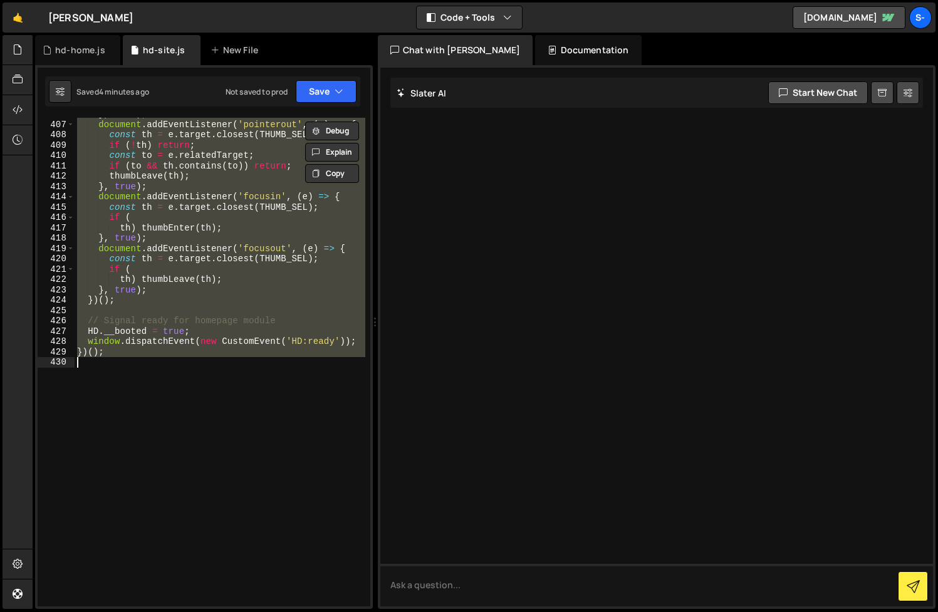
paste textarea
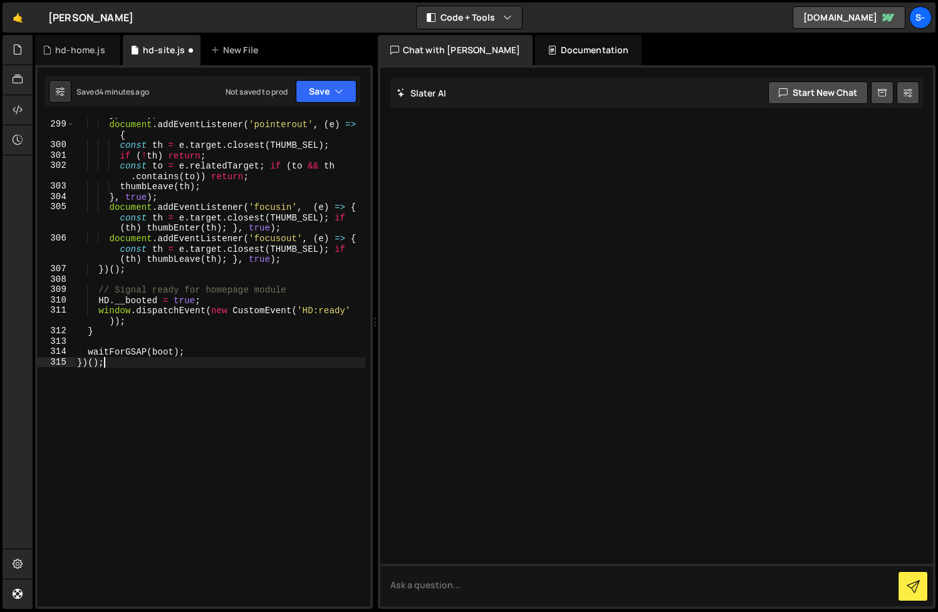
type textarea "const img = th.querySelector('[data-ui="thumb-img"]');"
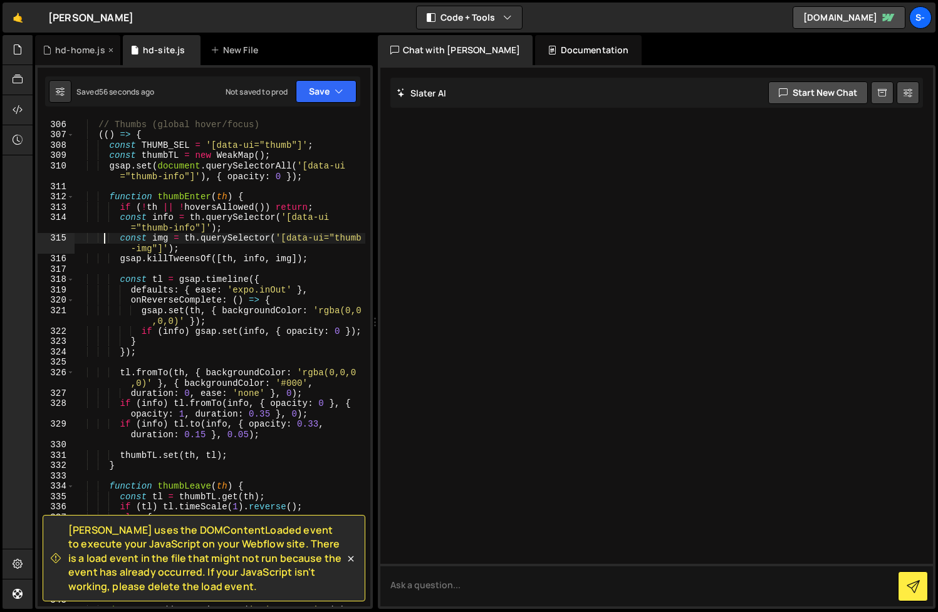
click at [93, 45] on div "hd-home.js" at bounding box center [80, 50] width 50 height 13
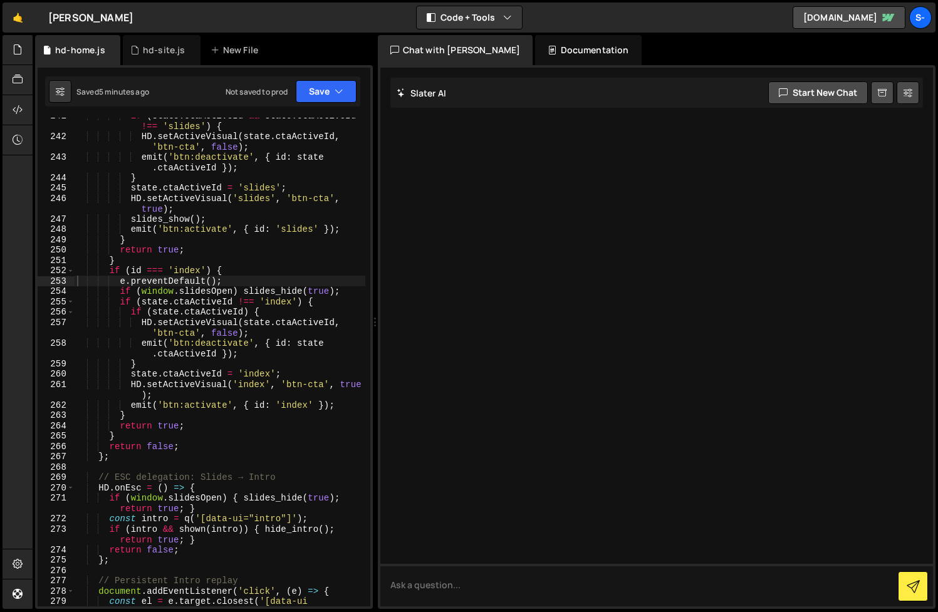
click at [220, 431] on div "if ( state . ctaActiveId && state . ctaActiveId !== 'slides' ) { HD . setActive…" at bounding box center [220, 375] width 291 height 530
type textarea "})();"
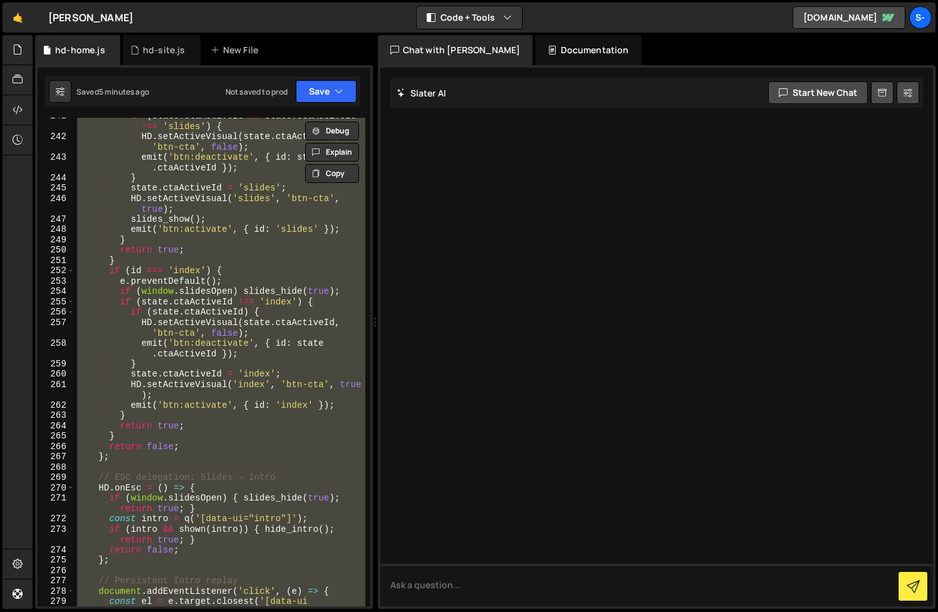
paste textarea
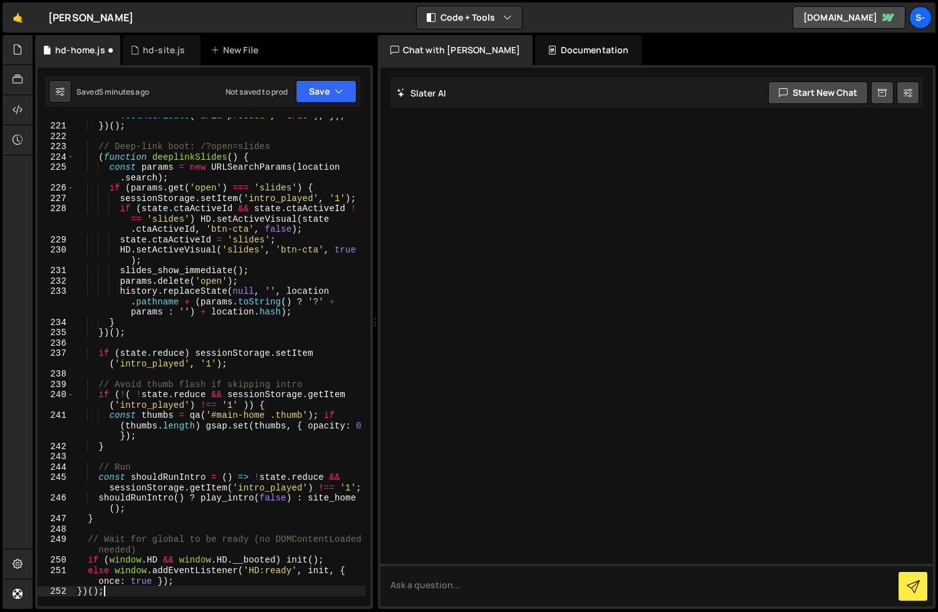
type textarea "else window.addEventListener('HD:ready', init, { once: true }); })();"
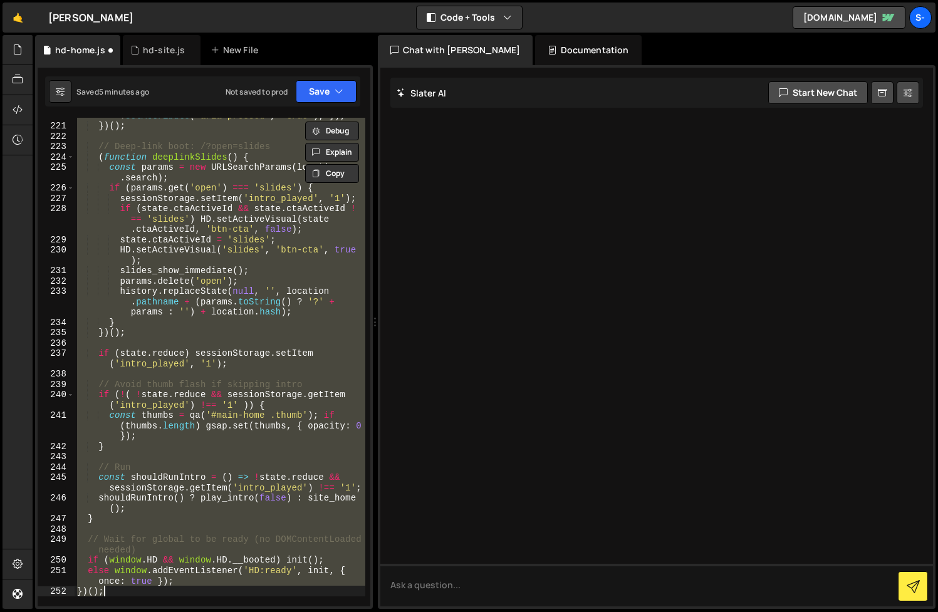
paste textarea
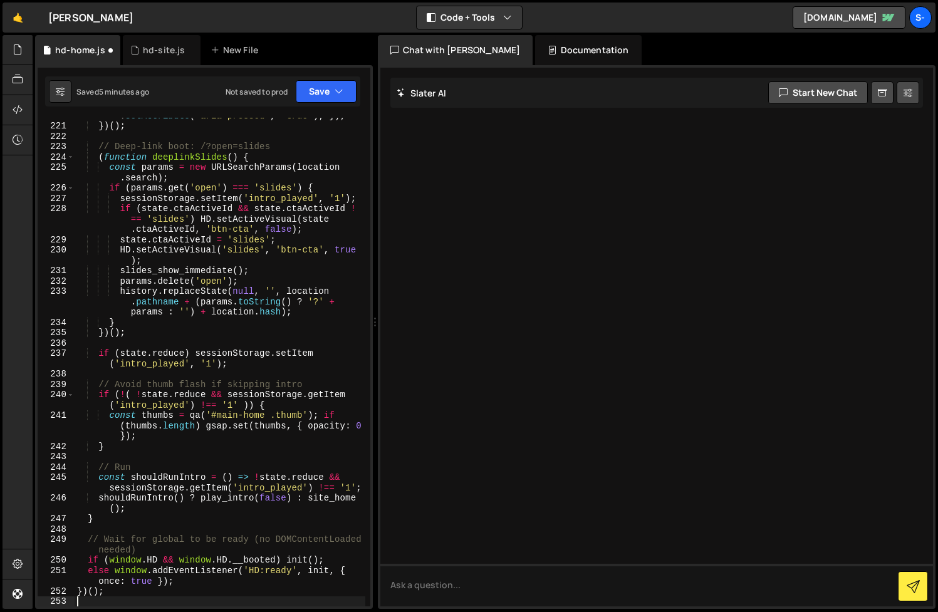
type textarea ".ctaActiveId, 'btn-cta', false);"
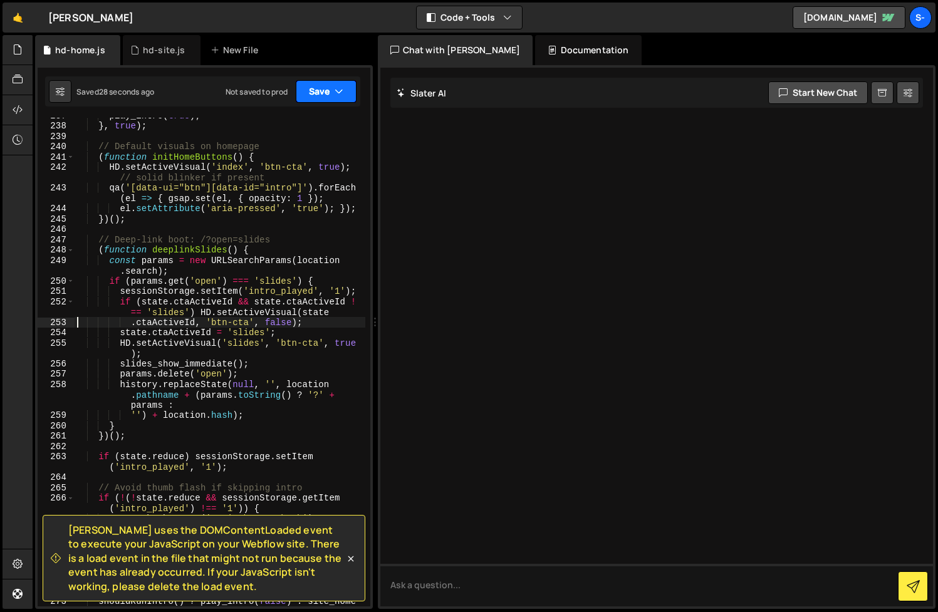
click at [317, 88] on button "Save" at bounding box center [326, 91] width 61 height 23
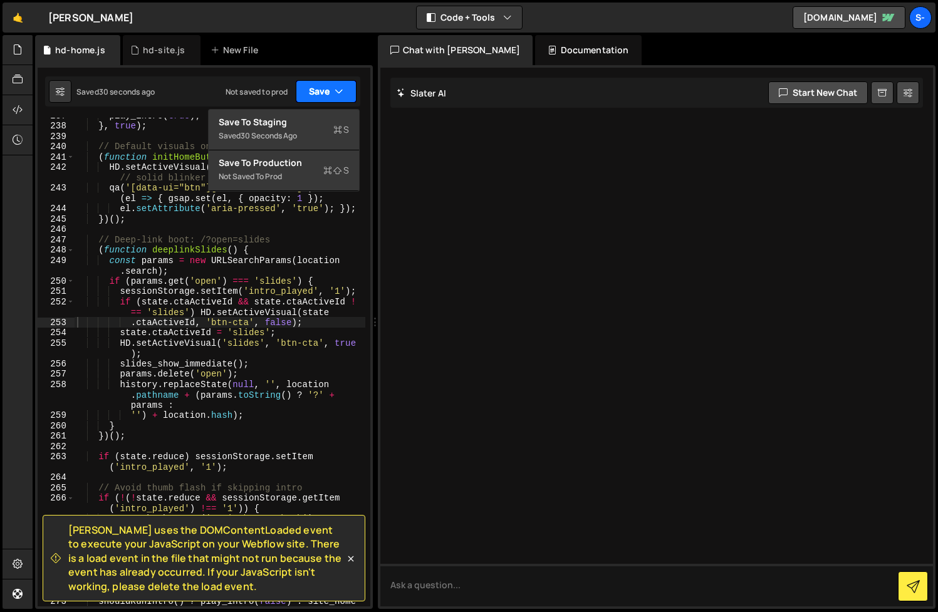
click at [312, 95] on button "Save" at bounding box center [326, 91] width 61 height 23
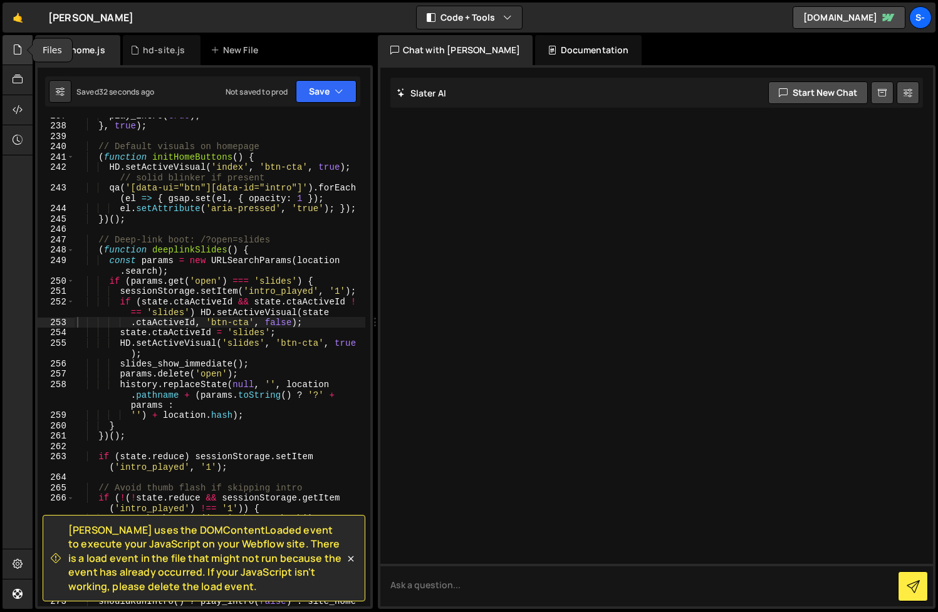
click at [18, 51] on icon at bounding box center [18, 50] width 10 height 14
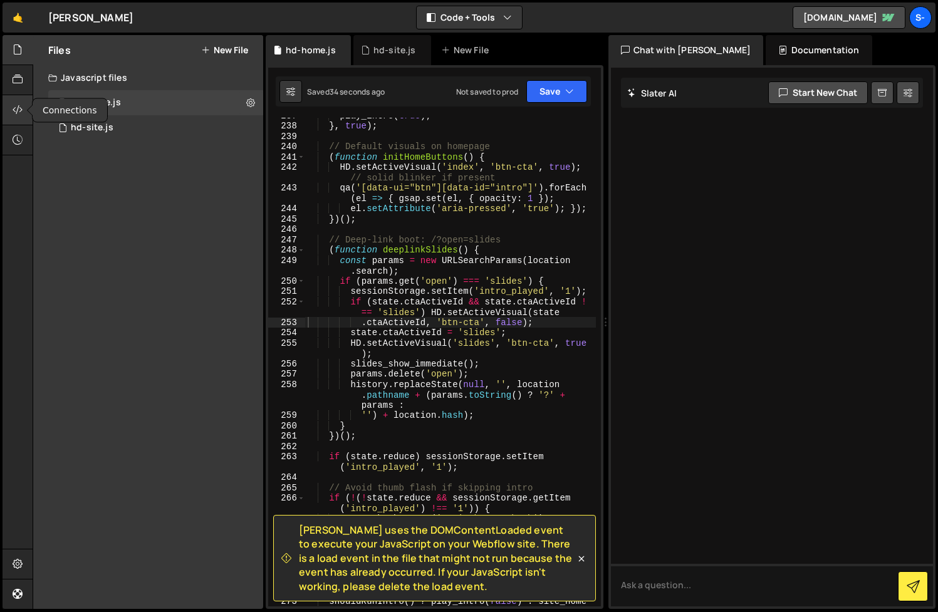
click at [18, 108] on icon at bounding box center [18, 110] width 10 height 14
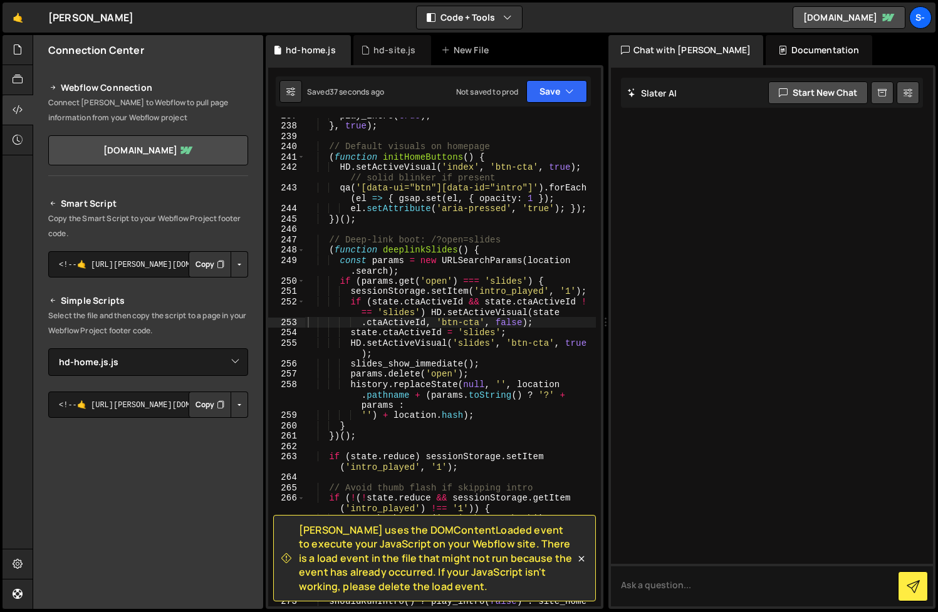
click at [179, 215] on p "Copy the Smart Script to your Webflow Project footer code." at bounding box center [148, 226] width 200 height 30
click at [806, 14] on link "[DOMAIN_NAME]" at bounding box center [849, 17] width 113 height 23
click at [806, 13] on link "[DOMAIN_NAME]" at bounding box center [849, 17] width 113 height 23
click at [380, 55] on div "hd-site.js" at bounding box center [394, 50] width 43 height 13
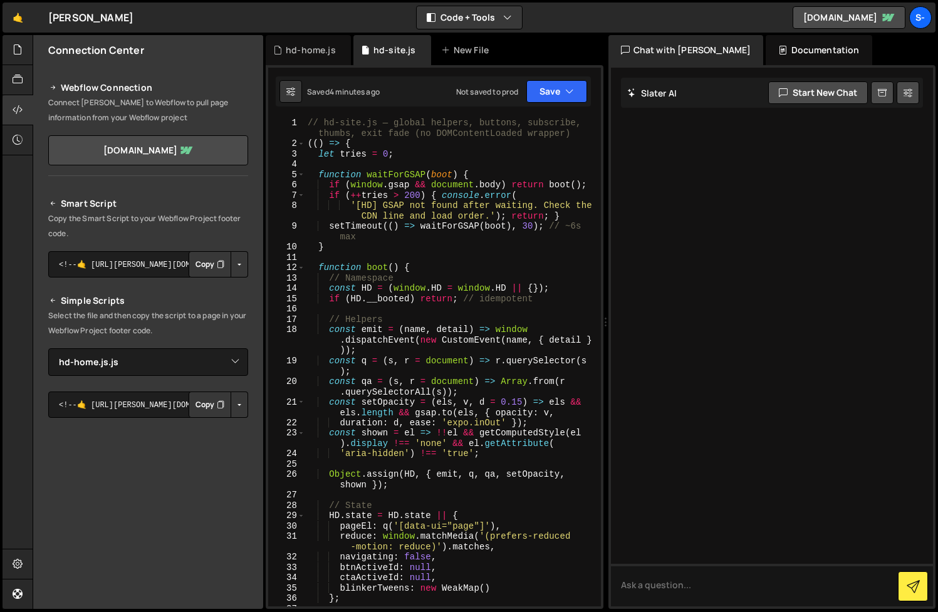
scroll to position [0, 0]
click at [308, 126] on div "// hd-site.js — global helpers, buttons, subscribe, thumbs, exit fade (no DOMCo…" at bounding box center [450, 378] width 291 height 520
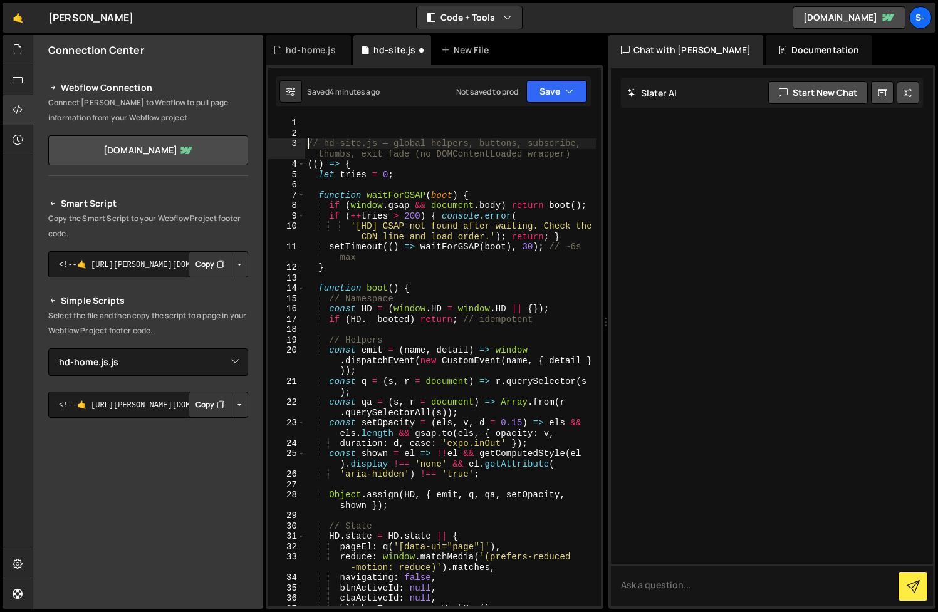
type textarea "// hd-site.js — global helpers, buttons, subscribe, thumbs, exit fade (no DOMCo…"
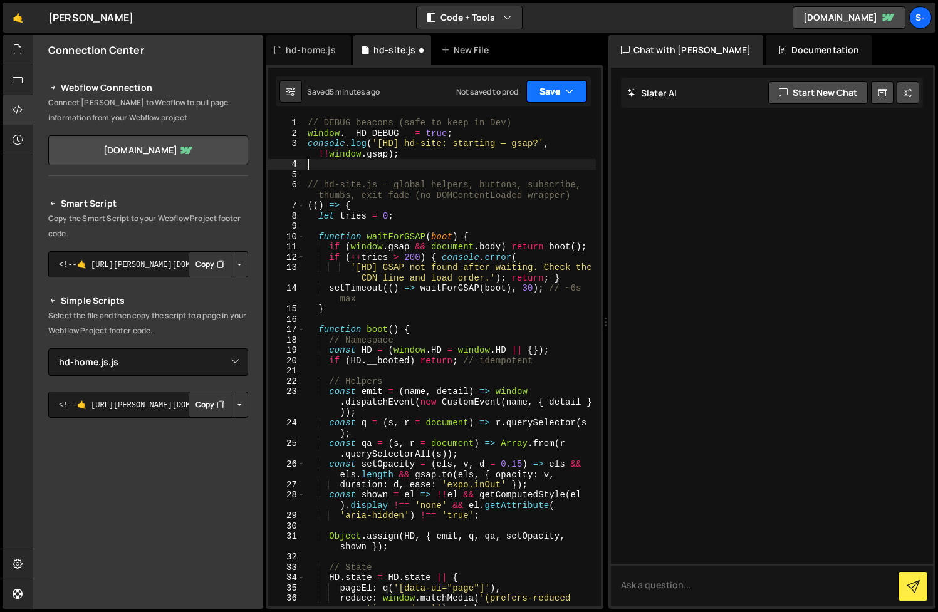
click at [552, 97] on button "Save" at bounding box center [556, 91] width 61 height 23
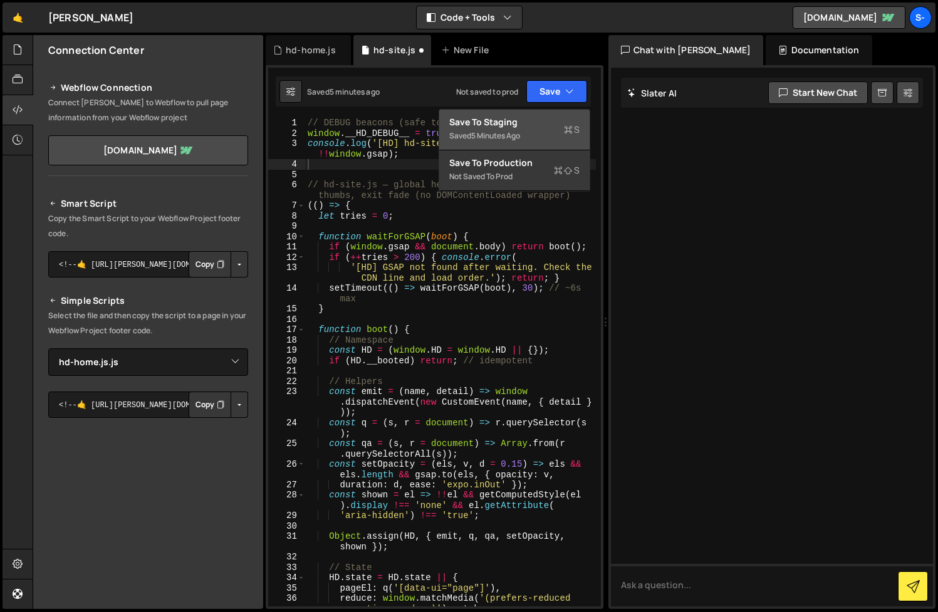
click at [541, 123] on div "Save to Staging S" at bounding box center [514, 122] width 130 height 13
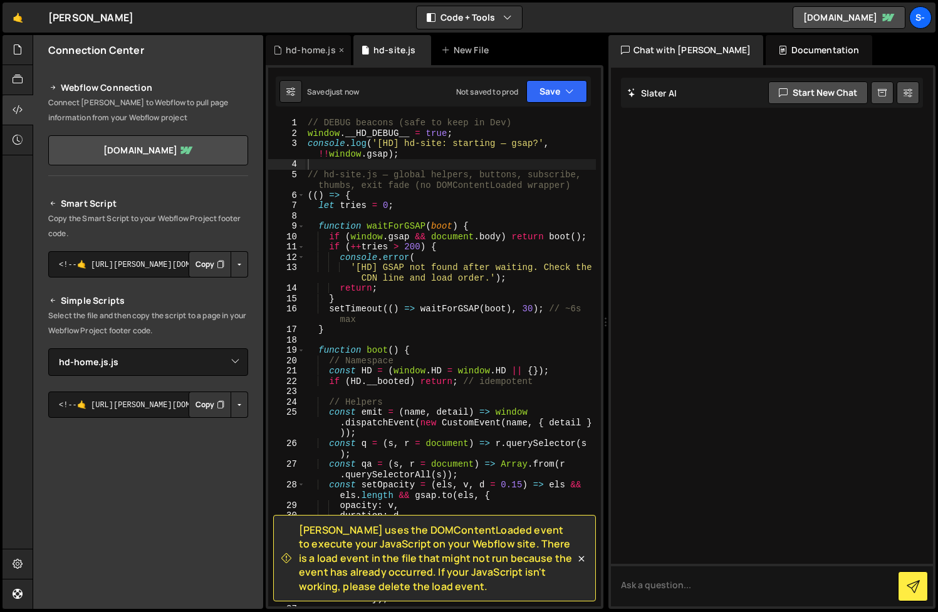
click at [316, 49] on div "hd-home.js" at bounding box center [311, 50] width 50 height 13
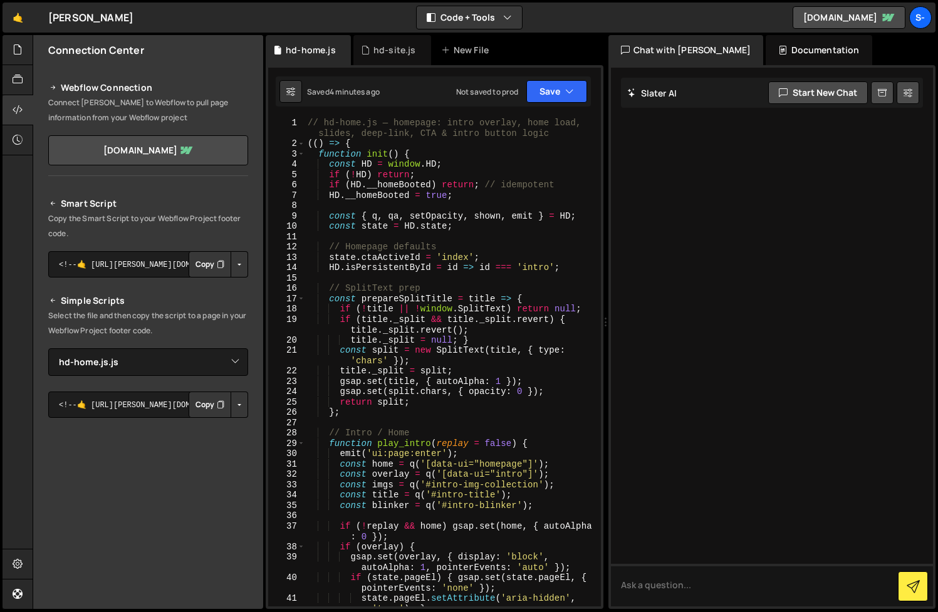
click at [310, 126] on div "// hd-home.js — homepage: intro overlay, home load, slides, deep-link, CTA & in…" at bounding box center [450, 378] width 291 height 520
paste textarea
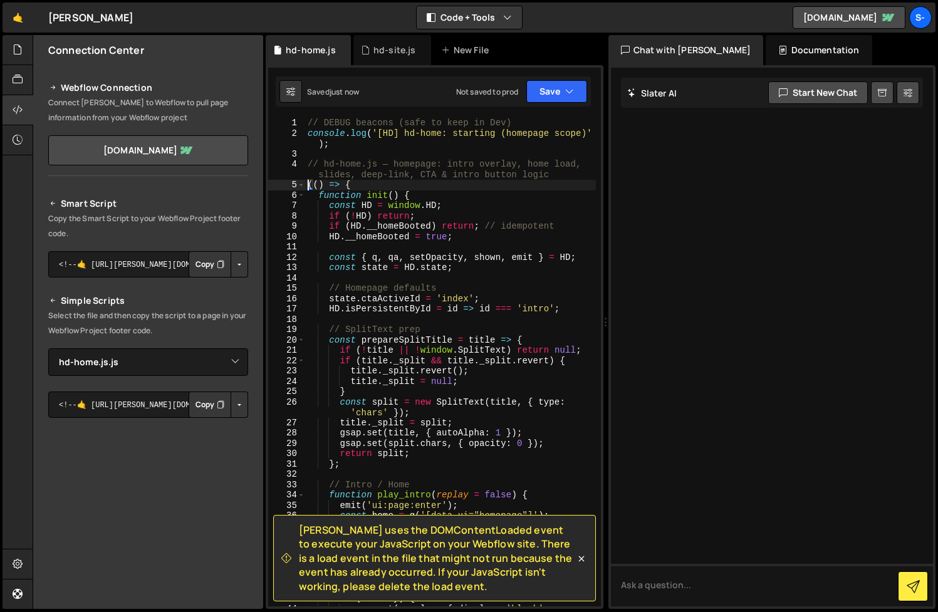
type textarea "(() => {"
click at [815, 23] on link "[DOMAIN_NAME]" at bounding box center [849, 17] width 113 height 23
click at [14, 50] on icon at bounding box center [18, 50] width 10 height 14
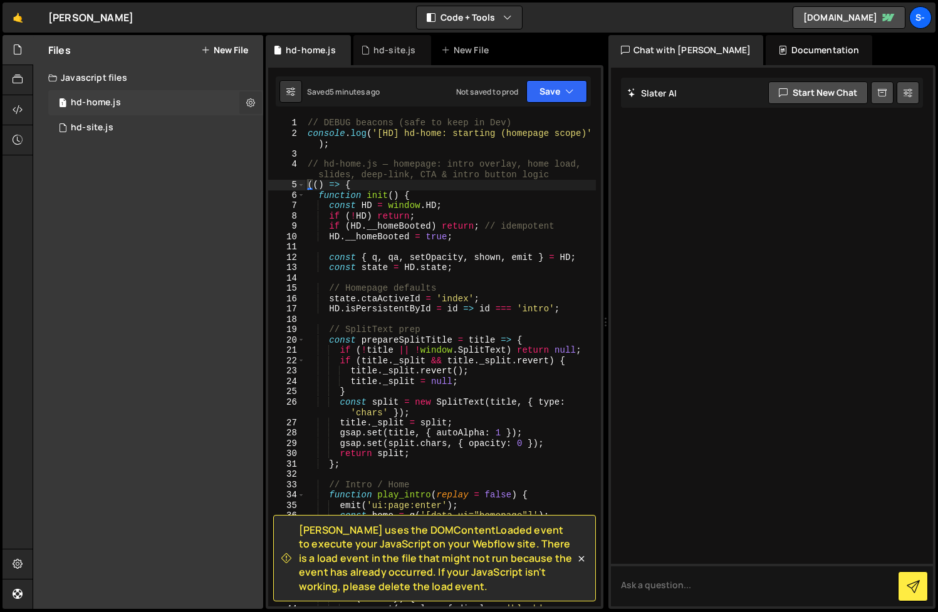
click at [249, 96] on icon at bounding box center [250, 102] width 9 height 12
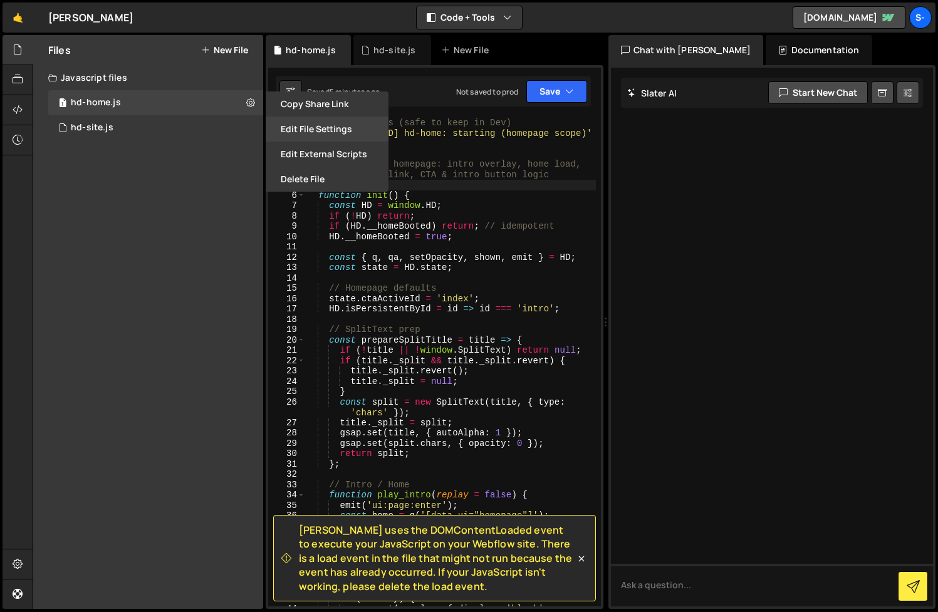
click at [299, 124] on button "Edit File Settings" at bounding box center [327, 129] width 123 height 25
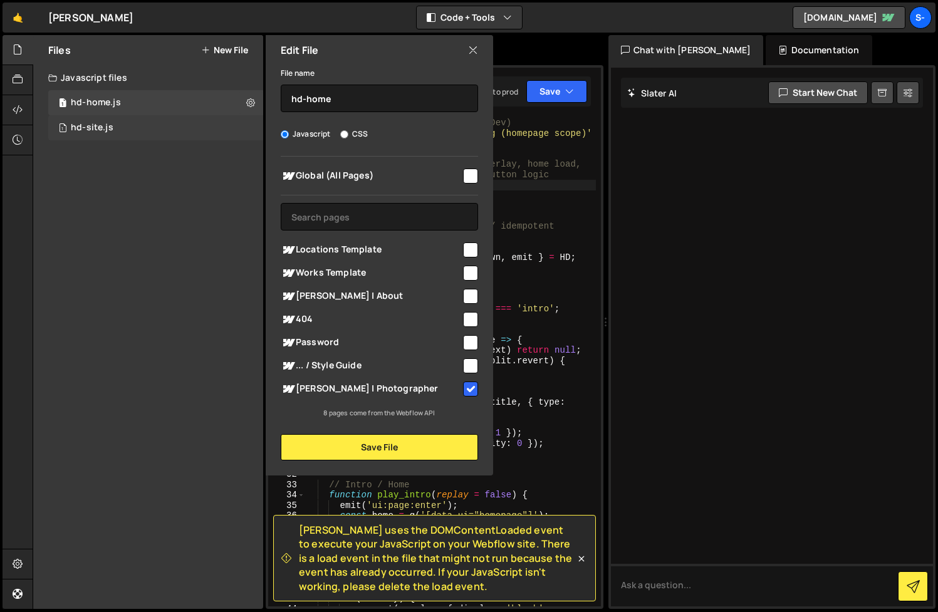
click at [190, 122] on div "1 hd-site.js 0" at bounding box center [155, 127] width 215 height 25
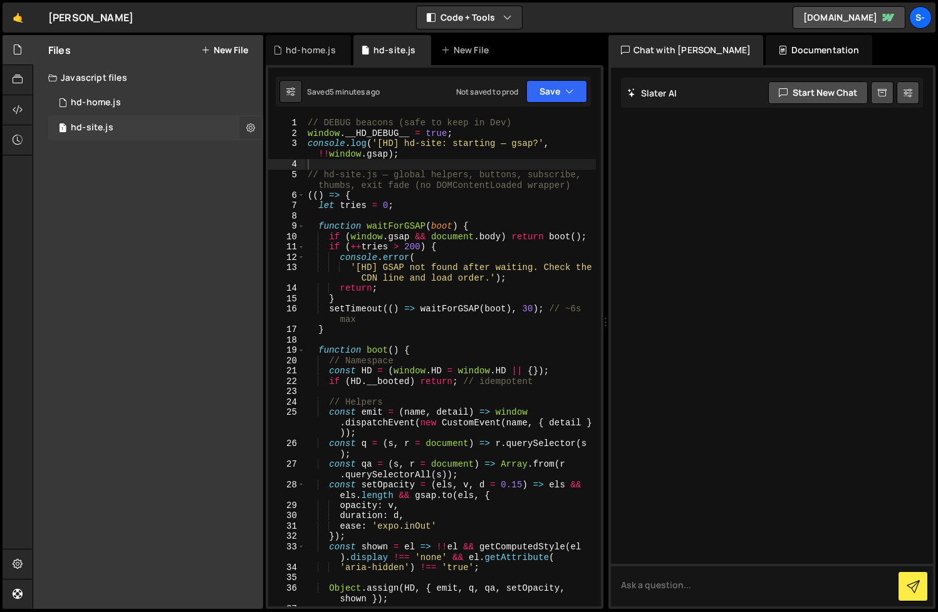
click at [249, 127] on icon at bounding box center [250, 128] width 9 height 12
type input "hd-site"
radio input "true"
checkbox input "true"
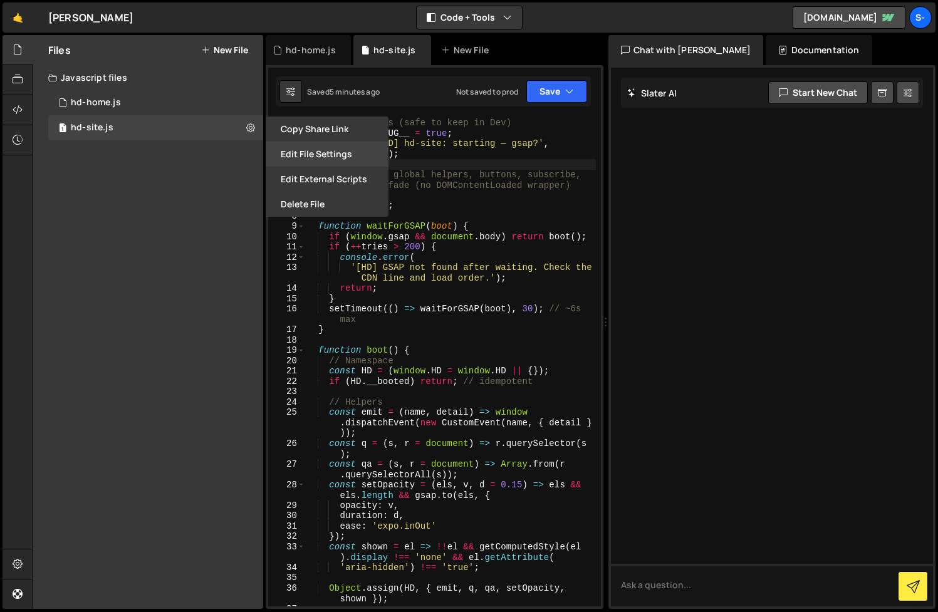
click at [309, 151] on button "Edit File Settings" at bounding box center [327, 154] width 123 height 25
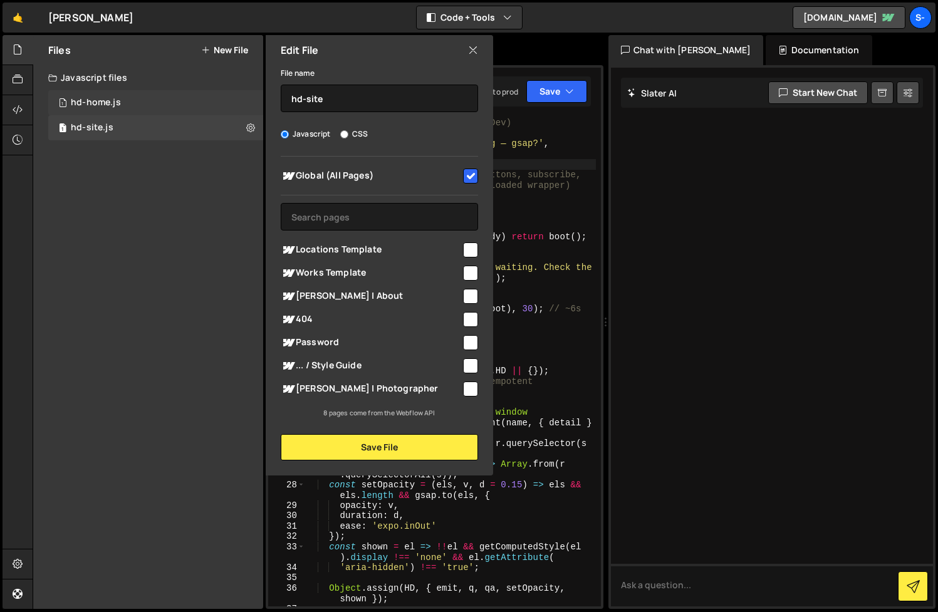
click at [172, 94] on div "1 hd-home.js 0" at bounding box center [155, 102] width 215 height 25
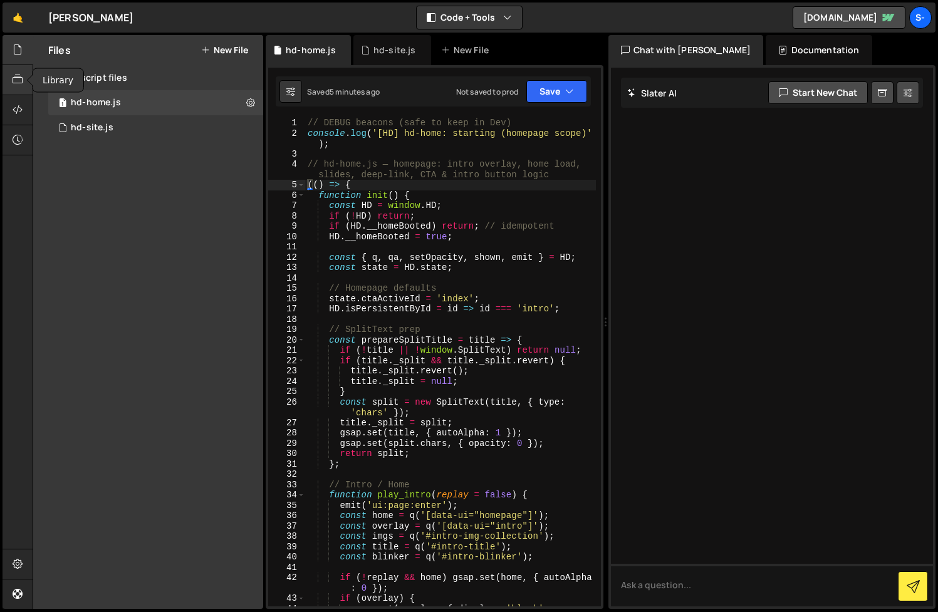
click at [19, 76] on icon at bounding box center [18, 80] width 10 height 14
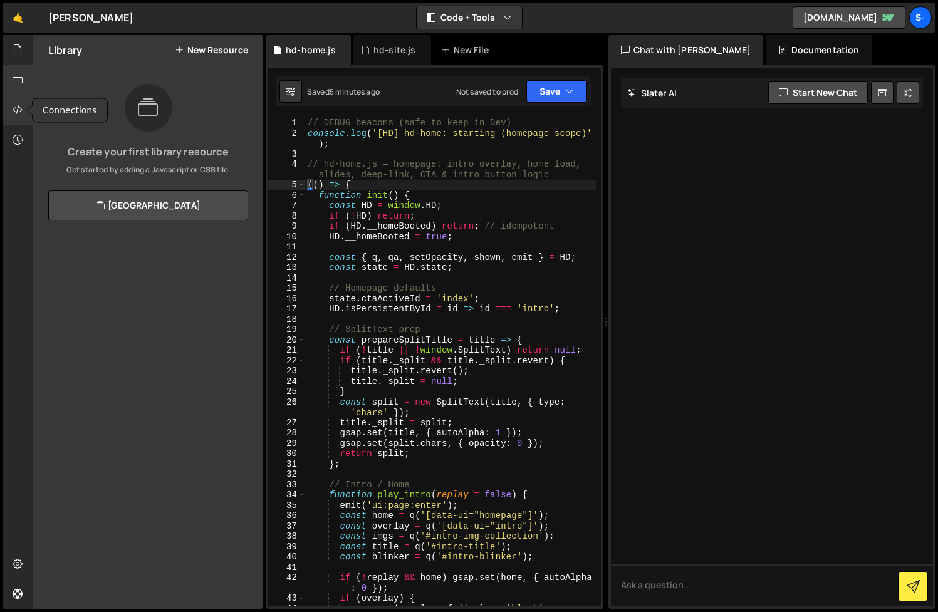
click at [18, 101] on div at bounding box center [18, 110] width 31 height 30
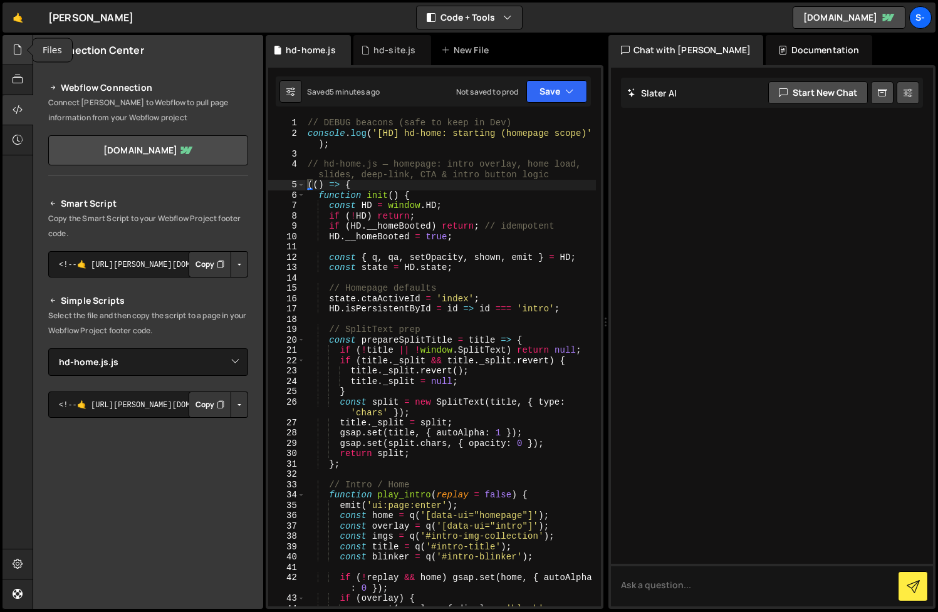
click at [22, 50] on icon at bounding box center [18, 50] width 10 height 14
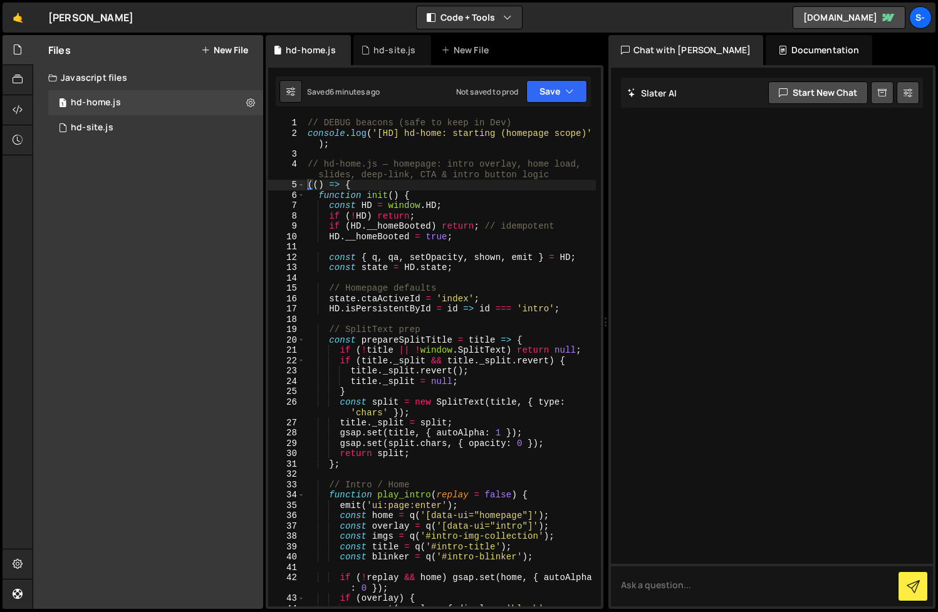
click at [769, 45] on div "Documentation" at bounding box center [819, 50] width 106 height 30
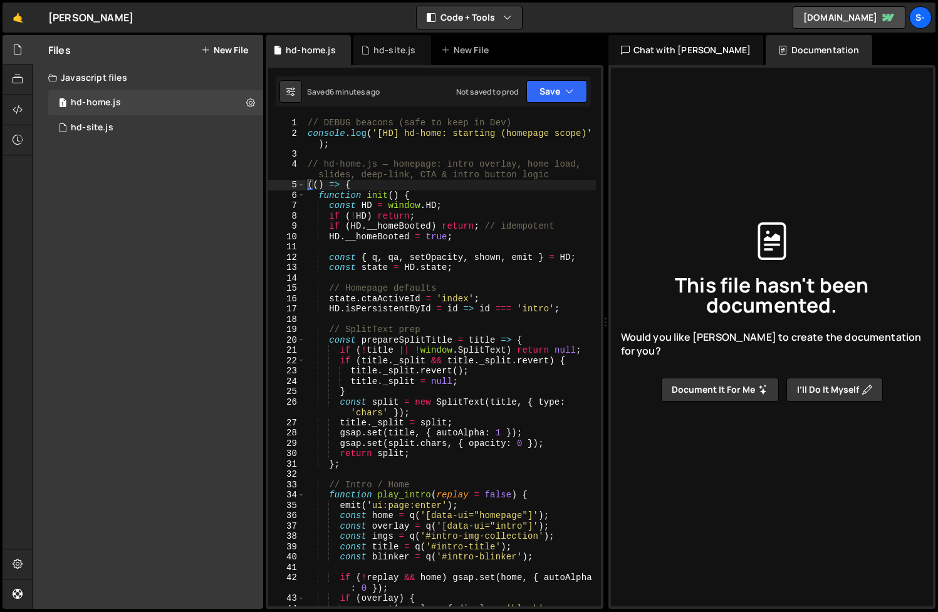
click at [674, 53] on div "Chat with [PERSON_NAME]" at bounding box center [685, 50] width 155 height 30
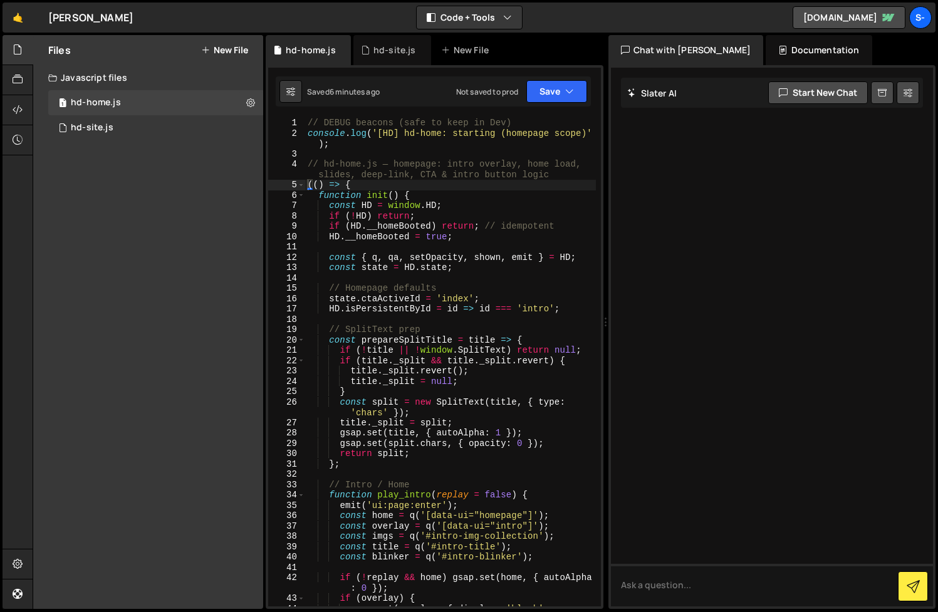
click at [683, 50] on div "Chat with [PERSON_NAME]" at bounding box center [685, 50] width 155 height 30
click at [315, 53] on div "hd-home.js" at bounding box center [311, 50] width 50 height 13
click at [289, 88] on icon at bounding box center [290, 91] width 9 height 13
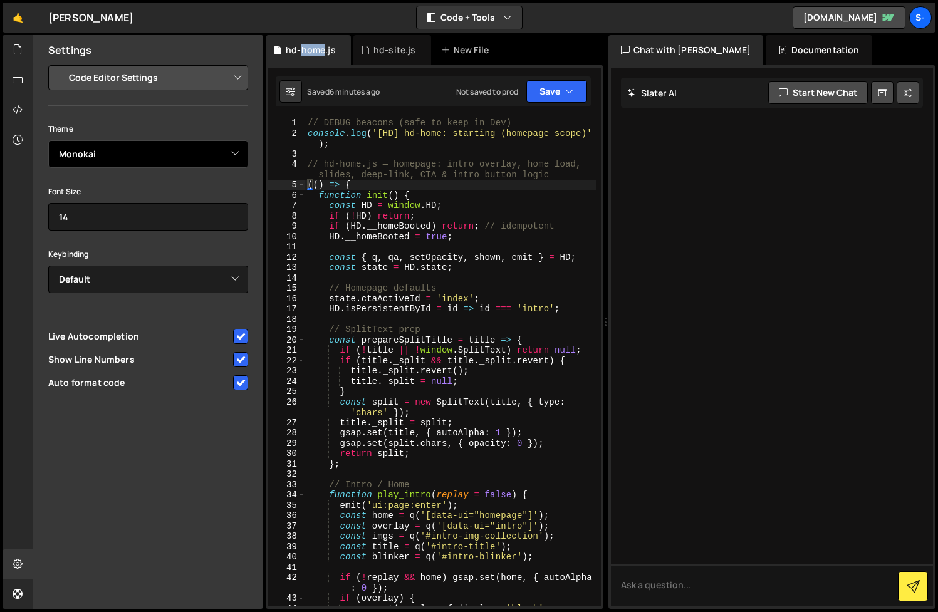
click at [238, 152] on select "Ambiance Chaos Clouds Midnight Dracula Cobalt Gruvbox Green on Black idle Finge…" at bounding box center [148, 154] width 200 height 28
click at [48, 140] on select "Ambiance Chaos Clouds Midnight Dracula Cobalt Gruvbox Green on Black idle Finge…" at bounding box center [148, 154] width 200 height 28
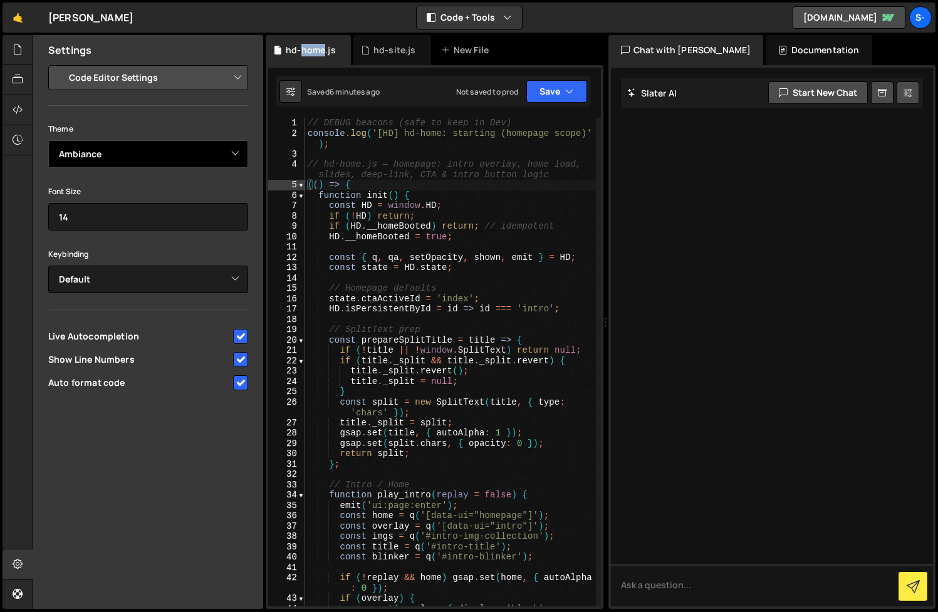
click at [212, 156] on select "Ambiance Chaos Clouds Midnight Dracula Cobalt Gruvbox Green on Black idle Finge…" at bounding box center [148, 154] width 200 height 28
click at [48, 140] on select "Ambiance Chaos Clouds Midnight Dracula Cobalt Gruvbox Green on Black idle Finge…" at bounding box center [148, 154] width 200 height 28
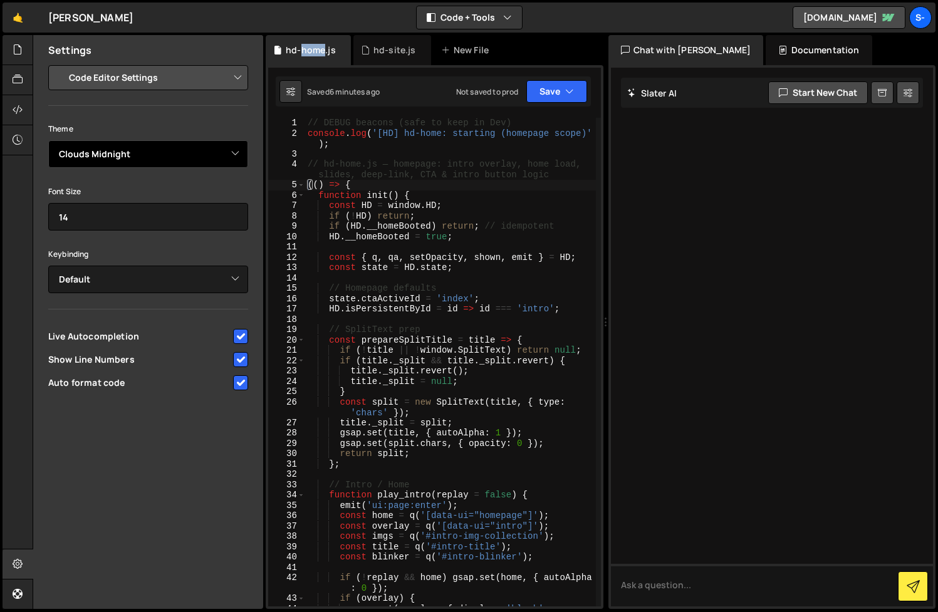
click at [203, 153] on select "Ambiance Chaos Clouds Midnight Dracula Cobalt Gruvbox Green on Black idle Finge…" at bounding box center [148, 154] width 200 height 28
click at [48, 140] on select "Ambiance Chaos Clouds Midnight Dracula Cobalt Gruvbox Green on Black idle Finge…" at bounding box center [148, 154] width 200 height 28
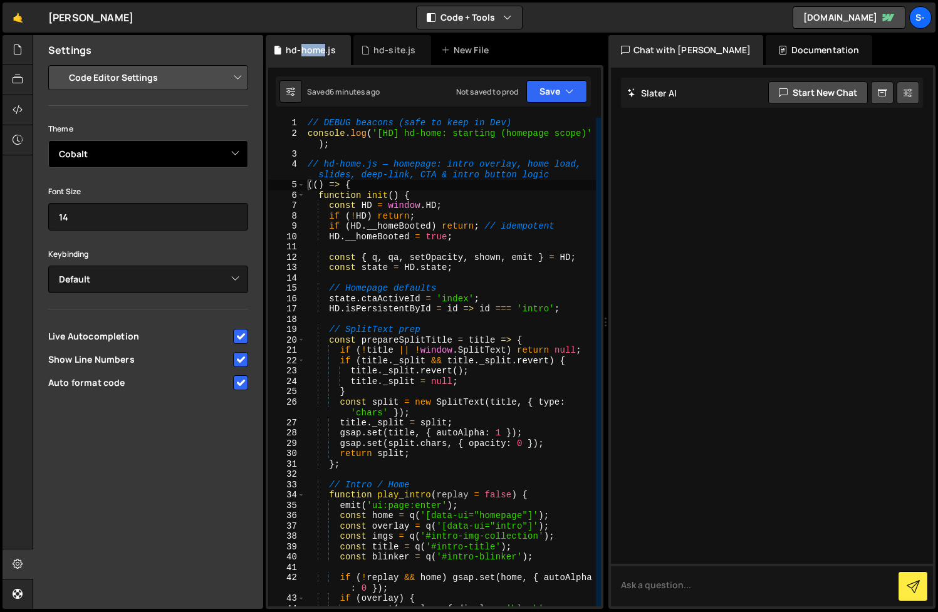
click at [198, 152] on select "Ambiance Chaos Clouds Midnight Dracula Cobalt Gruvbox Green on Black idle Finge…" at bounding box center [148, 154] width 200 height 28
click at [48, 140] on select "Ambiance Chaos Clouds Midnight Dracula Cobalt Gruvbox Green on Black idle Finge…" at bounding box center [148, 154] width 200 height 28
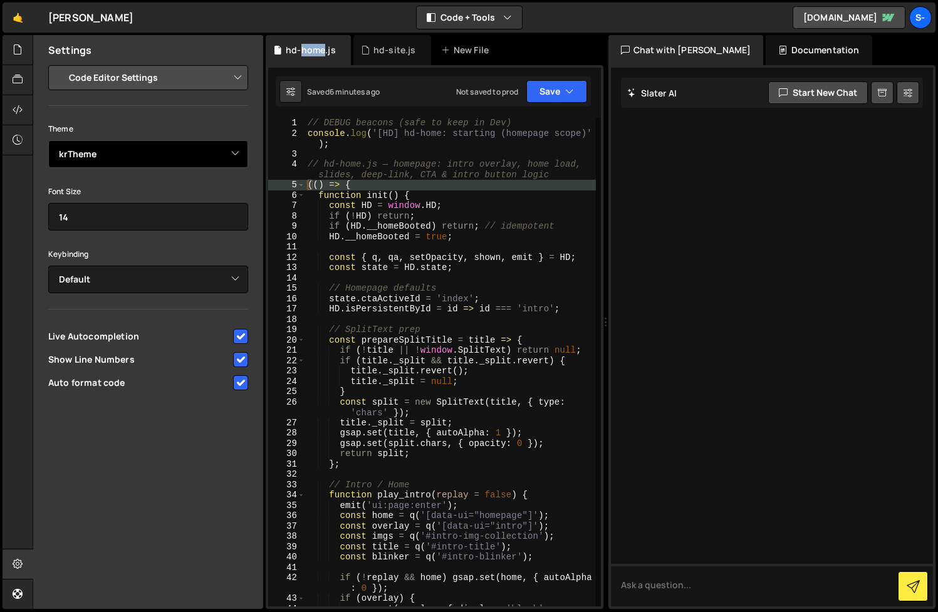
click at [180, 152] on select "Ambiance Chaos Clouds Midnight Dracula Cobalt Gruvbox Green on Black idle Finge…" at bounding box center [148, 154] width 200 height 28
click at [48, 140] on select "Ambiance Chaos Clouds Midnight Dracula Cobalt Gruvbox Green on Black idle Finge…" at bounding box center [148, 154] width 200 height 28
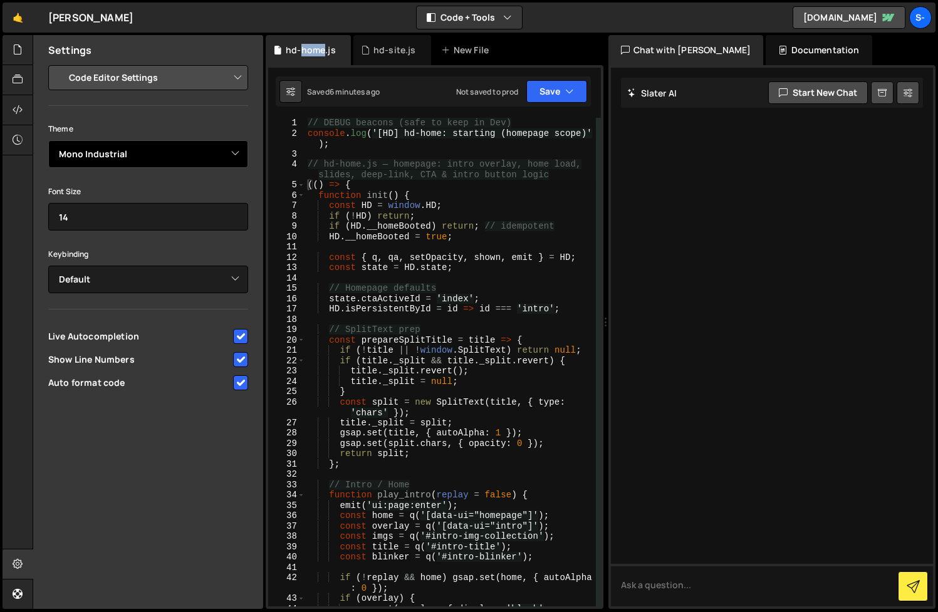
click at [182, 155] on select "Ambiance Chaos Clouds Midnight Dracula Cobalt Gruvbox Green on Black idle Finge…" at bounding box center [148, 154] width 200 height 28
click at [48, 140] on select "Ambiance Chaos Clouds Midnight Dracula Cobalt Gruvbox Green on Black idle Finge…" at bounding box center [148, 154] width 200 height 28
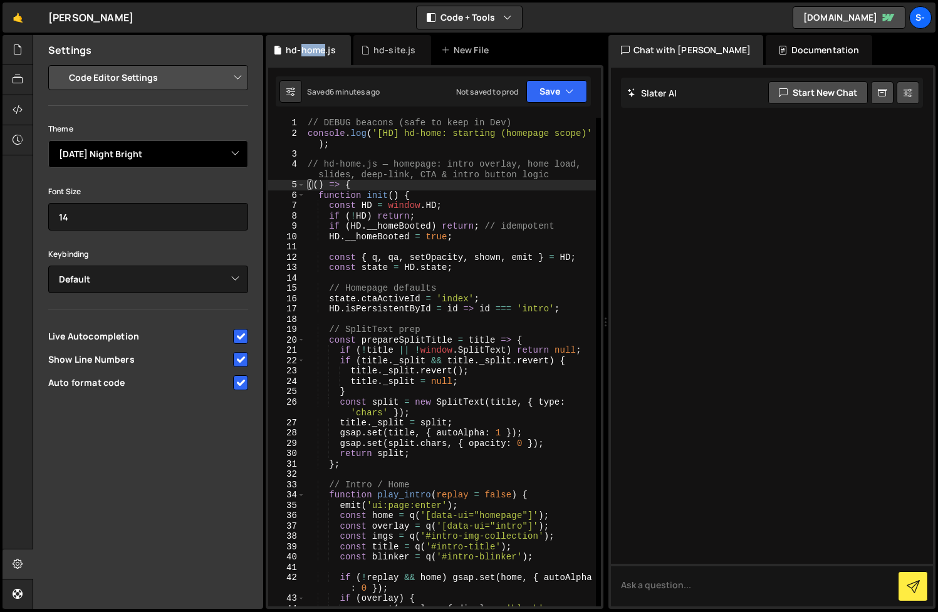
click at [169, 154] on select "Ambiance Chaos Clouds Midnight Dracula Cobalt Gruvbox Green on Black idle Finge…" at bounding box center [148, 154] width 200 height 28
click at [48, 140] on select "Ambiance Chaos Clouds Midnight Dracula Cobalt Gruvbox Green on Black idle Finge…" at bounding box center [148, 154] width 200 height 28
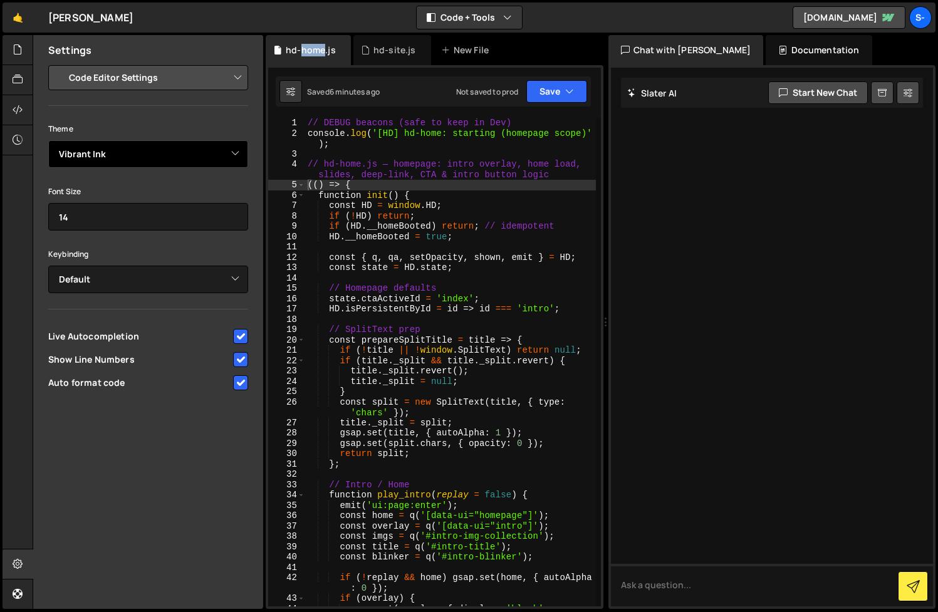
click at [167, 150] on select "Ambiance Chaos Clouds Midnight Dracula Cobalt Gruvbox Green on Black idle Finge…" at bounding box center [148, 154] width 200 height 28
click at [48, 140] on select "Ambiance Chaos Clouds Midnight Dracula Cobalt Gruvbox Green on Black idle Finge…" at bounding box center [148, 154] width 200 height 28
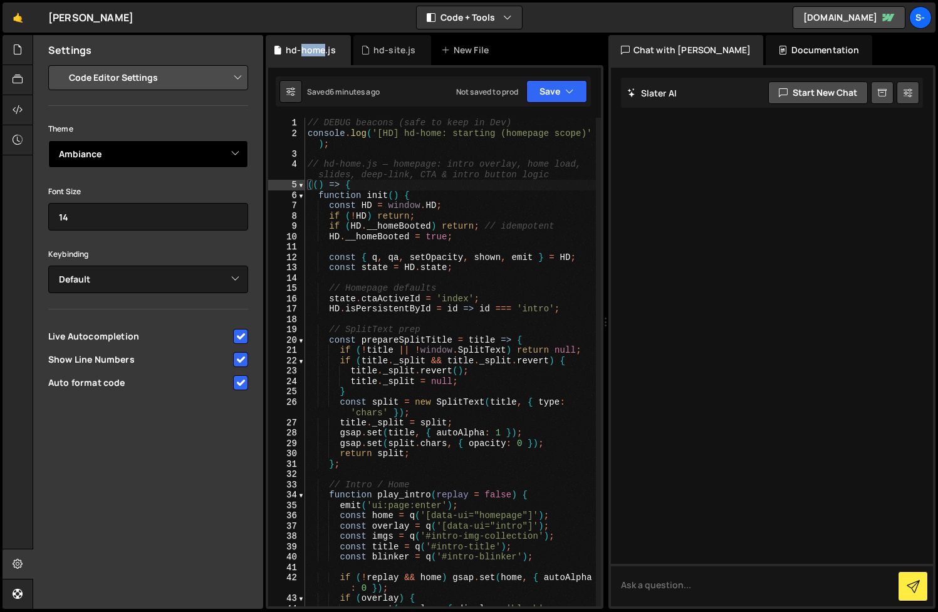
click at [148, 162] on select "Ambiance Chaos Clouds Midnight Dracula Cobalt Gruvbox Green on Black idle Finge…" at bounding box center [148, 154] width 200 height 28
click at [48, 140] on select "Ambiance Chaos Clouds Midnight Dracula Cobalt Gruvbox Green on Black idle Finge…" at bounding box center [148, 154] width 200 height 28
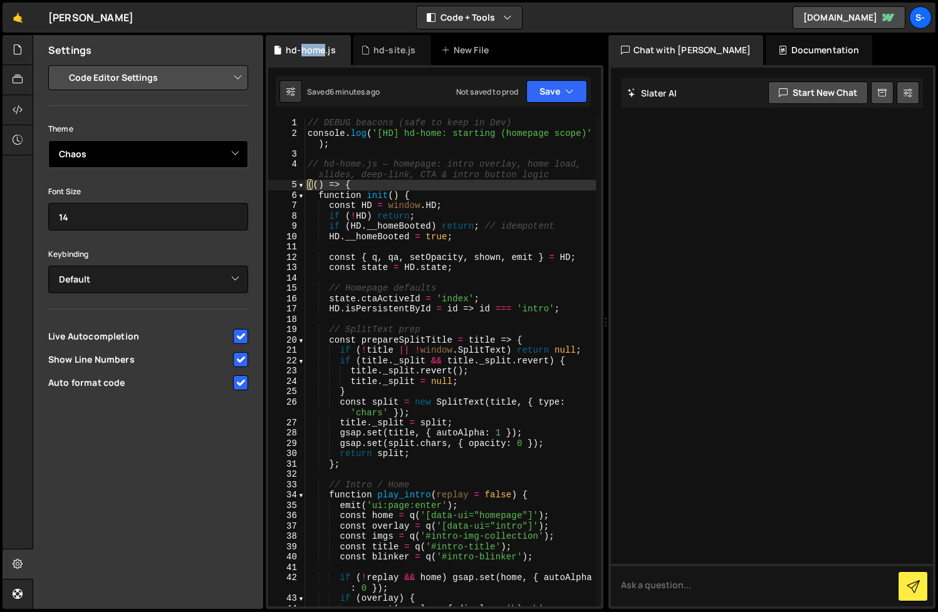
click at [155, 155] on select "Ambiance Chaos Clouds Midnight Dracula Cobalt Gruvbox Green on Black idle Finge…" at bounding box center [148, 154] width 200 height 28
select select "ace/theme/ambiance"
click at [48, 140] on select "Ambiance Chaos Clouds Midnight Dracula Cobalt Gruvbox Green on Black idle Finge…" at bounding box center [148, 154] width 200 height 28
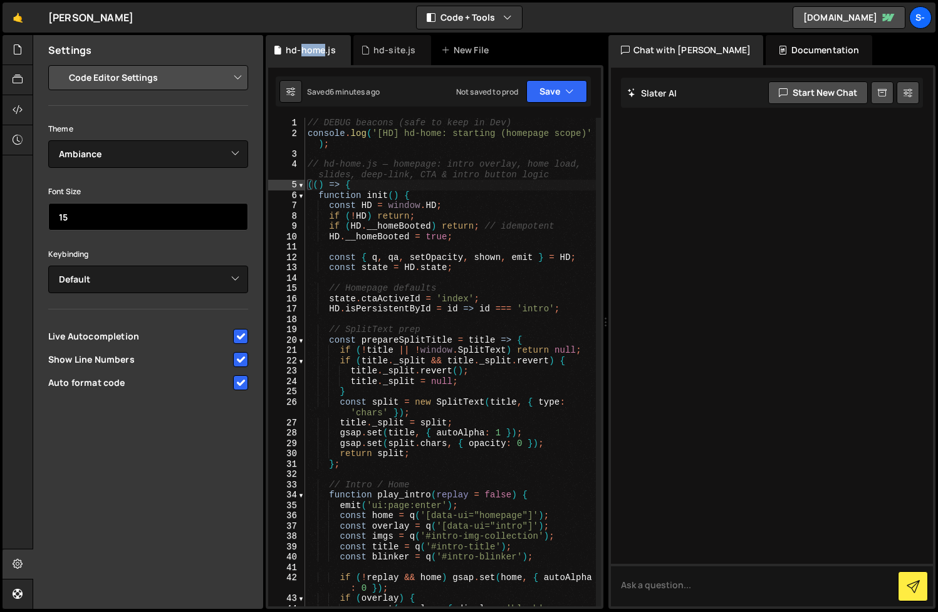
click at [234, 212] on input "15" at bounding box center [148, 217] width 200 height 28
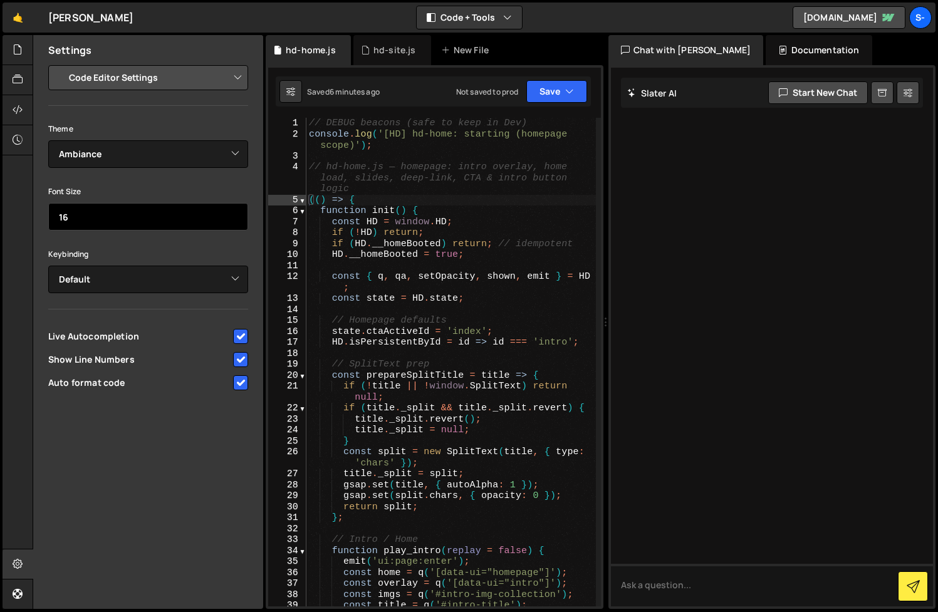
click at [234, 212] on input "16" at bounding box center [148, 217] width 200 height 28
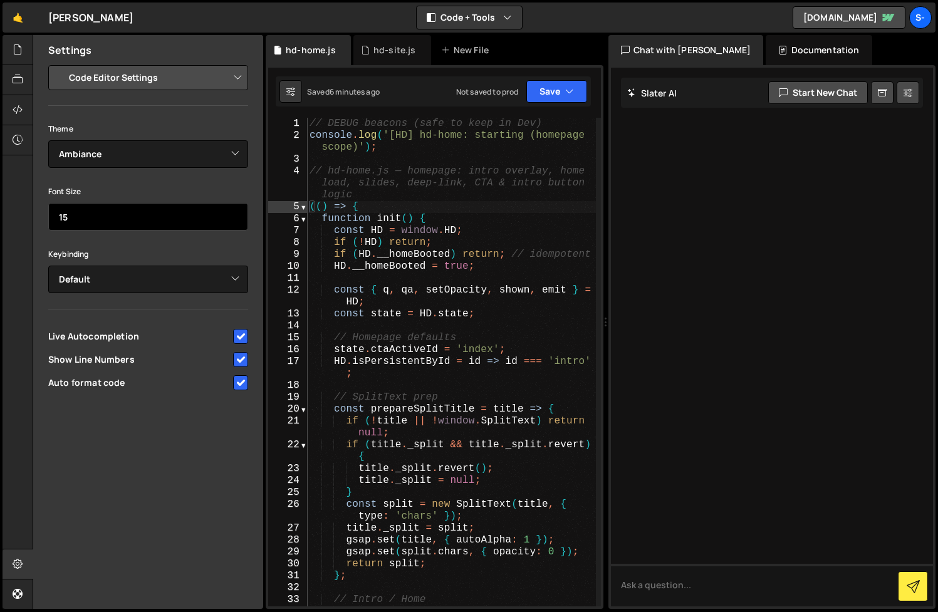
click at [235, 219] on input "15" at bounding box center [148, 217] width 200 height 28
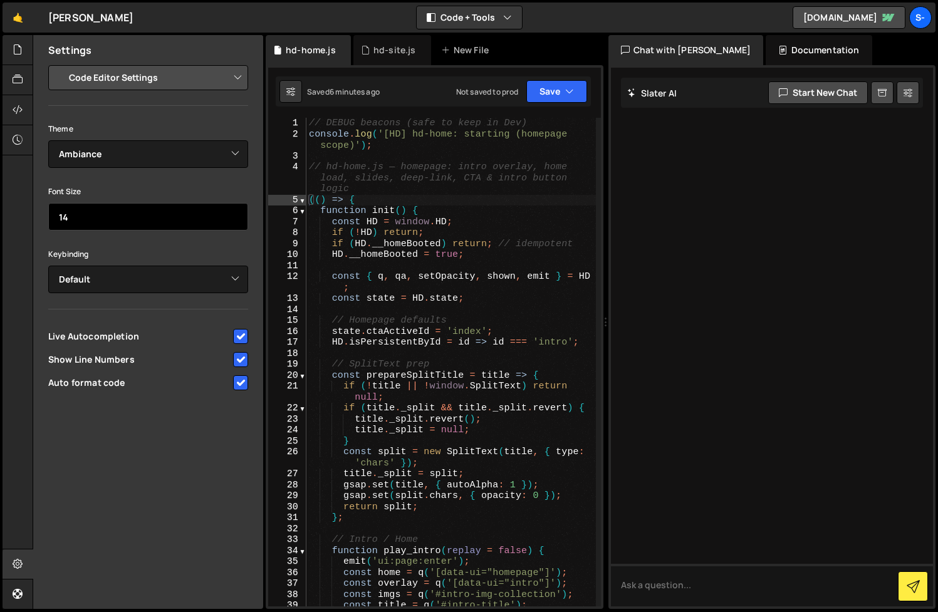
click at [235, 219] on input "14" at bounding box center [148, 217] width 200 height 28
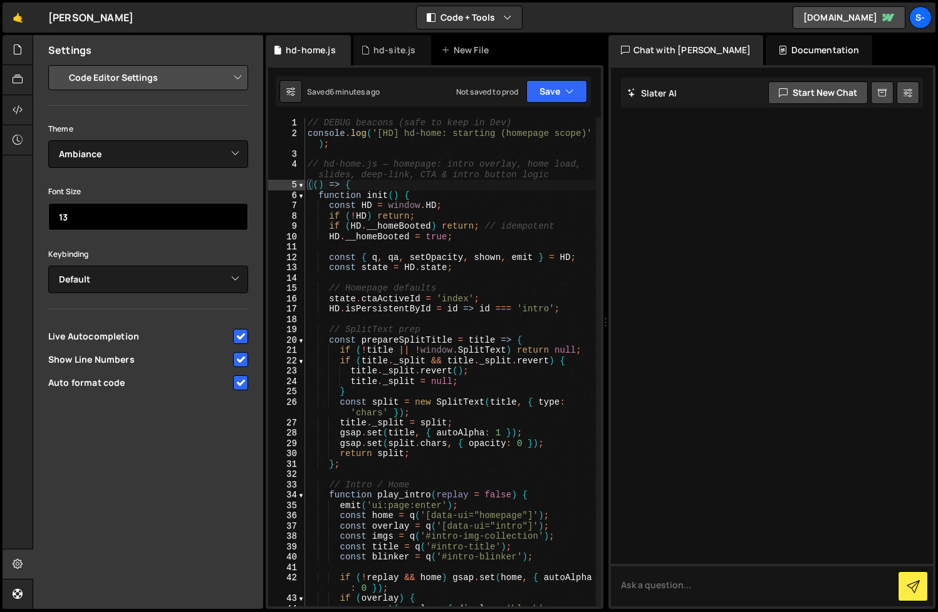
click at [235, 219] on input "13" at bounding box center [148, 217] width 200 height 28
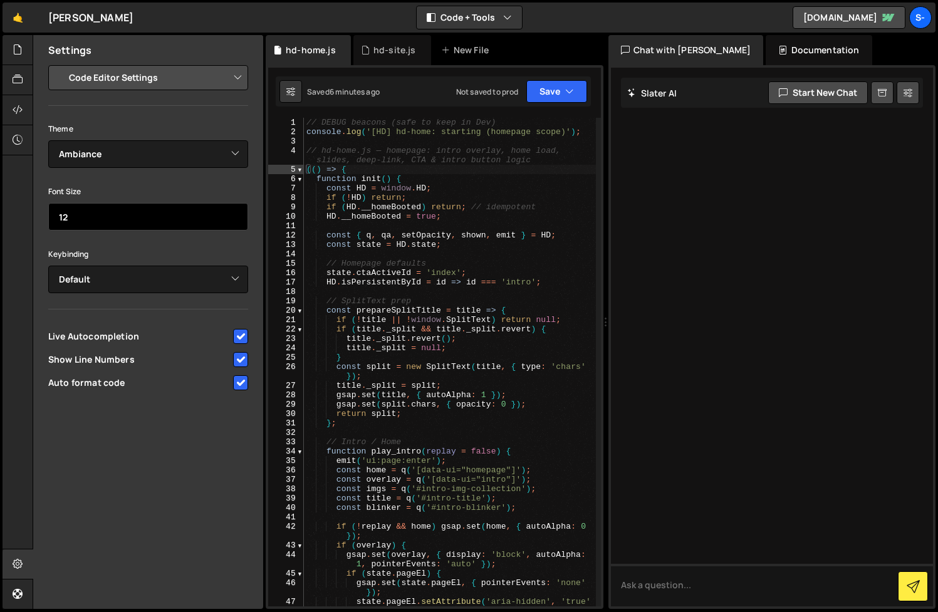
click at [235, 219] on input "12" at bounding box center [148, 217] width 200 height 28
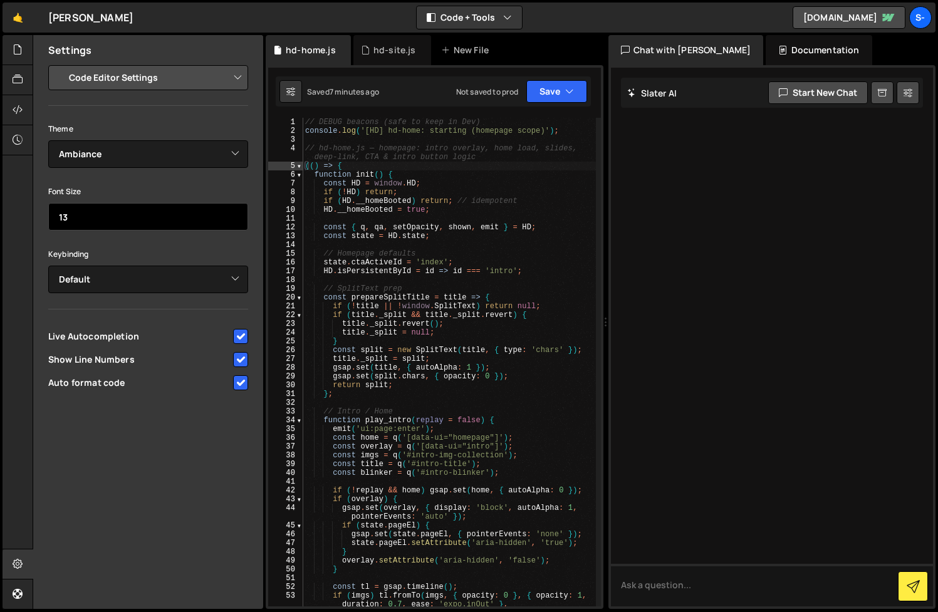
click at [234, 212] on input "13" at bounding box center [148, 217] width 200 height 28
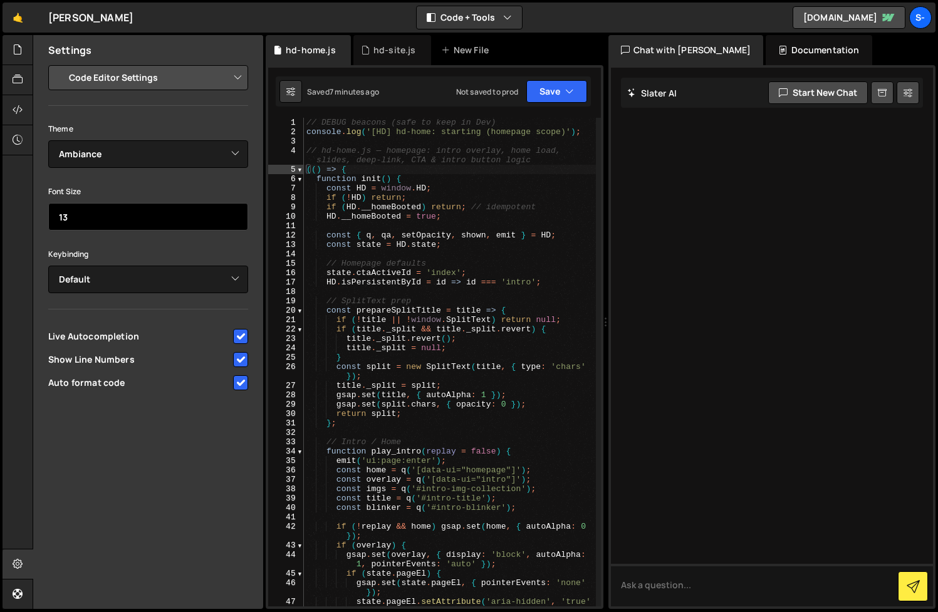
type input "14"
click at [234, 212] on input "14" at bounding box center [148, 217] width 200 height 28
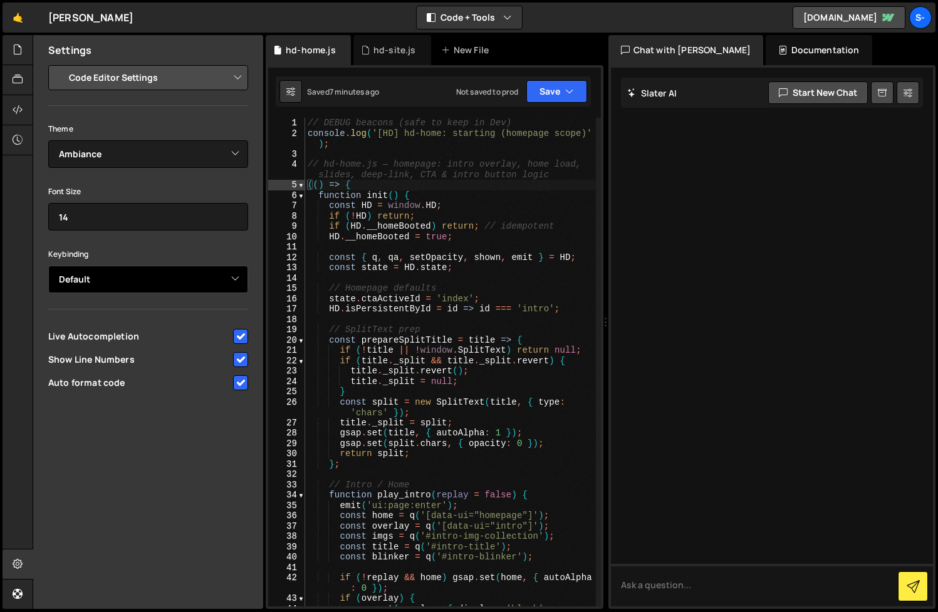
click at [236, 275] on select "Default Vim Emacs Sublime VSCode" at bounding box center [148, 280] width 200 height 28
select select "ace/keyboard/vim"
click at [48, 266] on select "Default Vim Emacs Sublime VSCode" at bounding box center [148, 280] width 200 height 28
click at [232, 277] on select "Default Vim Emacs Sublime VSCode" at bounding box center [148, 280] width 200 height 28
select select
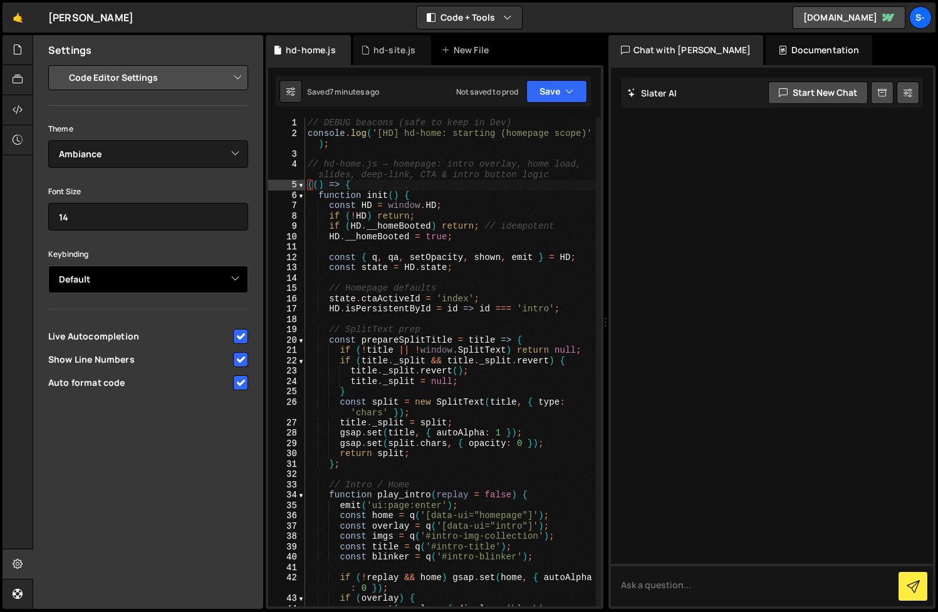
click at [48, 266] on select "Default Vim Emacs Sublime VSCode" at bounding box center [148, 280] width 200 height 28
click at [352, 279] on div "// DEBUG beacons (safe to keep in Dev) console . log ( '[HD] hd-home: starting …" at bounding box center [450, 378] width 291 height 520
click at [296, 91] on button at bounding box center [290, 91] width 23 height 23
click at [294, 89] on icon at bounding box center [290, 91] width 9 height 13
click at [385, 52] on div "hd-site.js" at bounding box center [394, 50] width 43 height 13
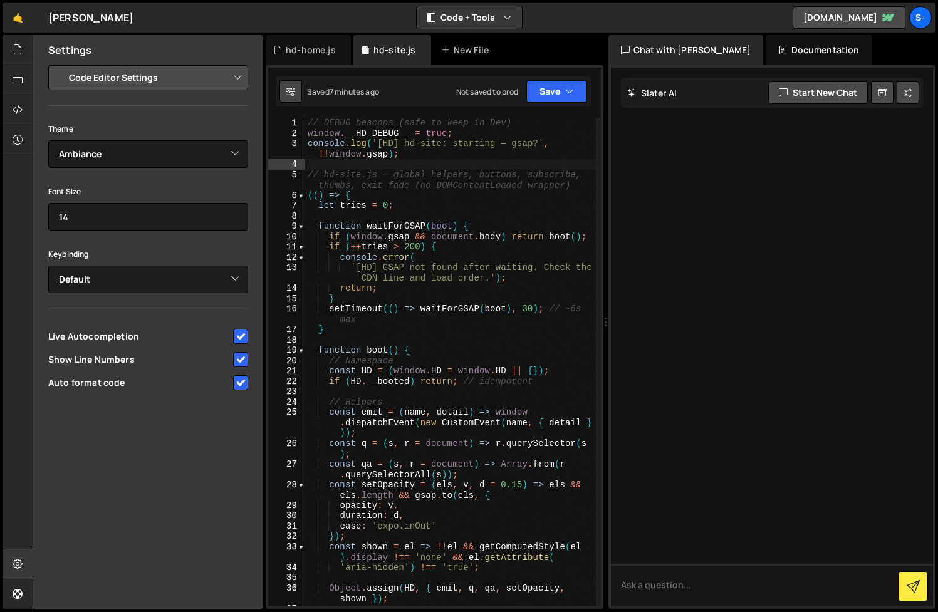
click at [291, 90] on icon at bounding box center [290, 91] width 9 height 13
click at [300, 60] on div "hd-home.js" at bounding box center [308, 50] width 85 height 30
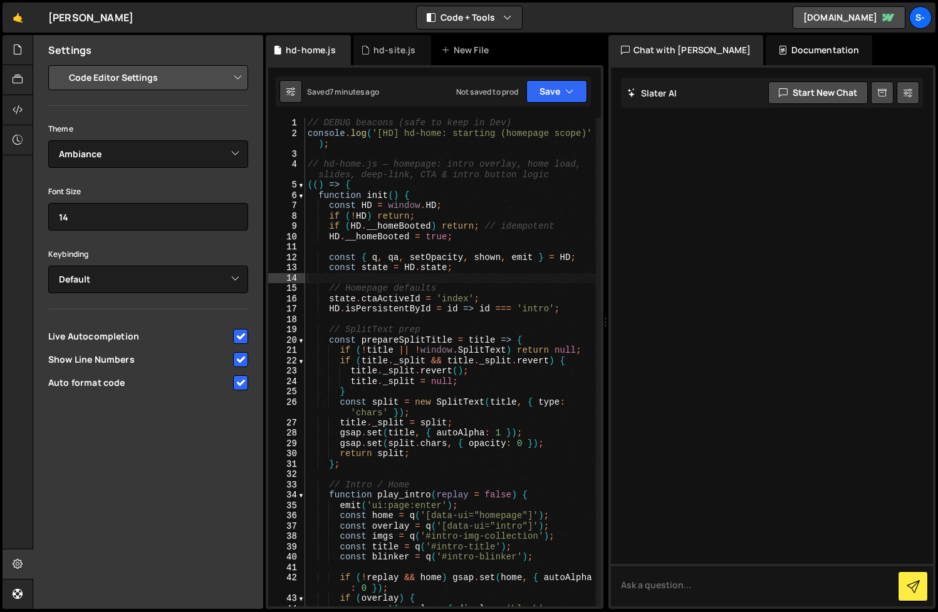
click at [285, 89] on button at bounding box center [290, 91] width 23 height 23
click at [551, 95] on button "Save" at bounding box center [556, 91] width 61 height 23
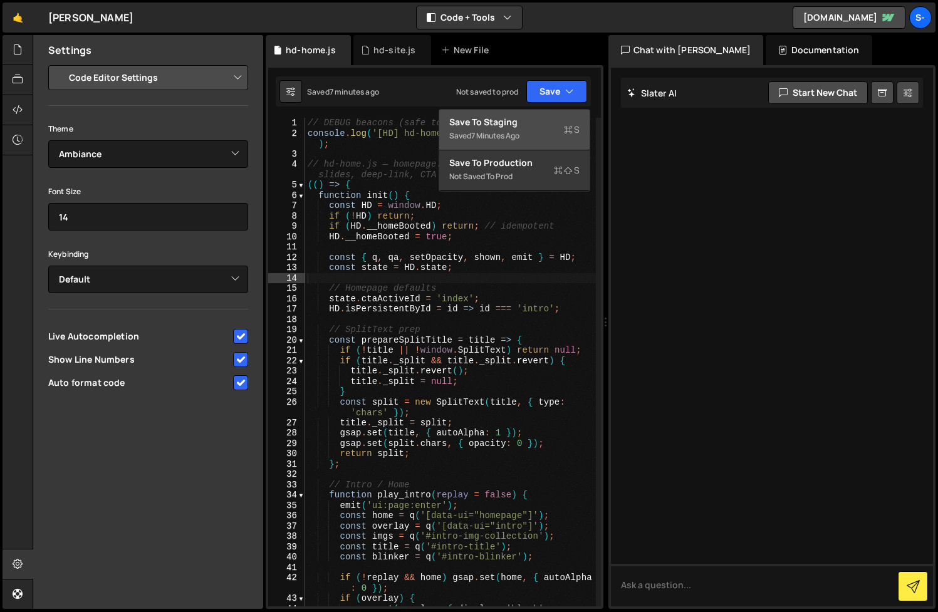
click at [537, 127] on div "Save to Staging S" at bounding box center [514, 122] width 130 height 13
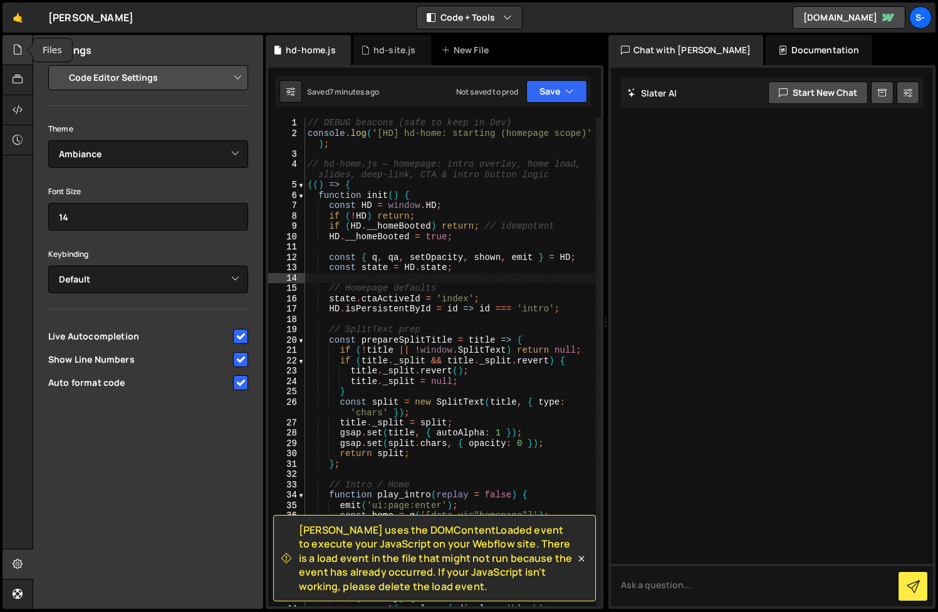
click at [21, 46] on icon at bounding box center [18, 50] width 10 height 14
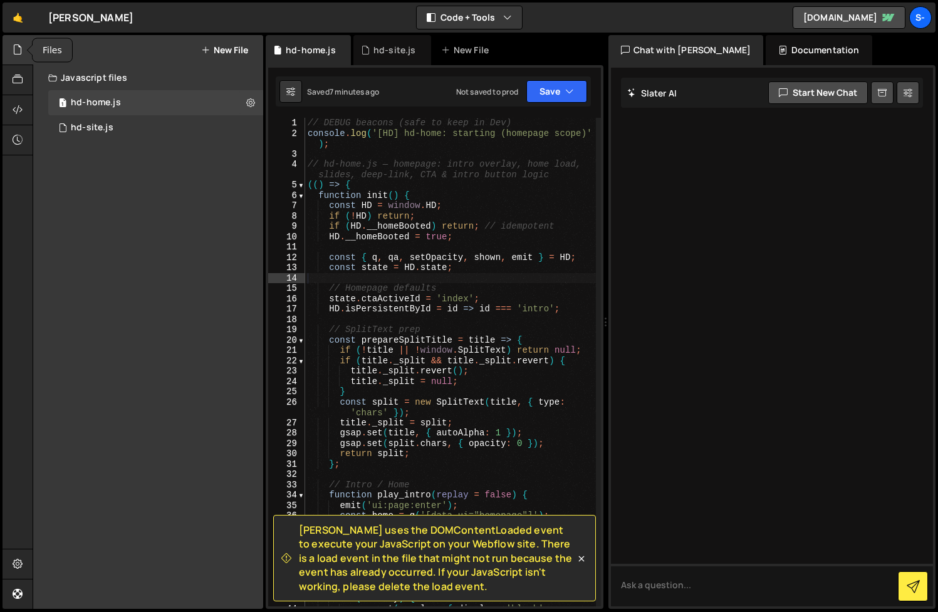
click at [18, 48] on icon at bounding box center [18, 50] width 10 height 14
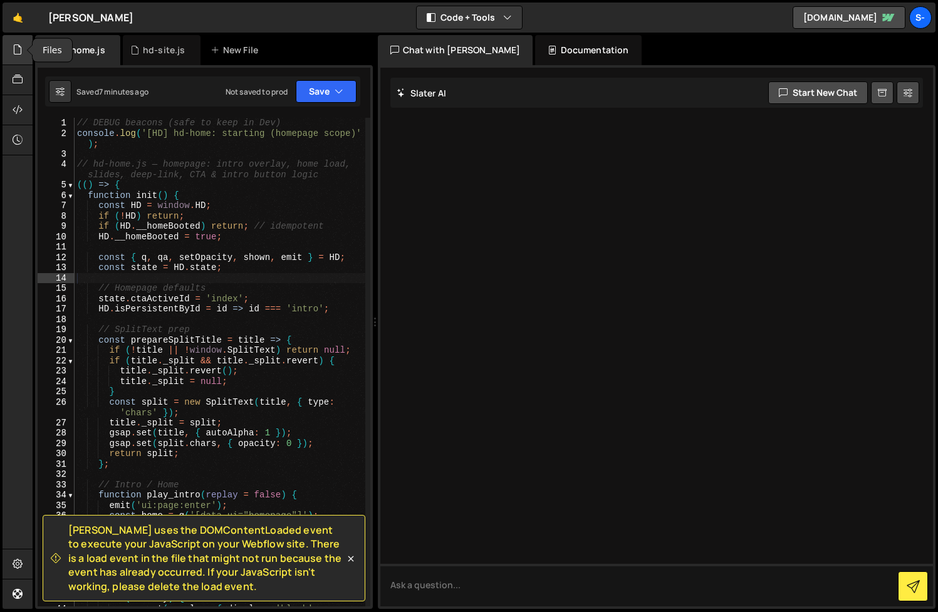
click at [13, 45] on icon at bounding box center [18, 50] width 10 height 14
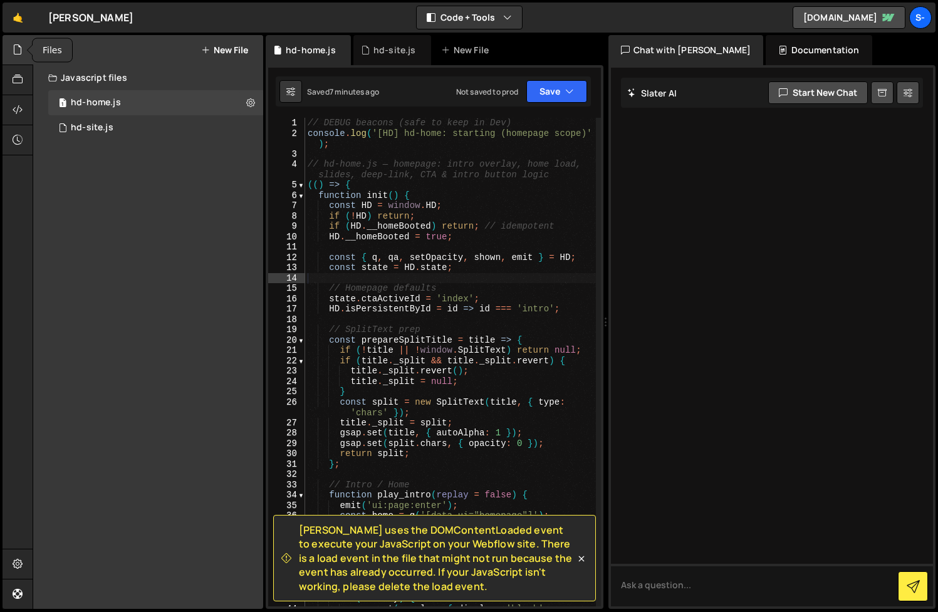
click at [13, 45] on icon at bounding box center [18, 50] width 10 height 14
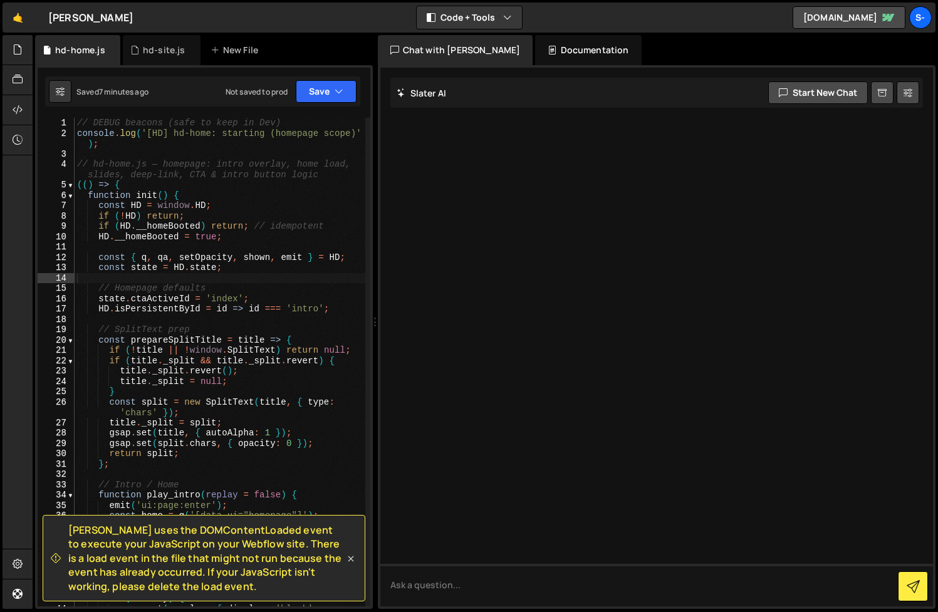
click at [350, 558] on icon at bounding box center [351, 559] width 6 height 6
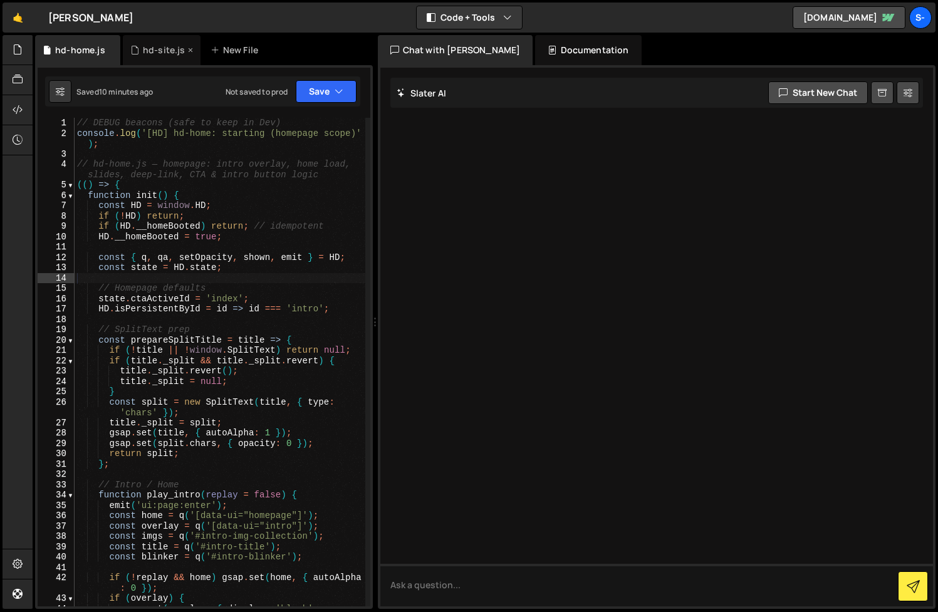
click at [143, 46] on div "hd-site.js" at bounding box center [164, 50] width 43 height 13
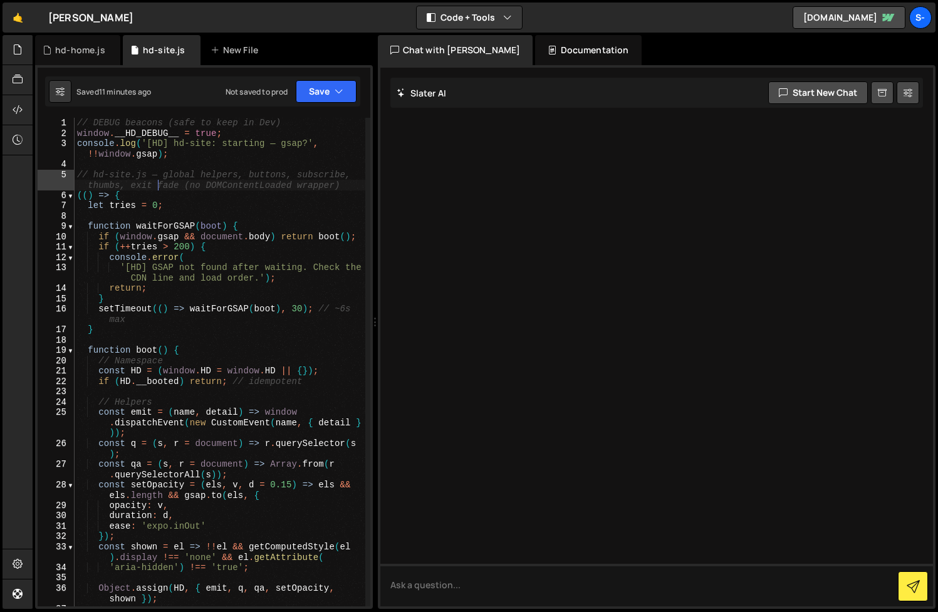
click at [161, 190] on div "// DEBUG beacons (safe to keep in Dev) window . __HD_DEBUG__ = true ; console .…" at bounding box center [220, 372] width 291 height 509
type textarea "})();"
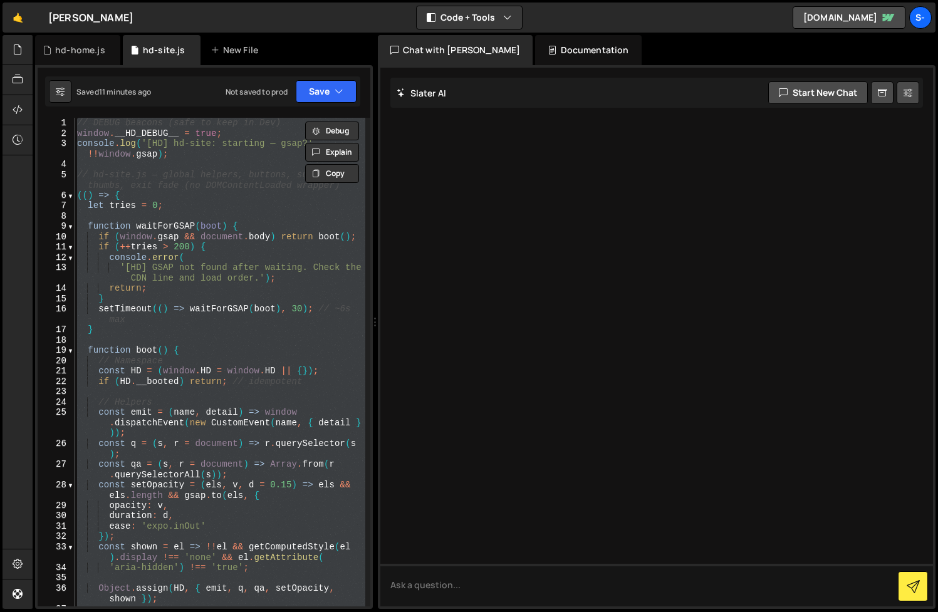
paste textarea
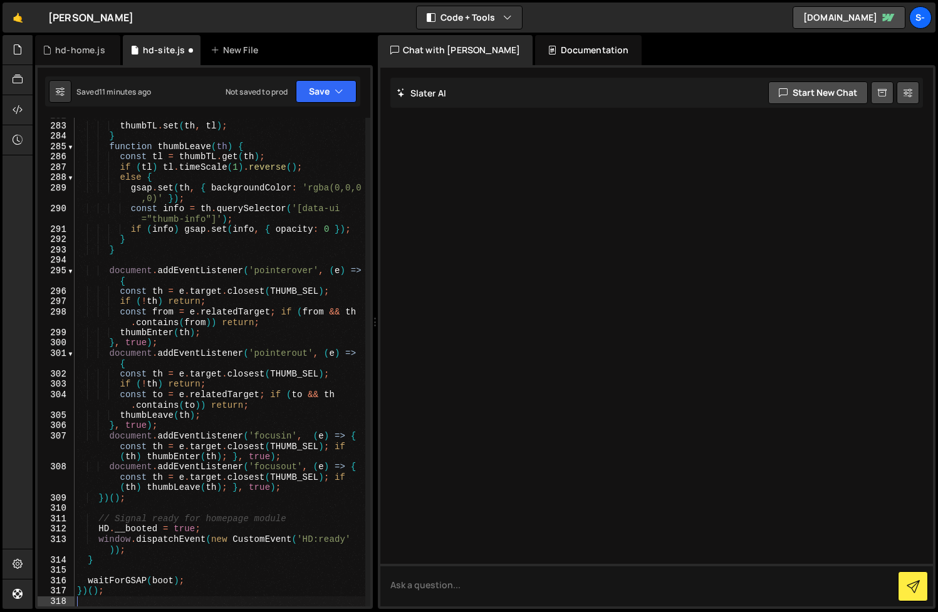
type textarea "gsap.killTweensOf([th, info, img]);"
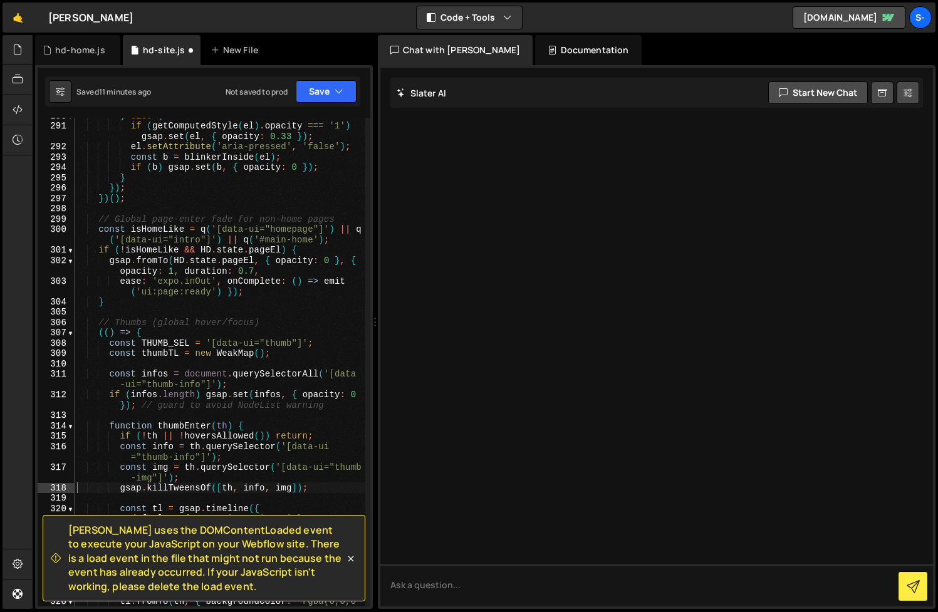
scroll to position [3781, 0]
click at [81, 53] on div "hd-home.js" at bounding box center [80, 50] width 50 height 13
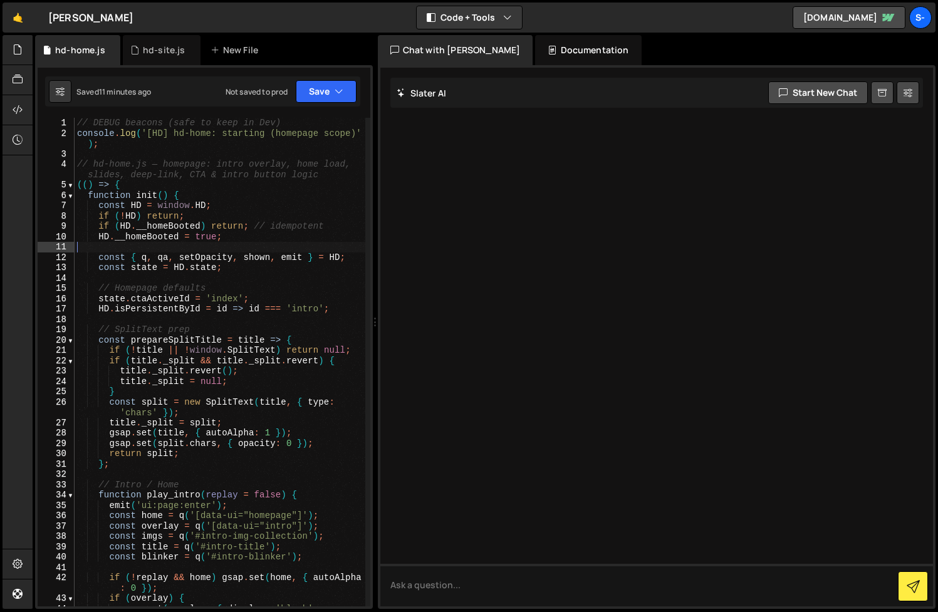
click at [177, 247] on div "// DEBUG beacons (safe to keep in Dev) console . log ( '[HD] hd-home: starting …" at bounding box center [220, 378] width 291 height 520
type textarea "})();"
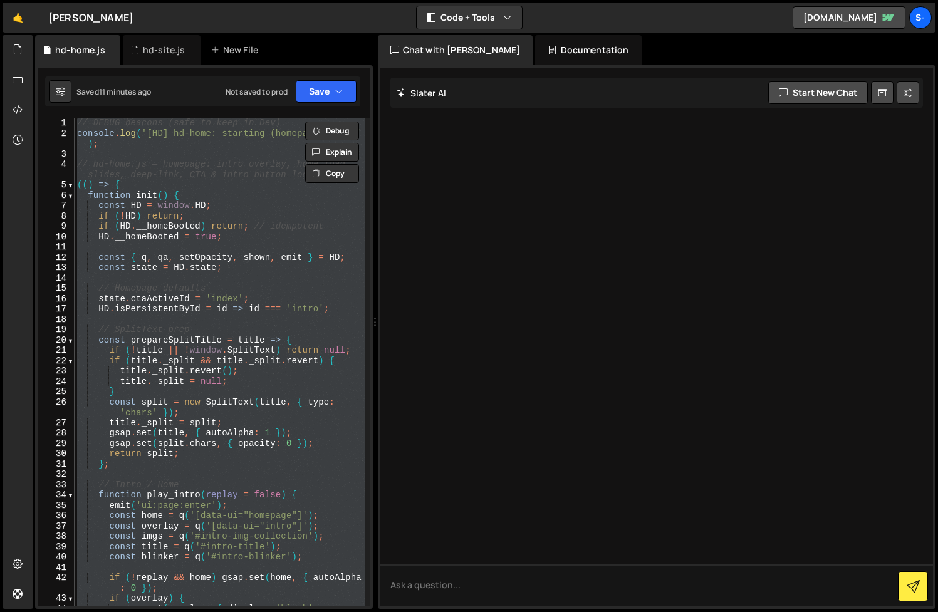
paste textarea
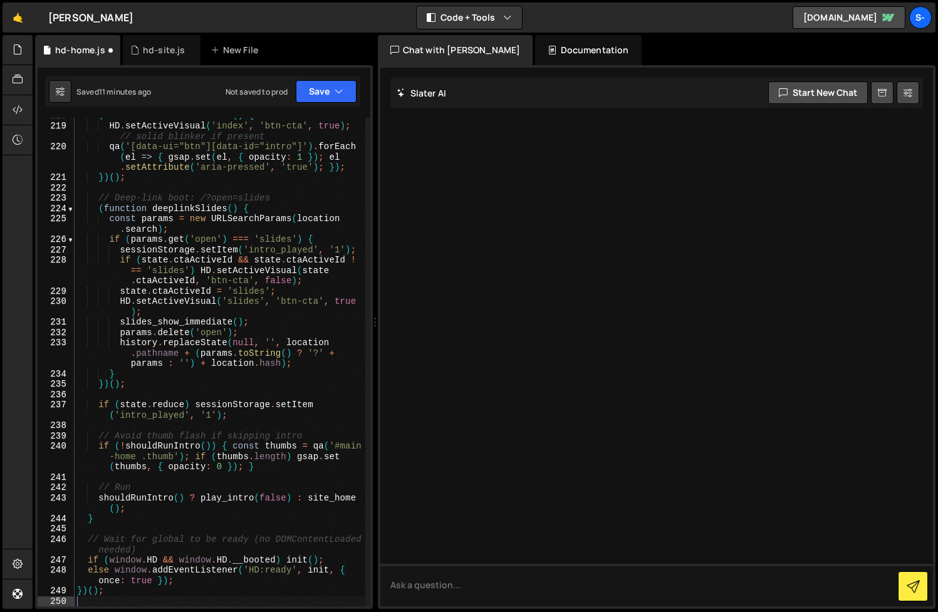
type textarea "if (params.get('open') === 'slides') {"
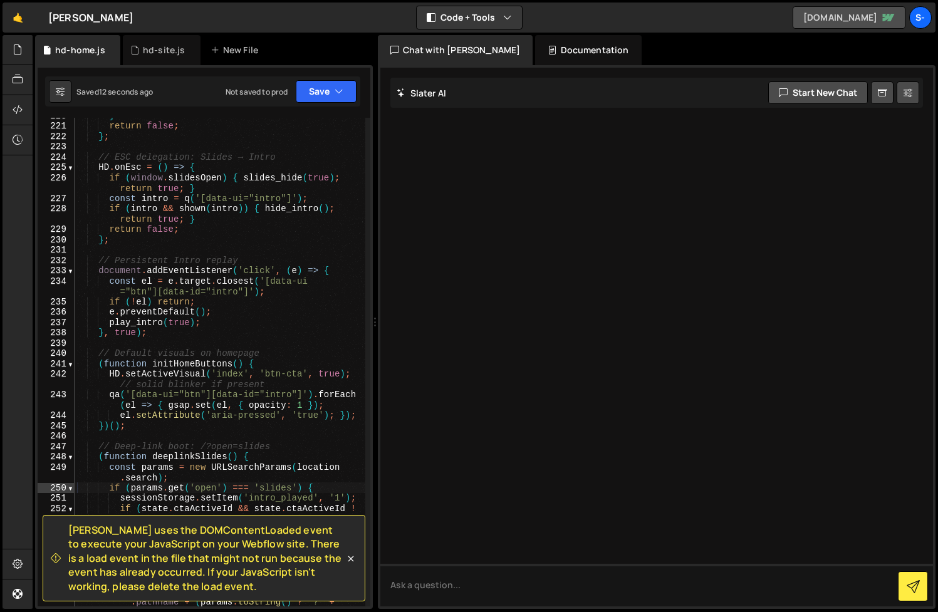
click at [862, 13] on link "[DOMAIN_NAME]" at bounding box center [849, 17] width 113 height 23
click at [157, 44] on div "hd-site.js" at bounding box center [164, 50] width 43 height 13
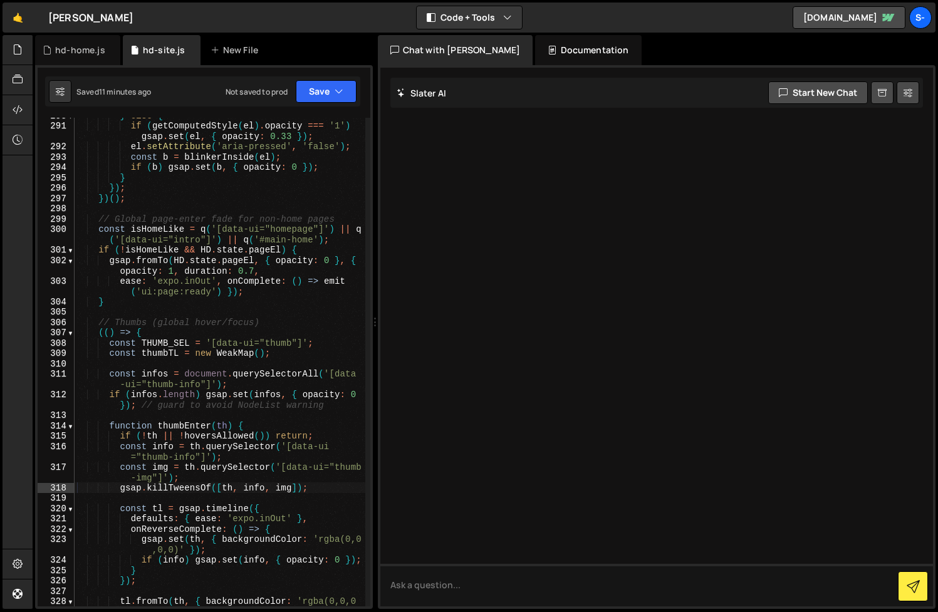
click at [240, 288] on div "} else { if ( getComputedStyle ( el ) . opacity === '1' ) gsap . set ( el , { o…" at bounding box center [220, 370] width 291 height 520
type textarea "})();"
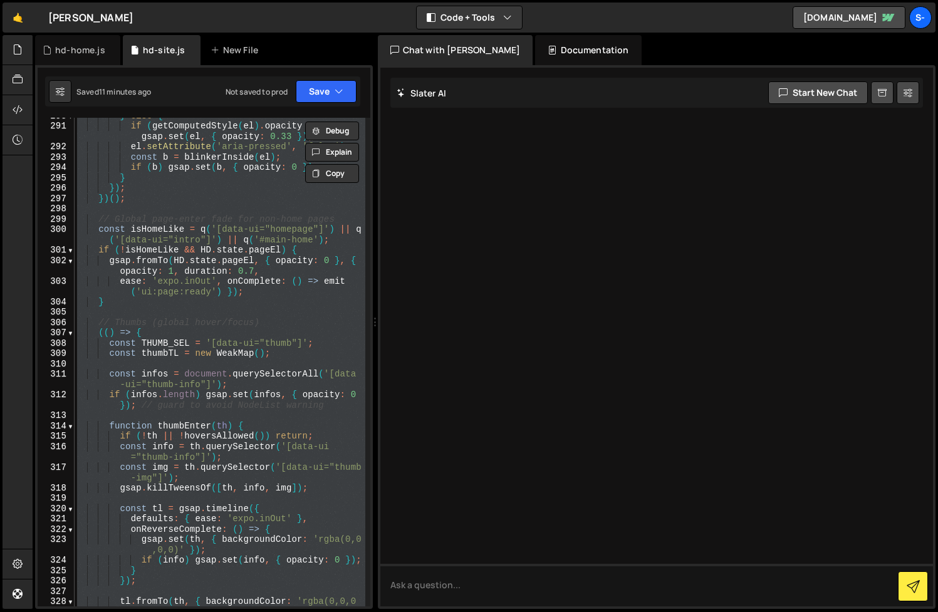
paste textarea
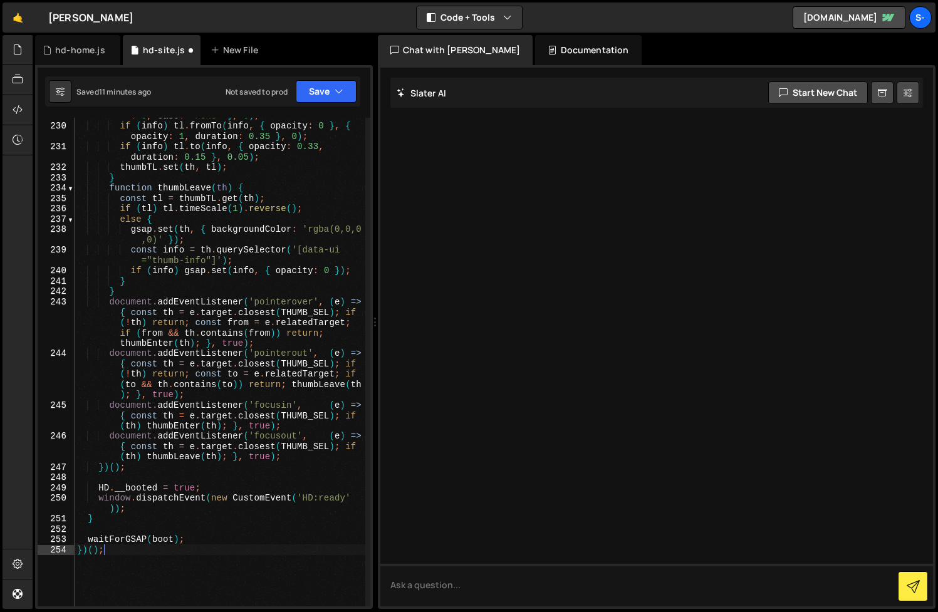
type textarea "HD.state.blinkerTweens.delete(b); } }"
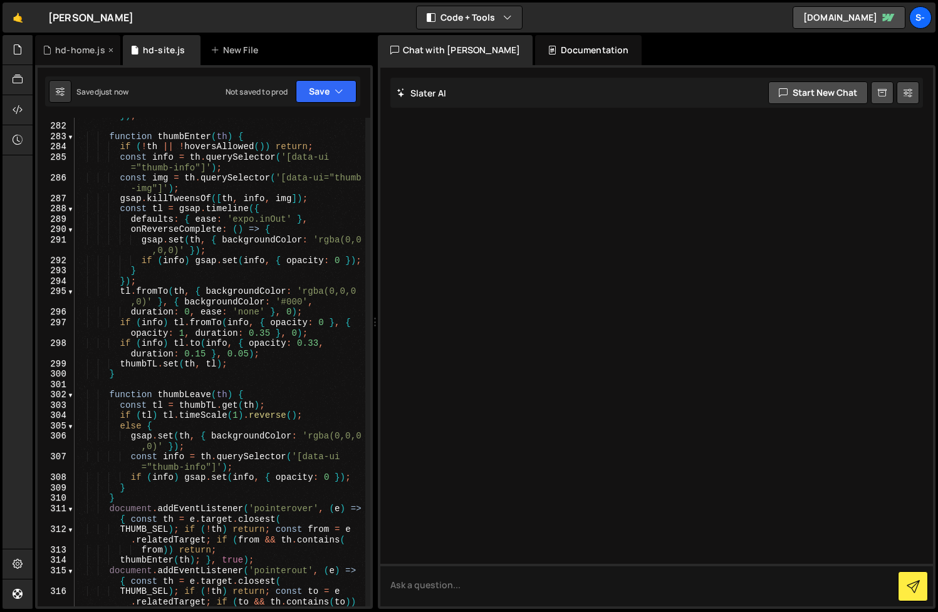
click at [75, 53] on div "hd-home.js" at bounding box center [80, 50] width 50 height 13
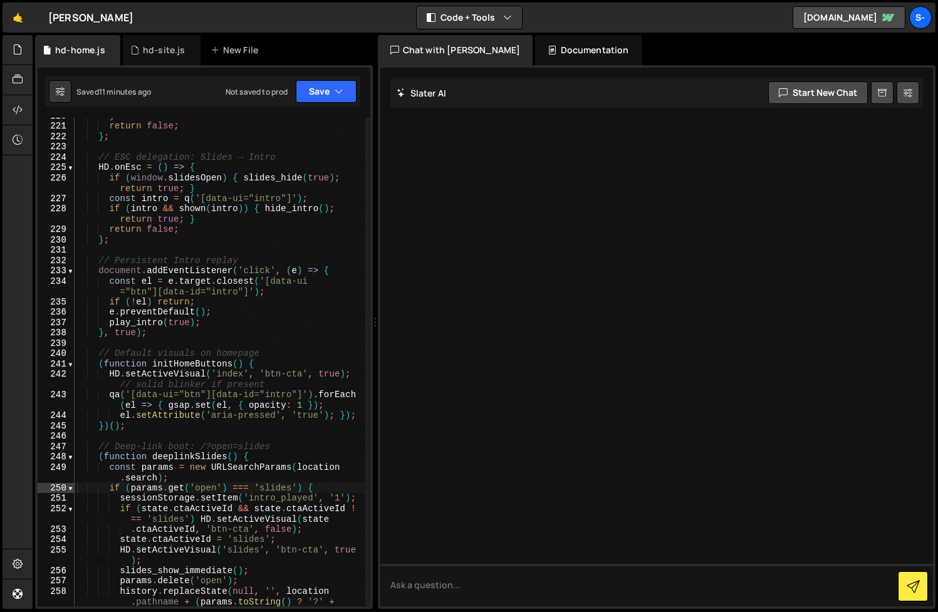
click at [185, 239] on div "} return false ; } ; // ESC delegation: Slides → Intro HD . onEsc = ( ) => { if…" at bounding box center [220, 375] width 291 height 530
type textarea "})();"
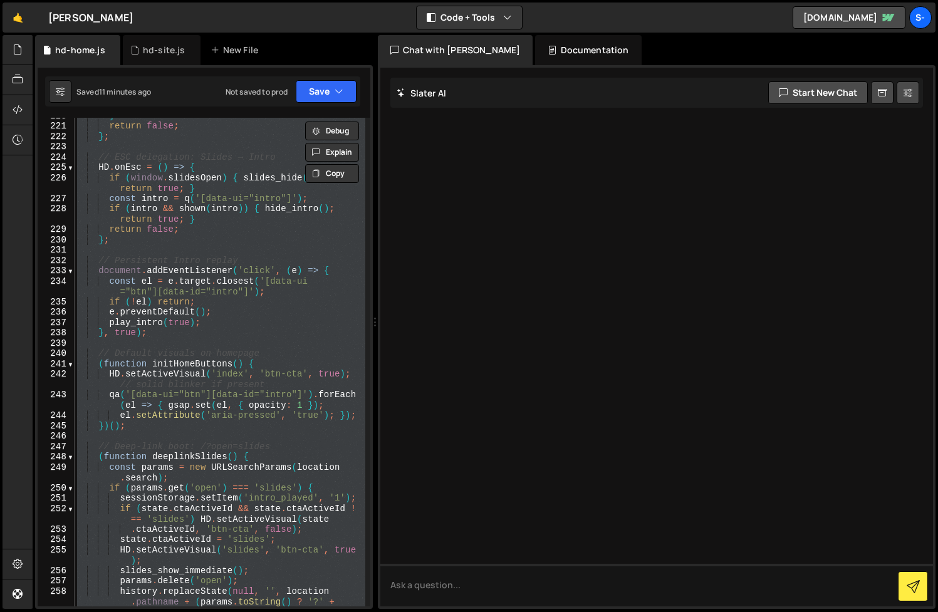
paste textarea
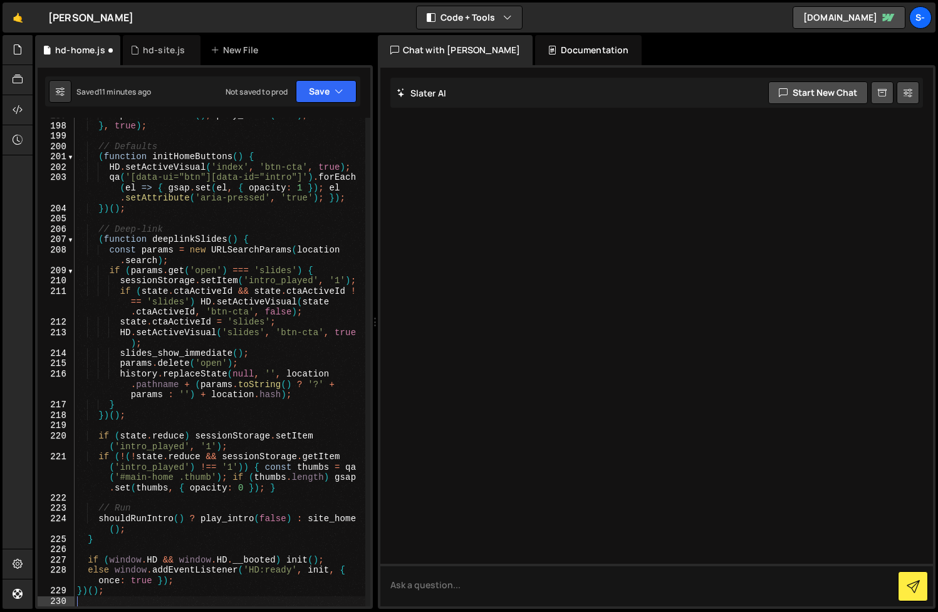
scroll to position [2882, 0]
type textarea "if (!el) return;"
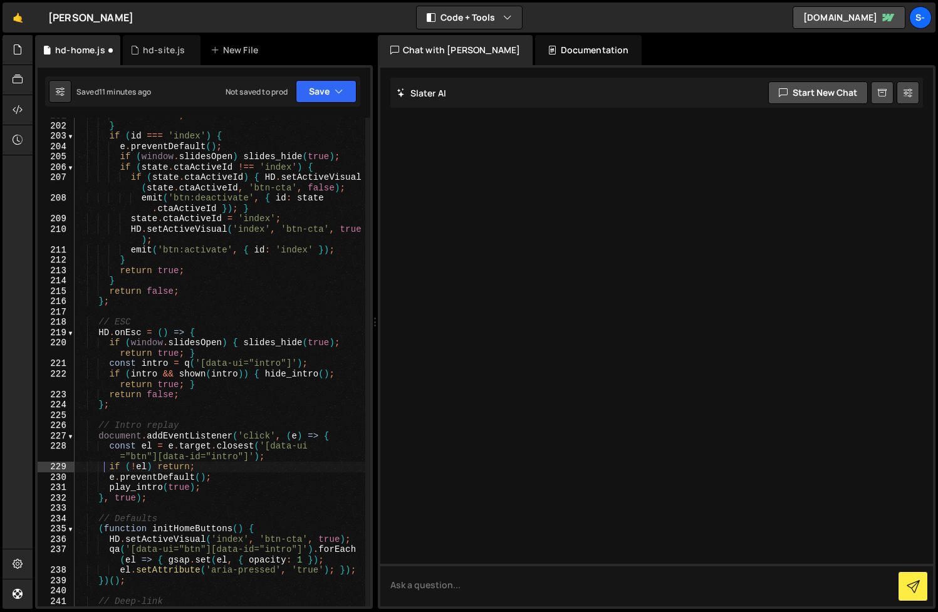
scroll to position [2634, 0]
click at [342, 90] on icon "button" at bounding box center [339, 91] width 9 height 13
click at [21, 51] on icon at bounding box center [18, 50] width 10 height 14
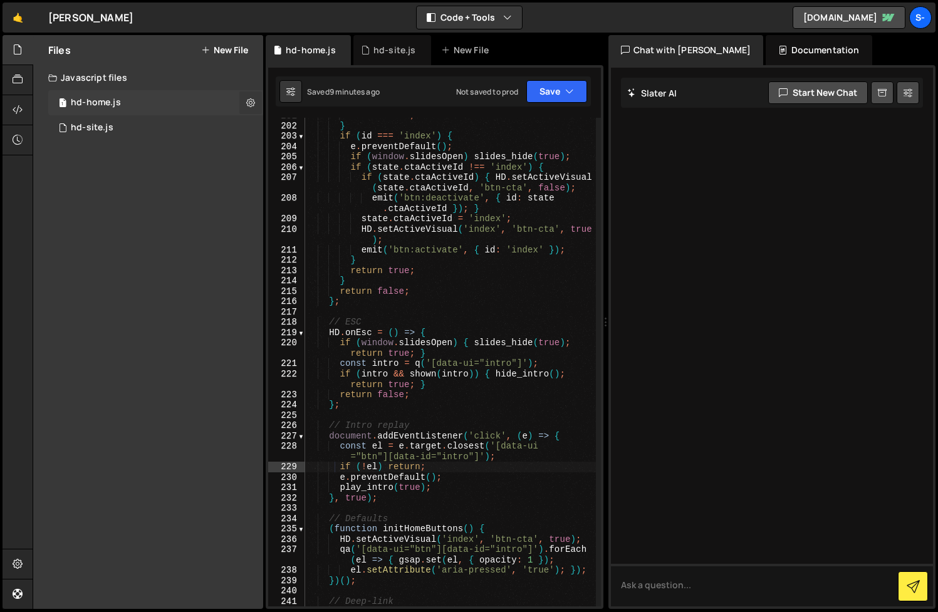
click at [247, 103] on icon at bounding box center [250, 102] width 9 height 12
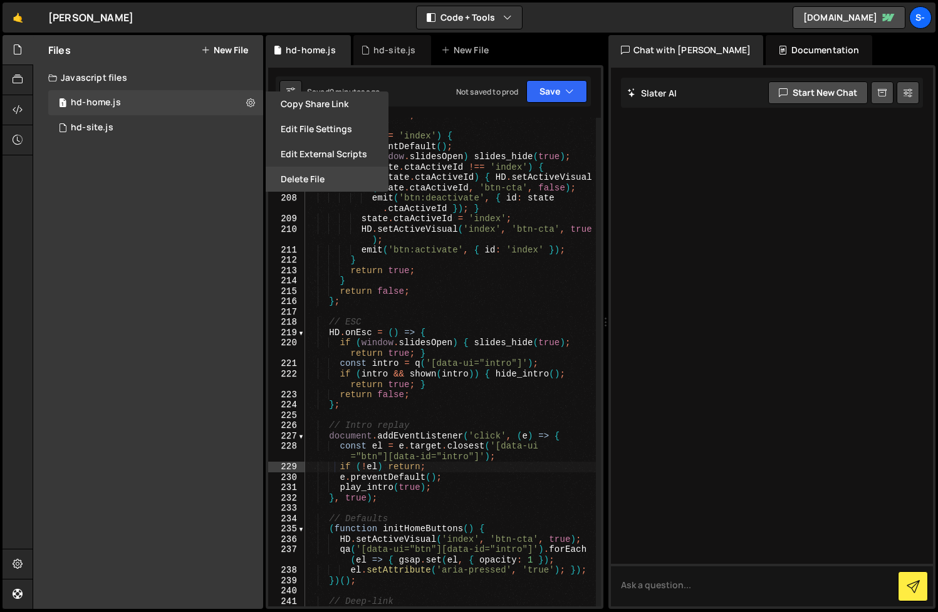
click at [296, 184] on button "Delete File" at bounding box center [327, 179] width 123 height 25
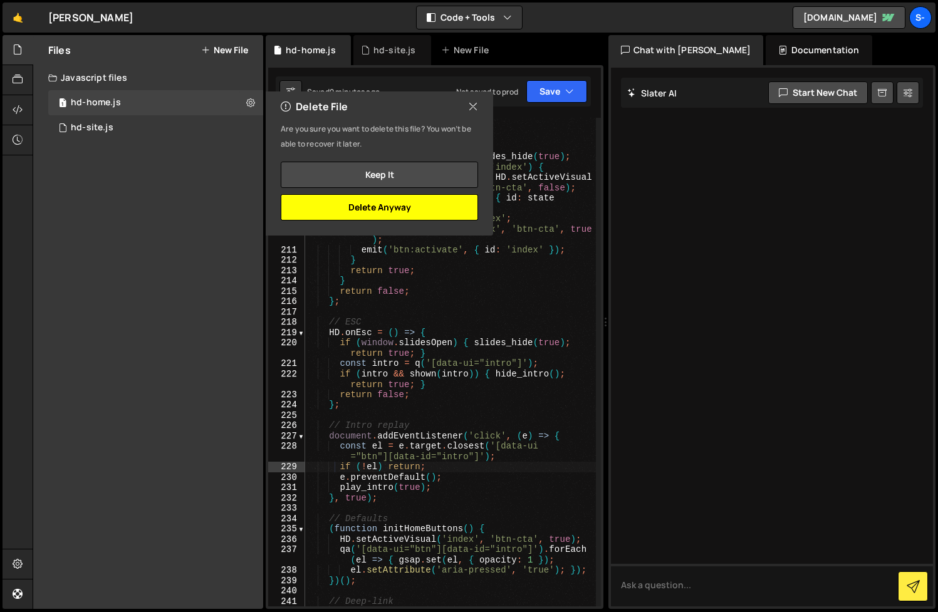
click at [306, 208] on button "Delete Anyway" at bounding box center [379, 207] width 197 height 26
checkbox input "false"
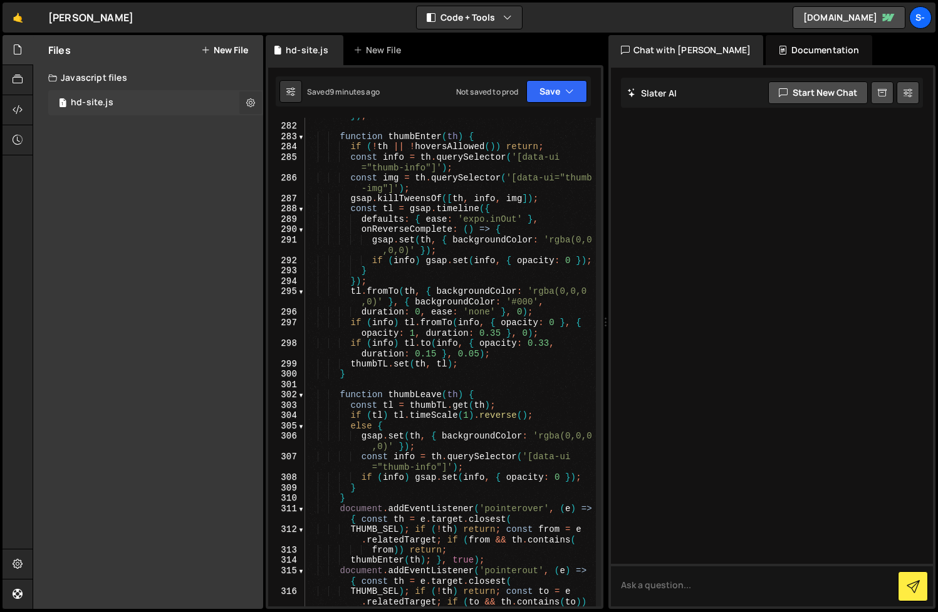
click at [251, 104] on icon at bounding box center [250, 102] width 9 height 12
type input "hd-site"
radio input "true"
checkbox input "true"
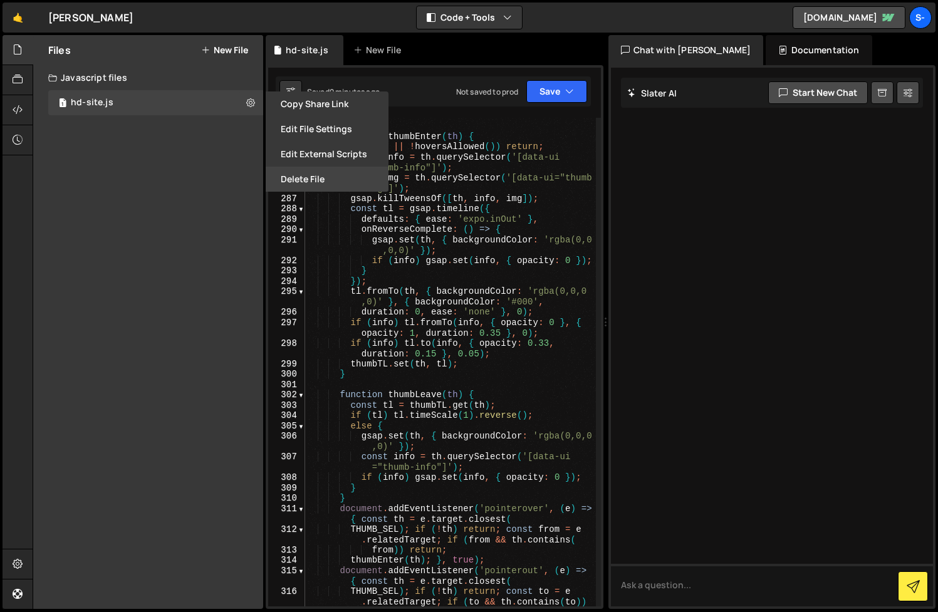
click at [291, 179] on button "Delete File" at bounding box center [327, 179] width 123 height 25
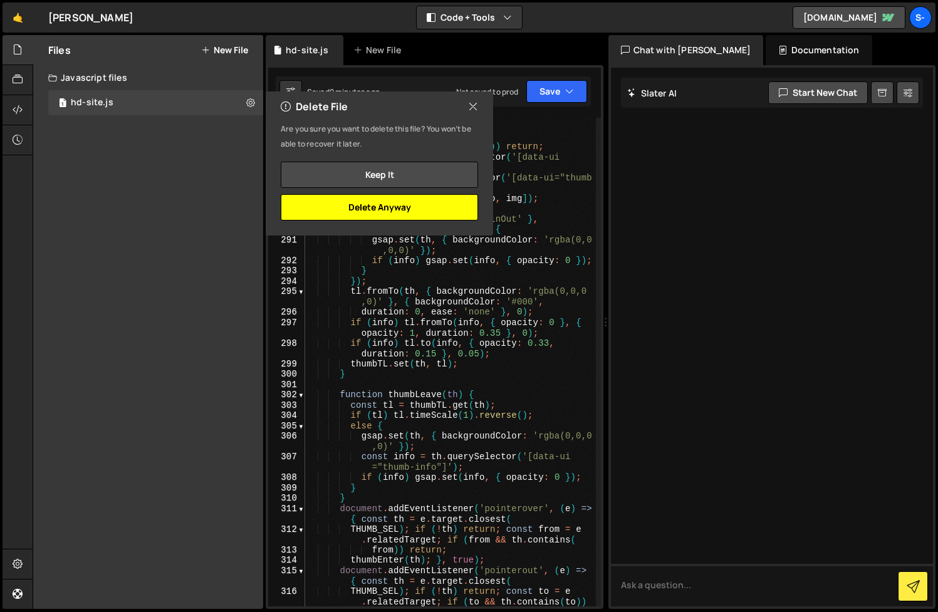
click at [320, 211] on button "Delete Anyway" at bounding box center [379, 207] width 197 height 26
checkbox input "false"
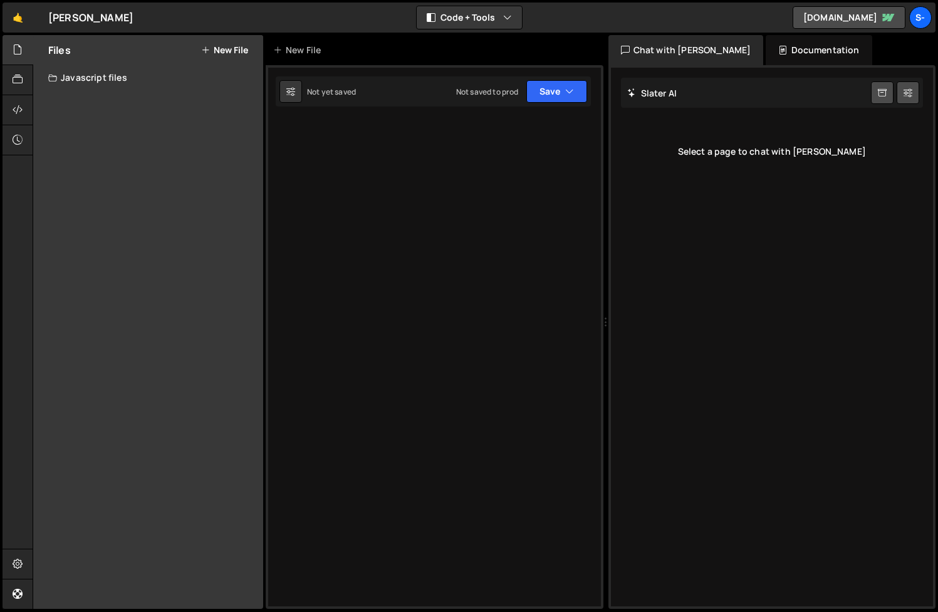
click at [223, 47] on button "New File" at bounding box center [224, 50] width 47 height 10
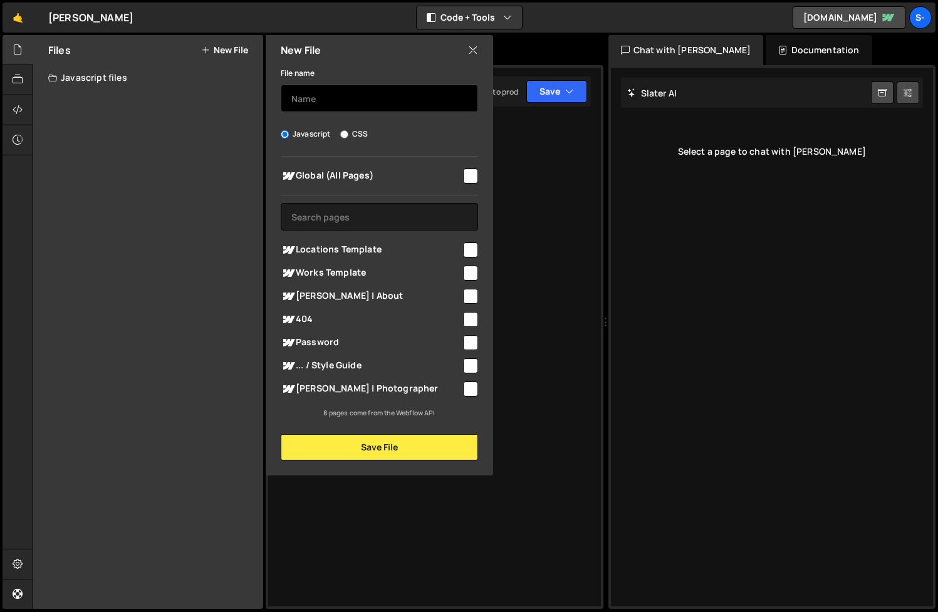
click at [352, 97] on input "text" at bounding box center [379, 99] width 197 height 28
type input "hd-global"
click at [471, 172] on input "checkbox" at bounding box center [470, 176] width 15 height 15
checkbox input "true"
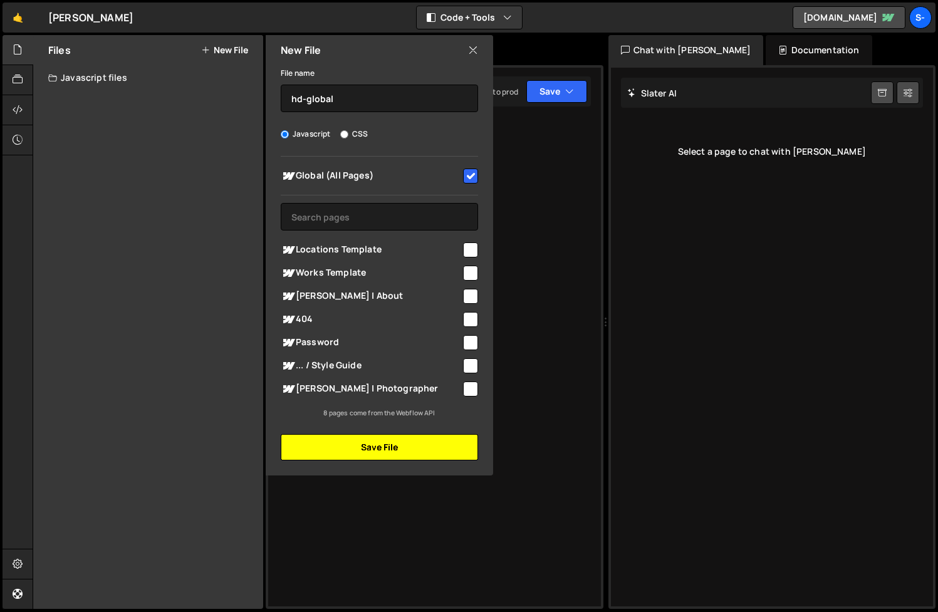
click at [391, 446] on button "Save File" at bounding box center [379, 447] width 197 height 26
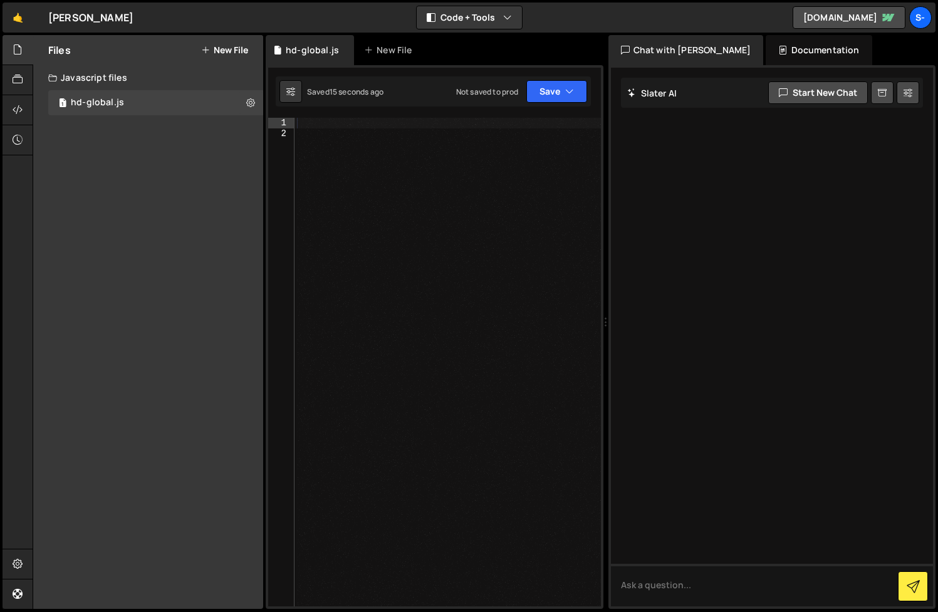
click at [324, 160] on div at bounding box center [448, 372] width 306 height 509
click at [318, 128] on div at bounding box center [448, 372] width 306 height 509
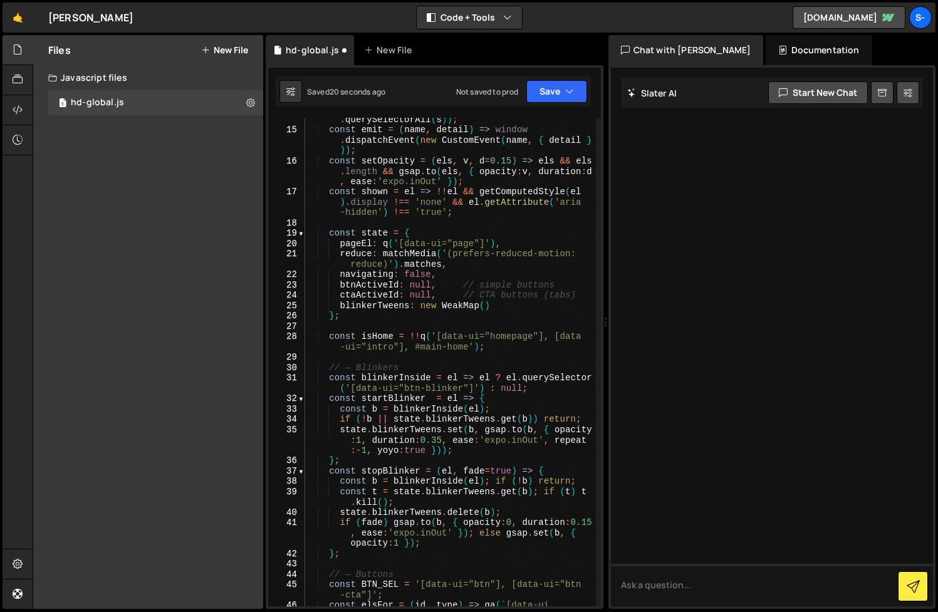
scroll to position [0, 0]
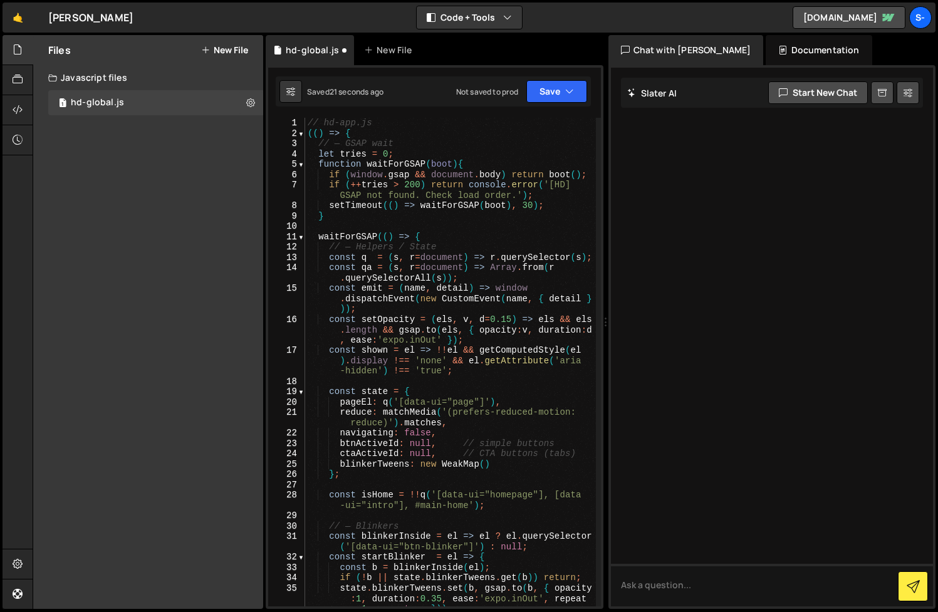
click at [349, 124] on div "// hd-app.js (( ) => { // — GSAP wait let tries = 0 ; function waitForGSAP ( bo…" at bounding box center [450, 372] width 291 height 509
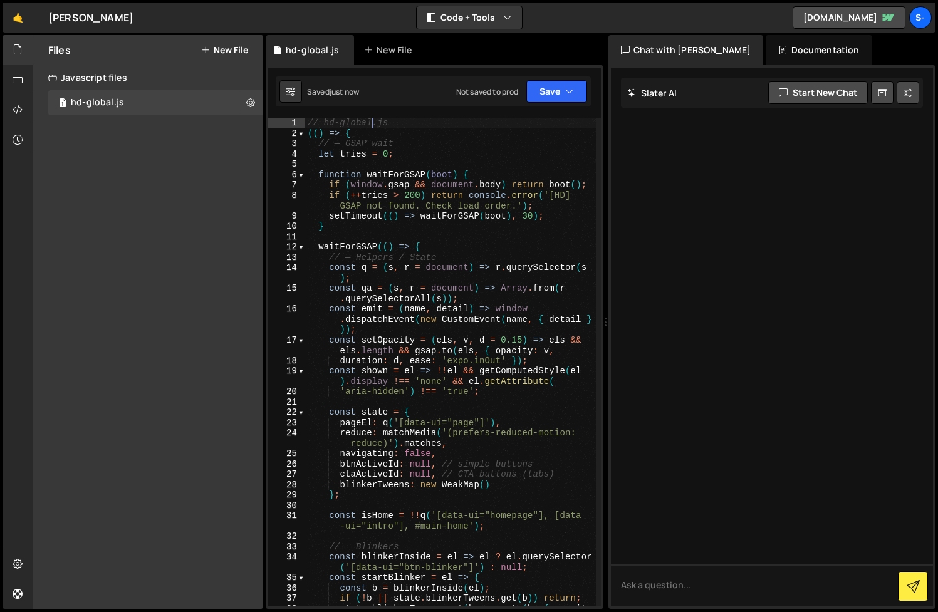
type textarea "// hd-global.js"
click at [808, 21] on link "[DOMAIN_NAME]" at bounding box center [849, 17] width 113 height 23
